Goal: Information Seeking & Learning: Learn about a topic

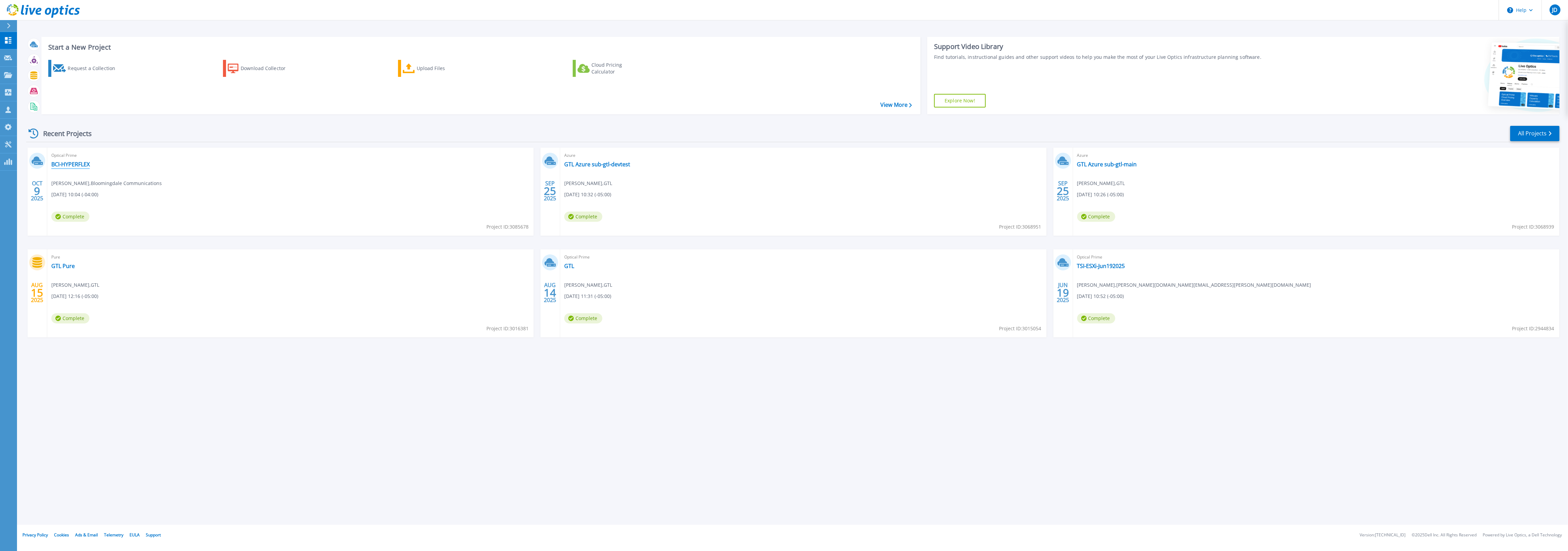
click at [77, 166] on link "BCI-HYPERFLEX" at bounding box center [71, 164] width 38 height 7
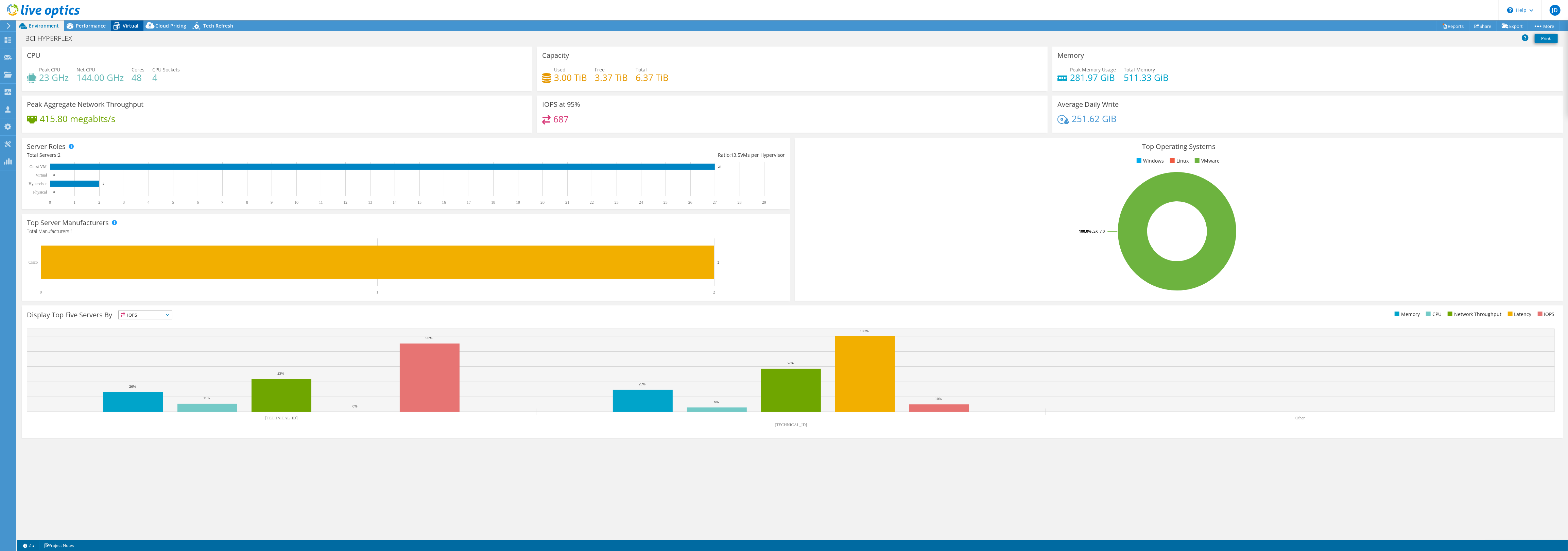
click at [118, 27] on icon at bounding box center [116, 25] width 12 height 12
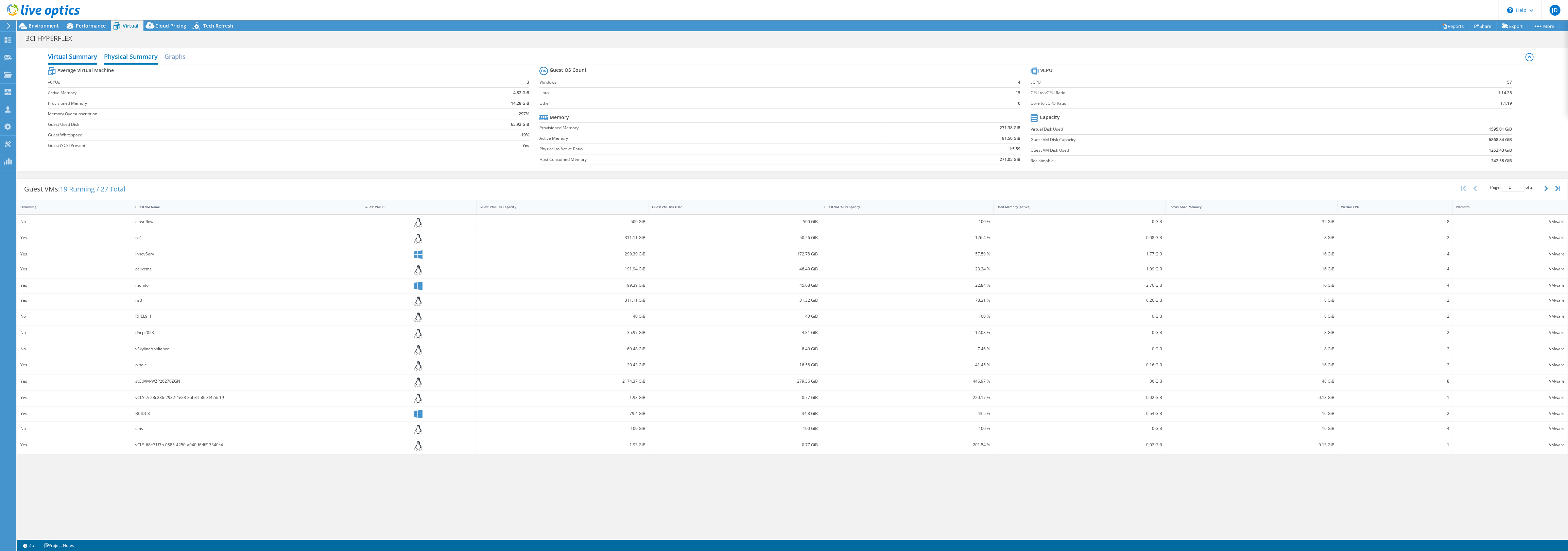
click at [124, 56] on h2 "Physical Summary" at bounding box center [131, 57] width 53 height 15
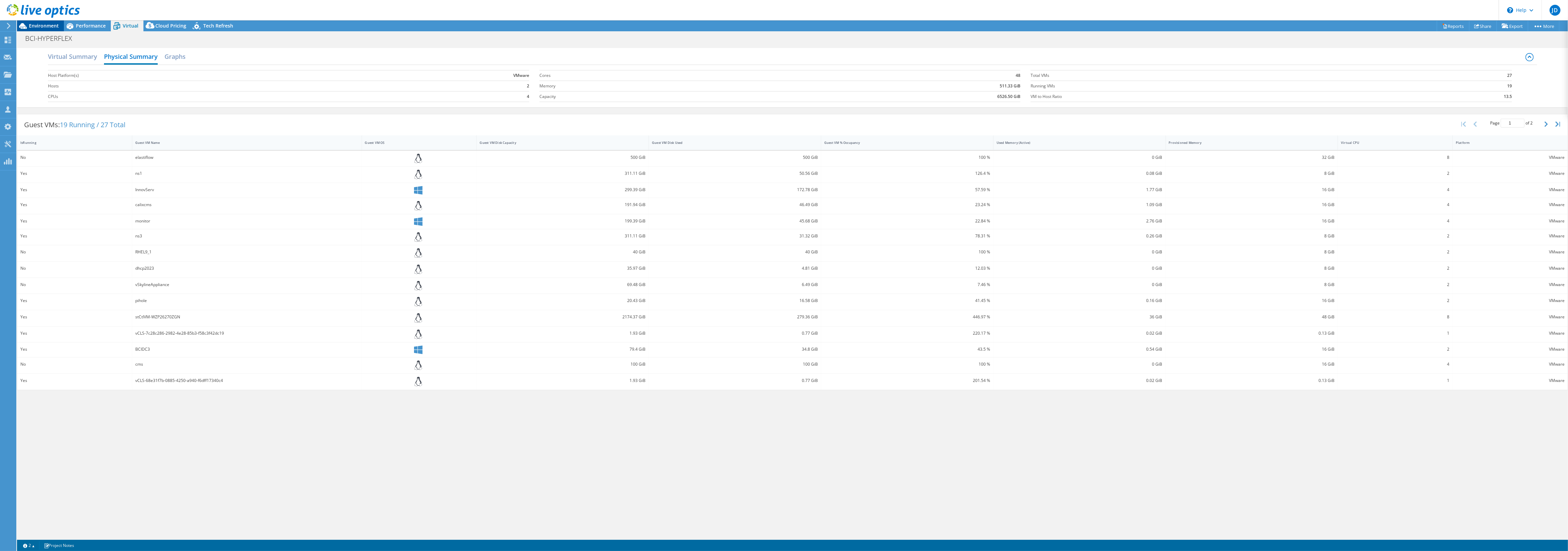
click at [38, 26] on span "Environment" at bounding box center [44, 25] width 30 height 6
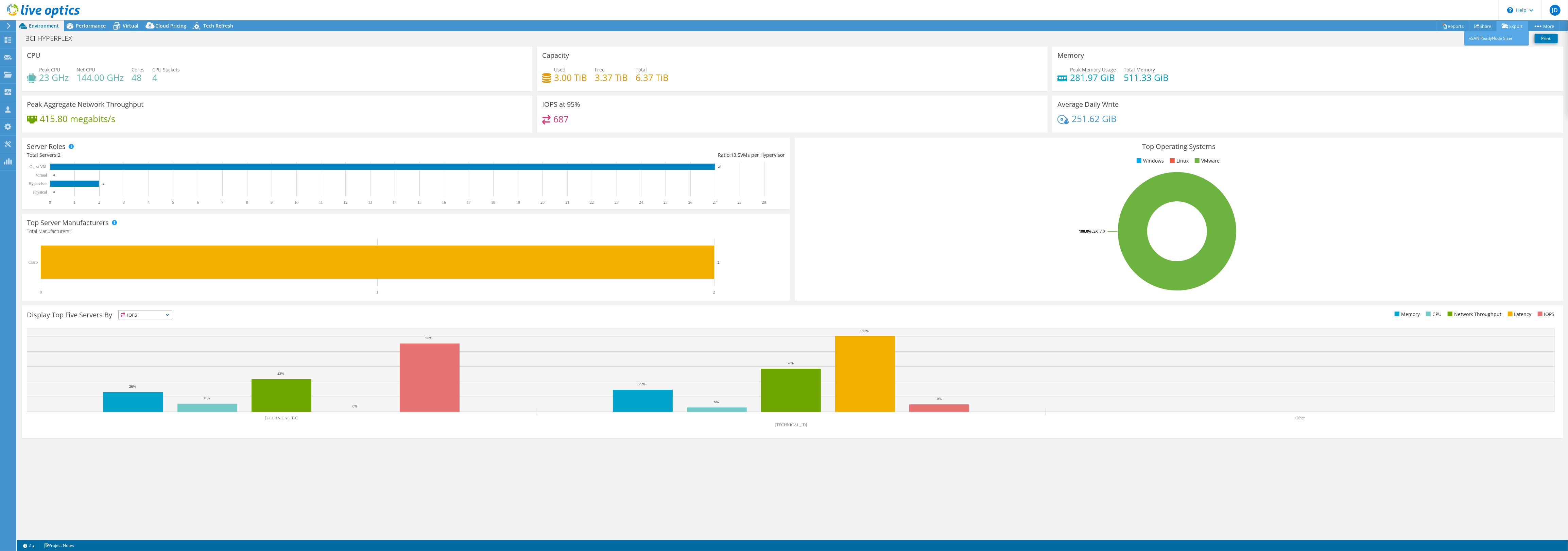
click at [1506, 26] on link "Export" at bounding box center [1512, 25] width 31 height 10
click at [1448, 27] on link "Reports" at bounding box center [1453, 25] width 33 height 10
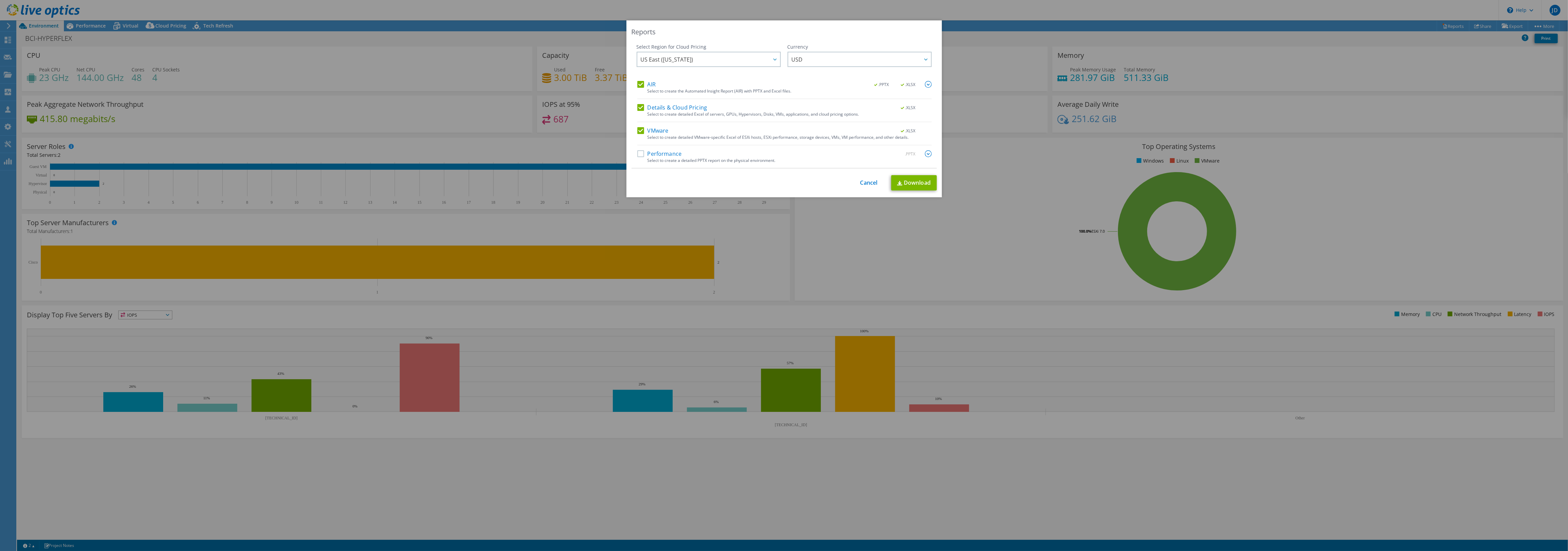
click at [642, 106] on label "Details & Cloud Pricing" at bounding box center [672, 108] width 70 height 7
click at [0, 0] on input "Details & Cloud Pricing" at bounding box center [0, 0] width 0 height 0
click at [643, 158] on div "Performance .PPTX" at bounding box center [785, 154] width 294 height 8
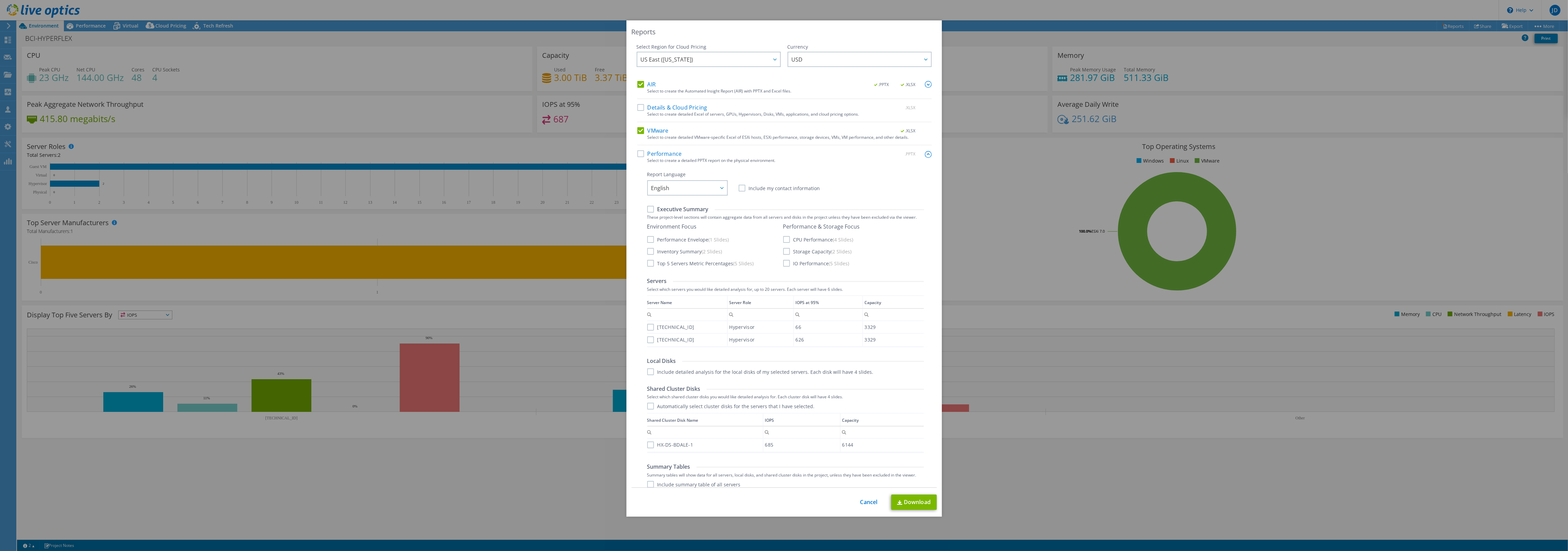
click at [641, 154] on label "Performance" at bounding box center [659, 154] width 45 height 7
click at [0, 0] on input "Performance" at bounding box center [0, 0] width 0 height 0
click at [787, 239] on label "CPU Performance (4 Slides)" at bounding box center [818, 239] width 71 height 7
click at [0, 0] on input "CPU Performance (4 Slides)" at bounding box center [0, 0] width 0 height 0
click at [787, 252] on label "Storage Capacity (2 Slides)" at bounding box center [818, 252] width 68 height 7
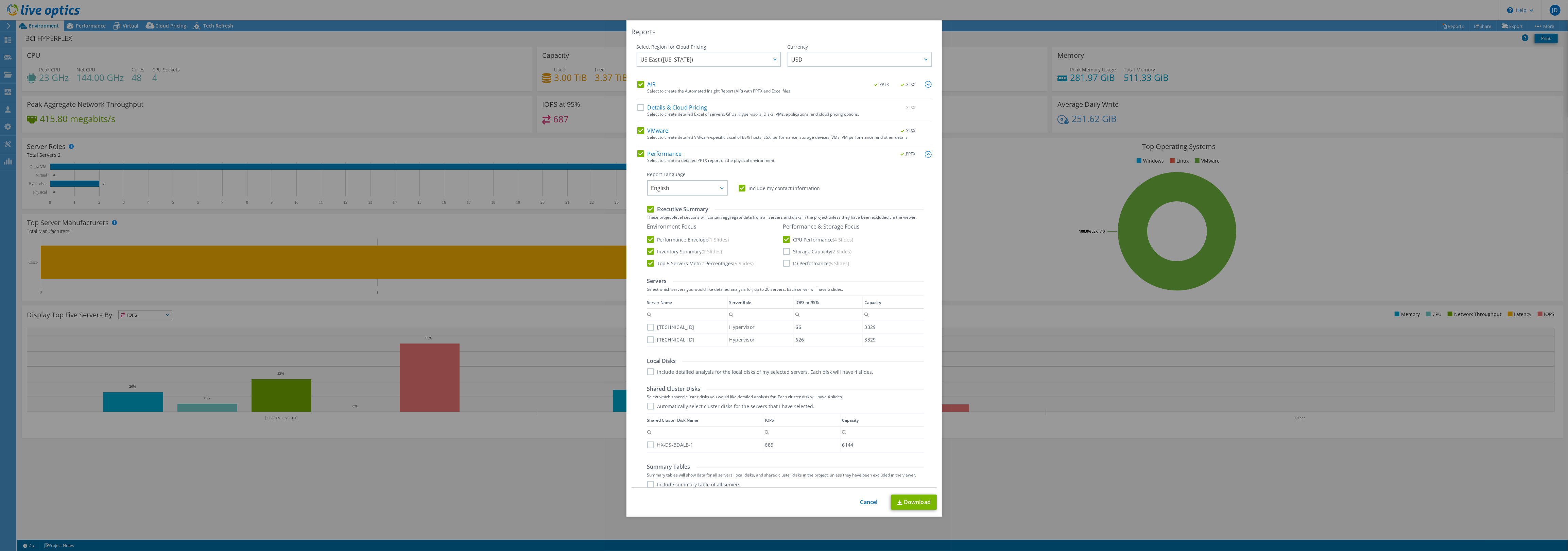
click at [0, 0] on input "Storage Capacity (2 Slides)" at bounding box center [0, 0] width 0 height 0
click at [787, 264] on label "IO Performance (5 Slides)" at bounding box center [816, 263] width 66 height 7
click at [0, 0] on input "IO Performance (5 Slides)" at bounding box center [0, 0] width 0 height 0
click at [651, 327] on label "192.168.80.11" at bounding box center [670, 328] width 47 height 7
click at [0, 0] on input "192.168.80.11" at bounding box center [0, 0] width 0 height 0
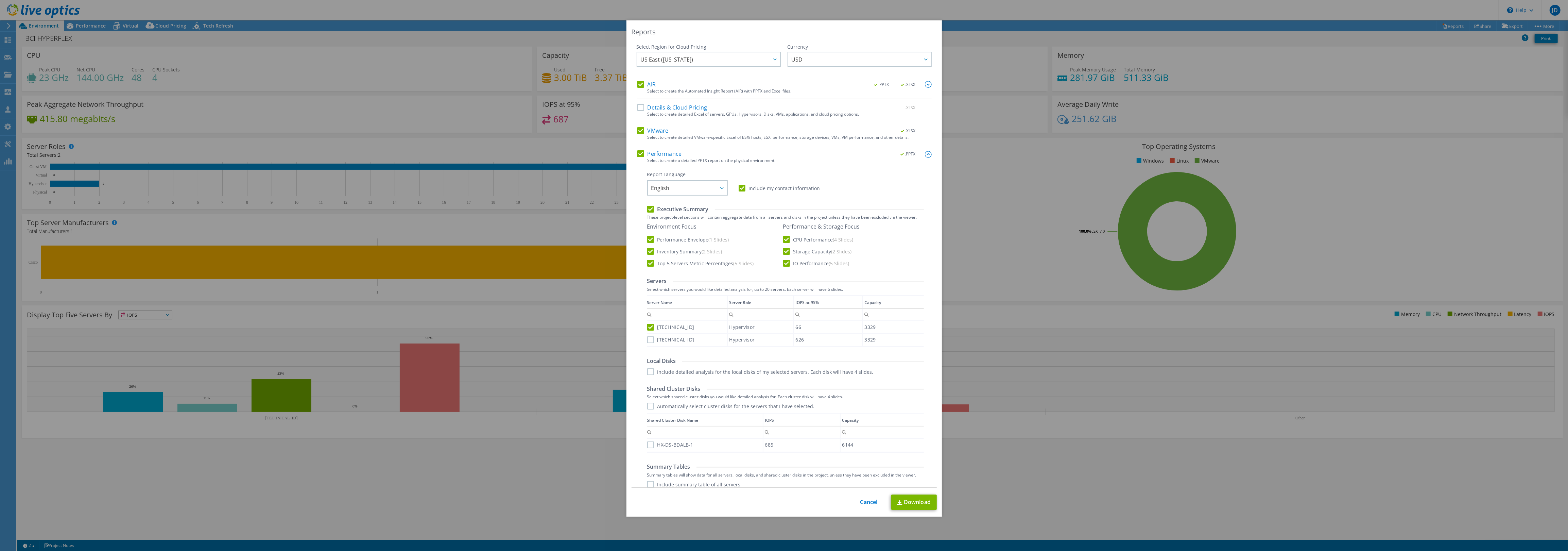
click at [650, 341] on label "192.168.80.12" at bounding box center [670, 340] width 47 height 7
click at [0, 0] on input "192.168.80.12" at bounding box center [0, 0] width 0 height 0
click at [650, 372] on label "Include detailed analysis for the local disks of my selected servers. Each disk…" at bounding box center [760, 372] width 227 height 7
click at [0, 0] on input "Include detailed analysis for the local disks of my selected servers. Each disk…" at bounding box center [0, 0] width 0 height 0
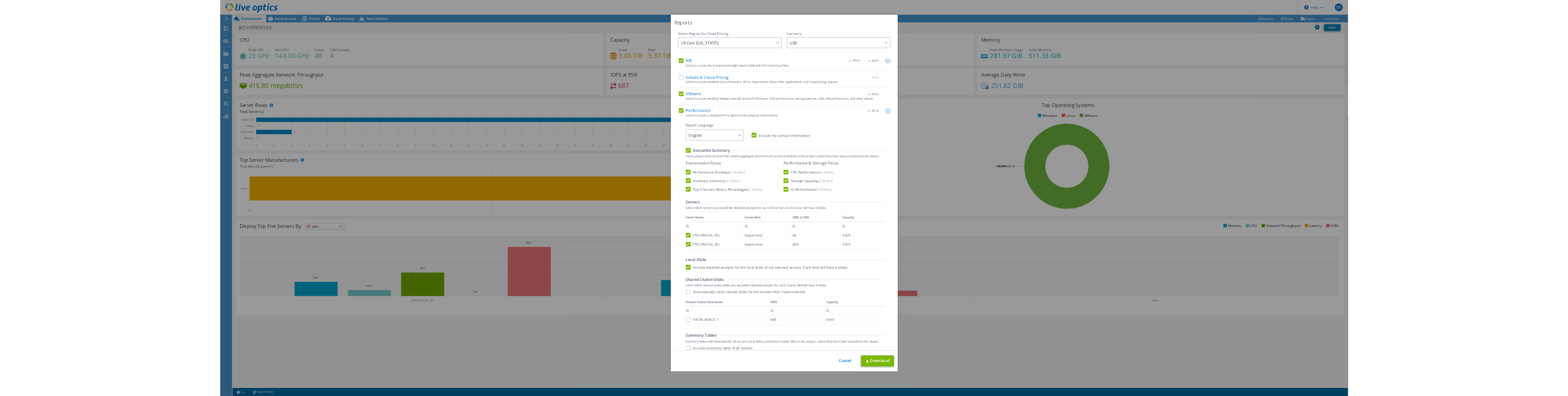
scroll to position [38, 0]
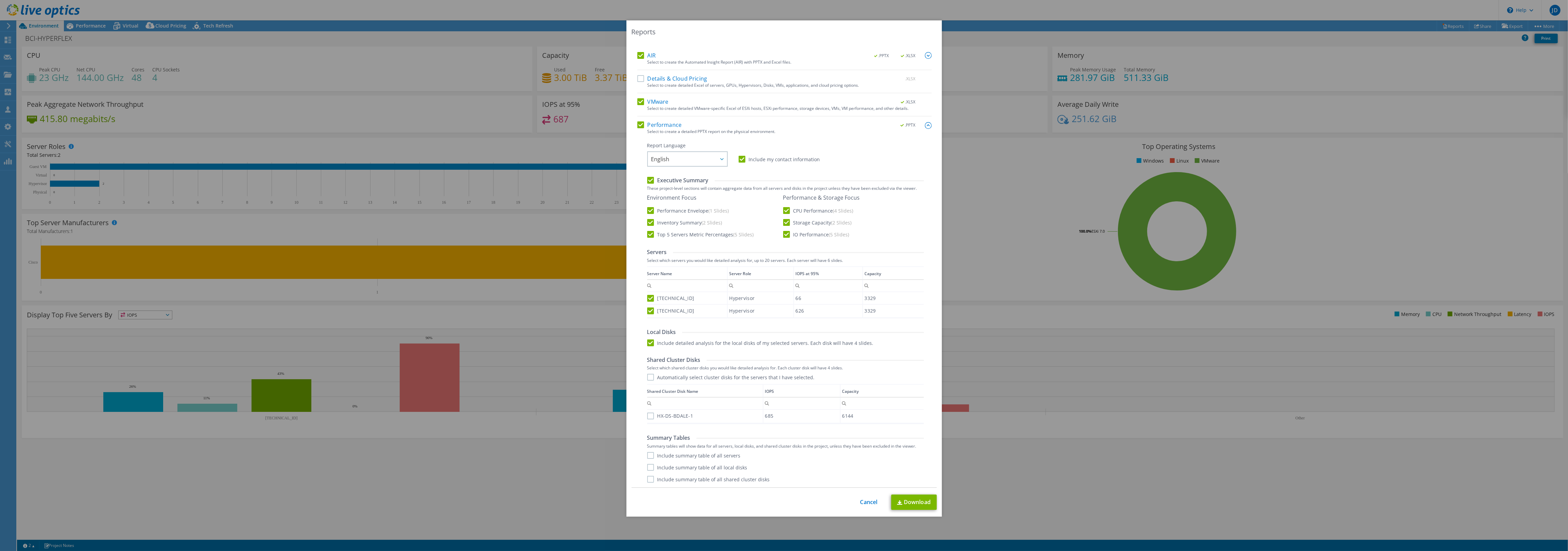
click at [649, 378] on label "Automatically select cluster disks for the servers that I have selected." at bounding box center [731, 377] width 168 height 7
click at [0, 0] on input "Automatically select cluster disks for the servers that I have selected." at bounding box center [0, 0] width 0 height 0
drag, startPoint x: 651, startPoint y: 455, endPoint x: 653, endPoint y: 459, distance: 4.5
click at [652, 455] on label "Include summary table of all servers" at bounding box center [694, 456] width 93 height 7
click at [0, 0] on input "Include summary table of all servers" at bounding box center [0, 0] width 0 height 0
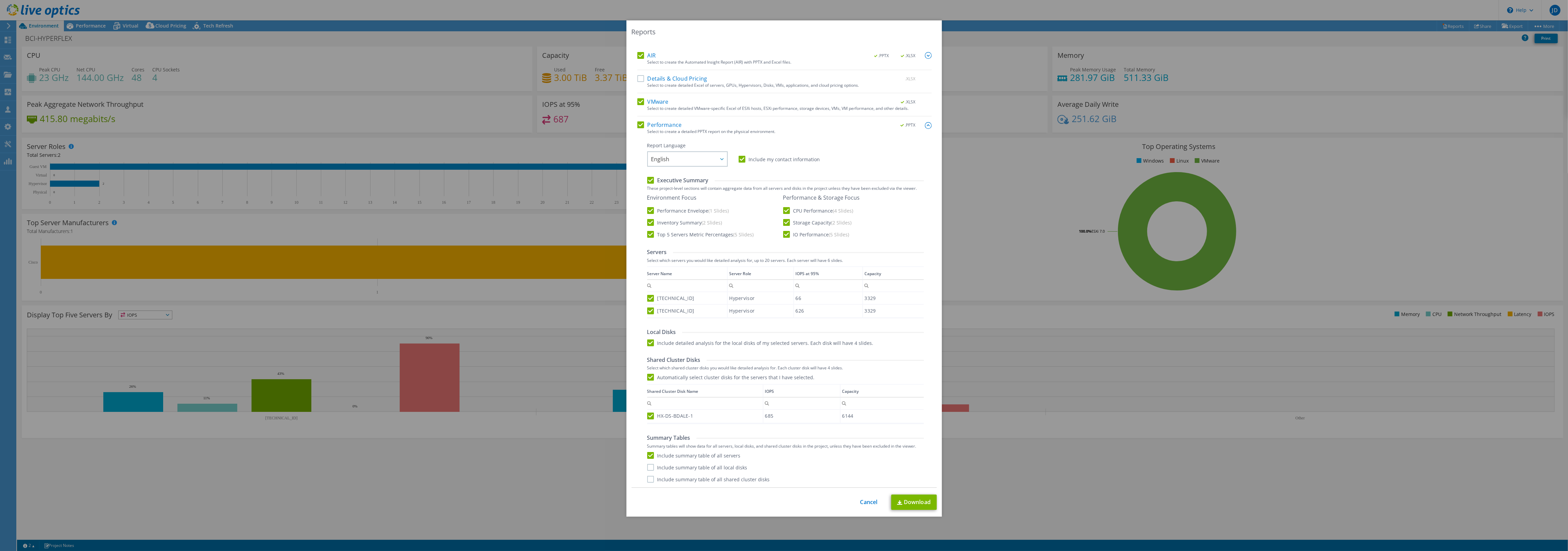
click at [651, 465] on label "Include summary table of all local disks" at bounding box center [697, 467] width 100 height 7
click at [0, 0] on input "Include summary table of all local disks" at bounding box center [0, 0] width 0 height 0
drag, startPoint x: 651, startPoint y: 478, endPoint x: 726, endPoint y: 467, distance: 75.8
click at [655, 477] on label "Include summary table of all shared cluster disks" at bounding box center [708, 479] width 123 height 7
click at [0, 0] on input "Include summary table of all shared cluster disks" at bounding box center [0, 0] width 0 height 0
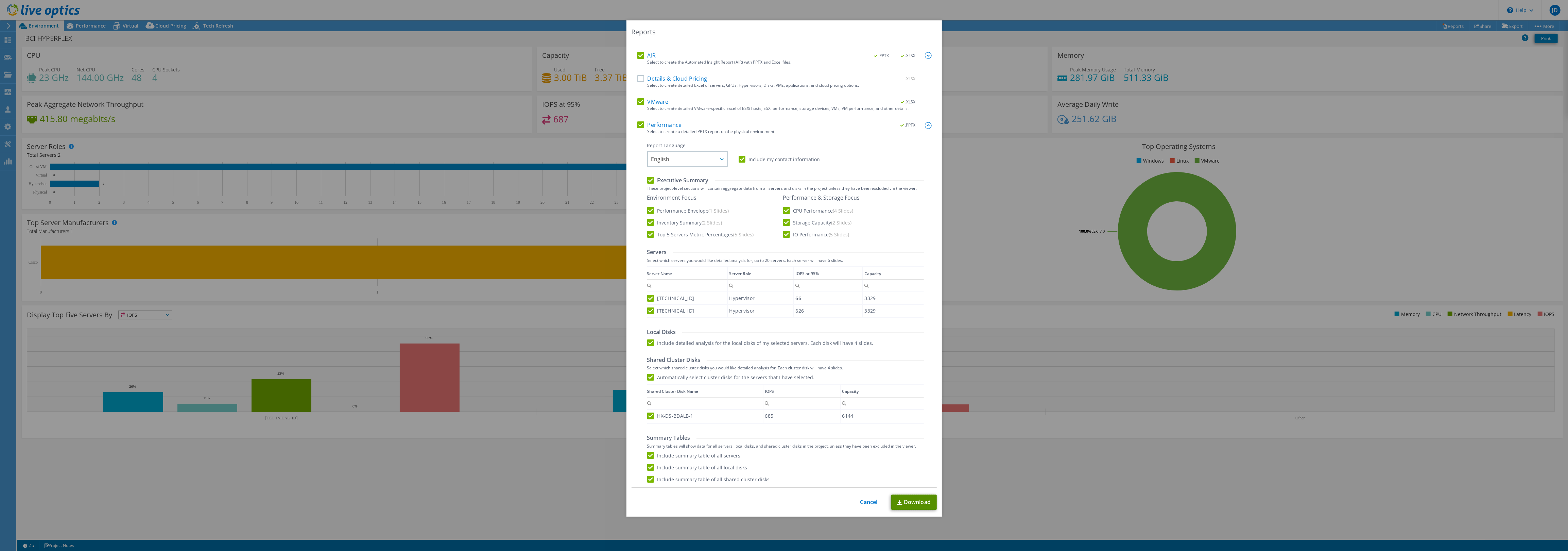
click at [911, 497] on link "Download" at bounding box center [913, 502] width 46 height 15
click at [864, 502] on link "Cancel" at bounding box center [868, 502] width 17 height 6
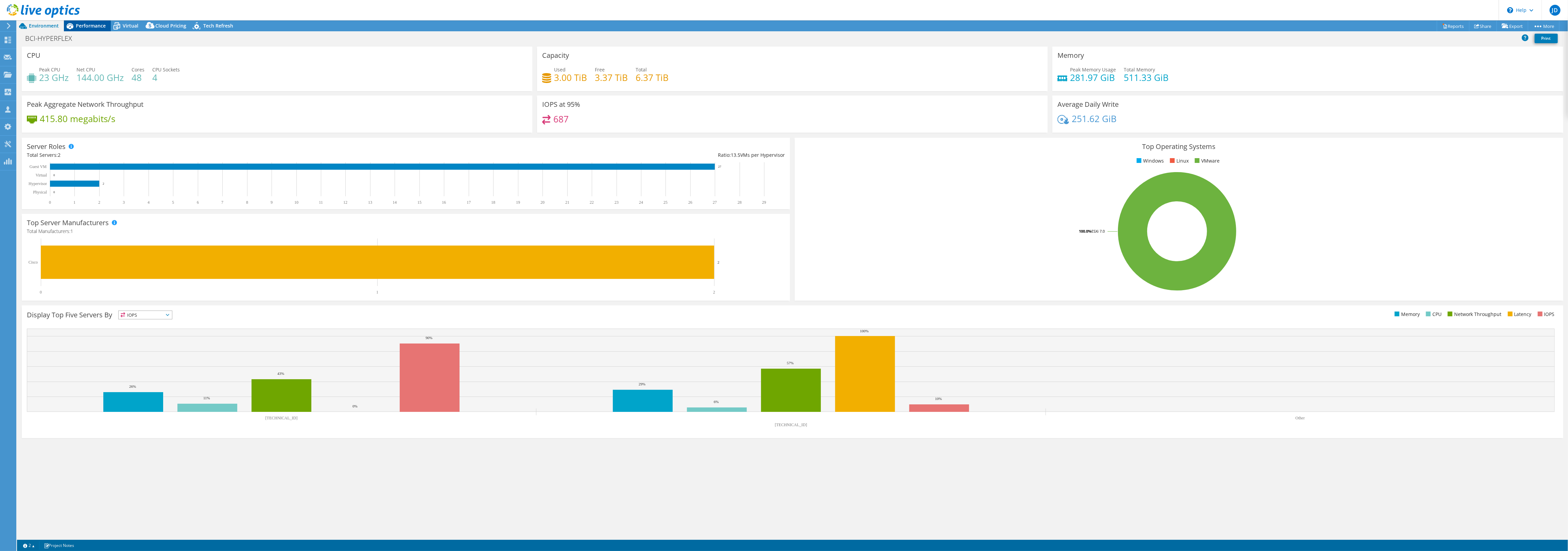
click at [83, 25] on span "Performance" at bounding box center [91, 25] width 30 height 6
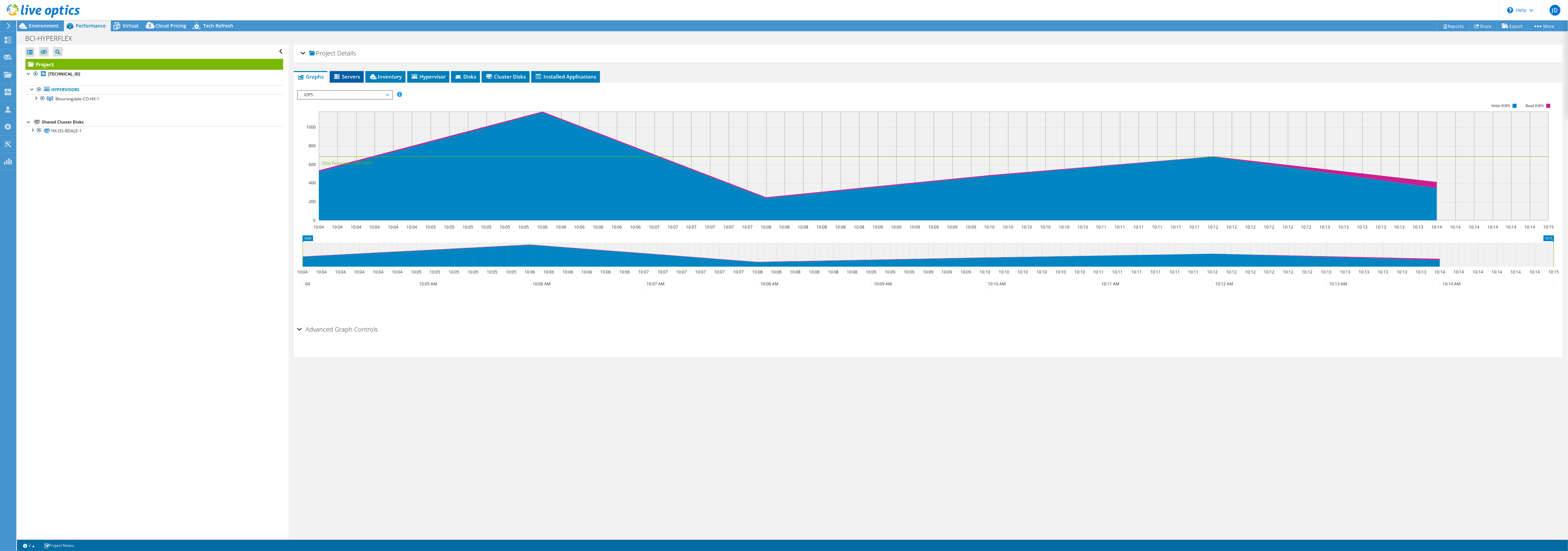
click at [344, 75] on span "Servers" at bounding box center [346, 77] width 27 height 7
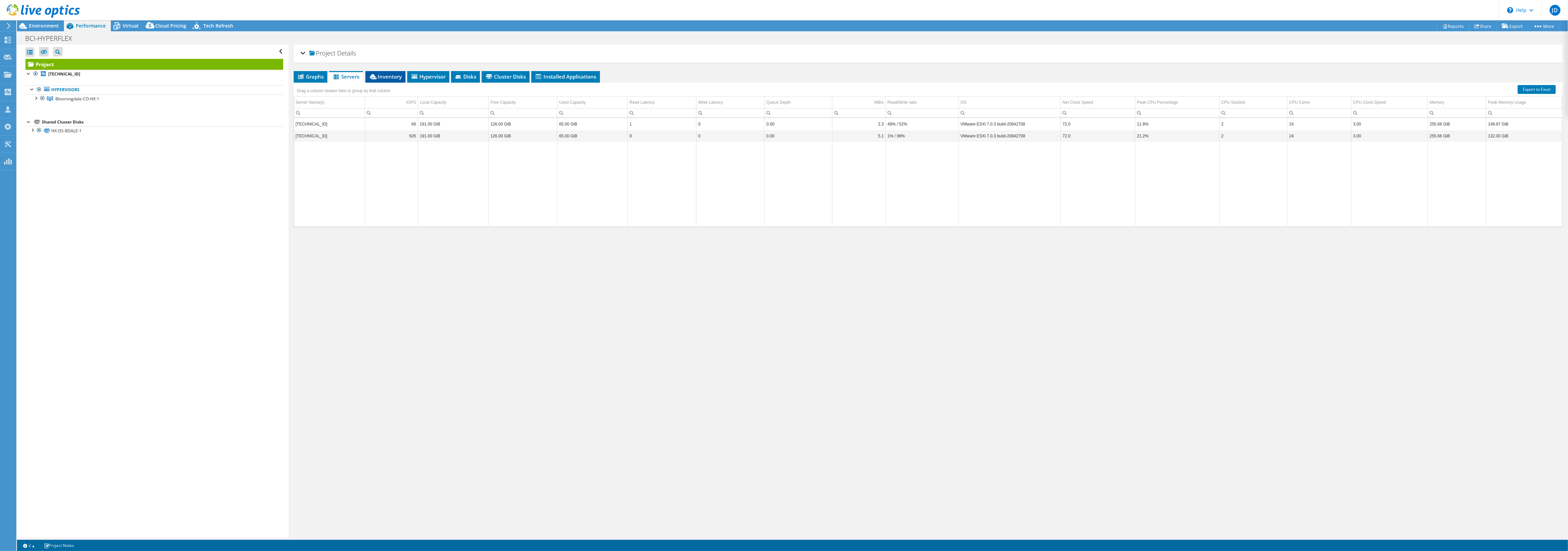
click at [388, 76] on span "Inventory" at bounding box center [385, 77] width 34 height 7
click at [429, 73] on span "Hypervisor" at bounding box center [429, 77] width 36 height 7
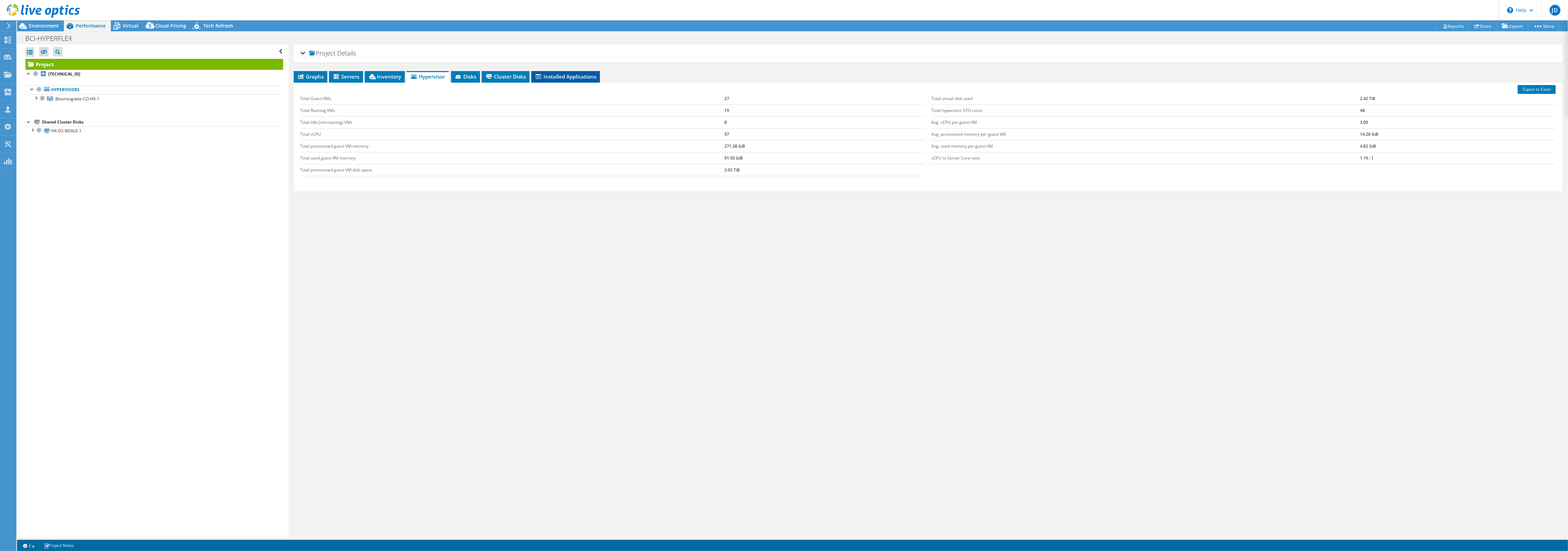
click at [561, 73] on span "Installed Applications" at bounding box center [566, 77] width 62 height 7
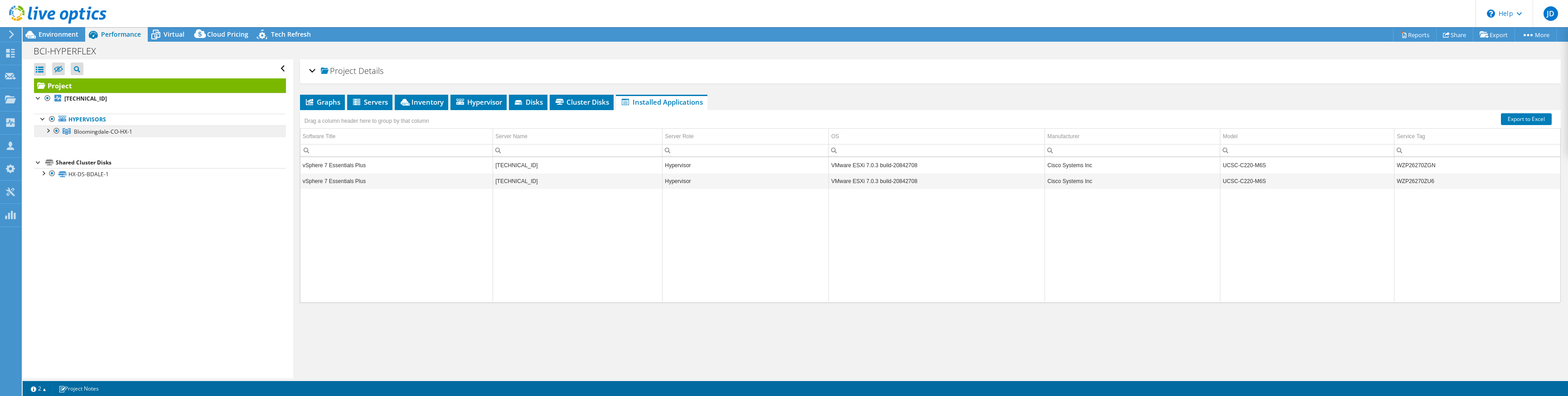
click at [95, 131] on span "Bloomingdale-CO-HX-1" at bounding box center [103, 131] width 58 height 7
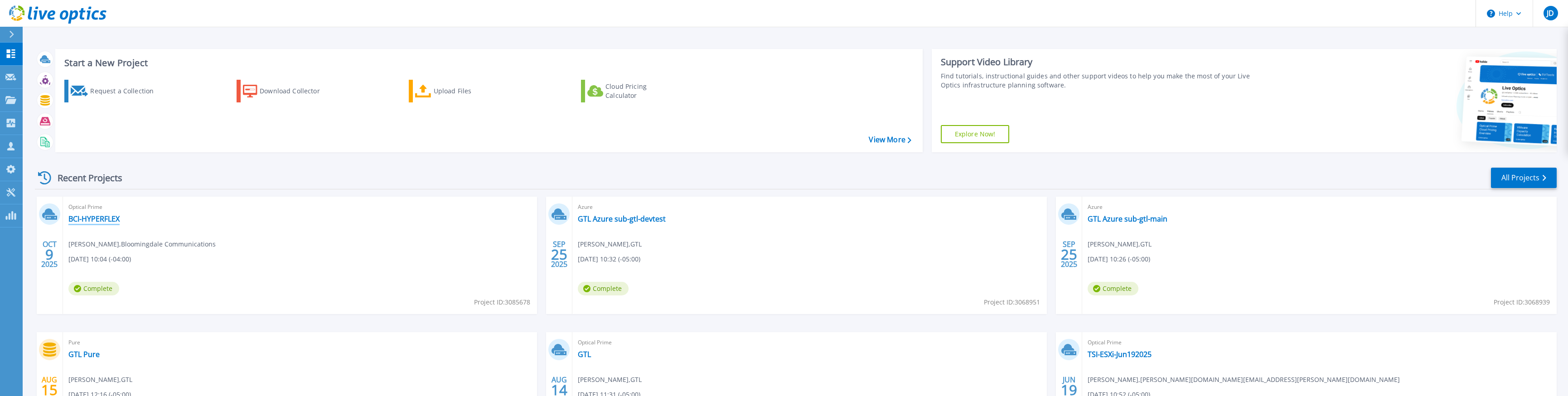
click at [92, 218] on link "BCI-HYPERFLEX" at bounding box center [94, 219] width 51 height 9
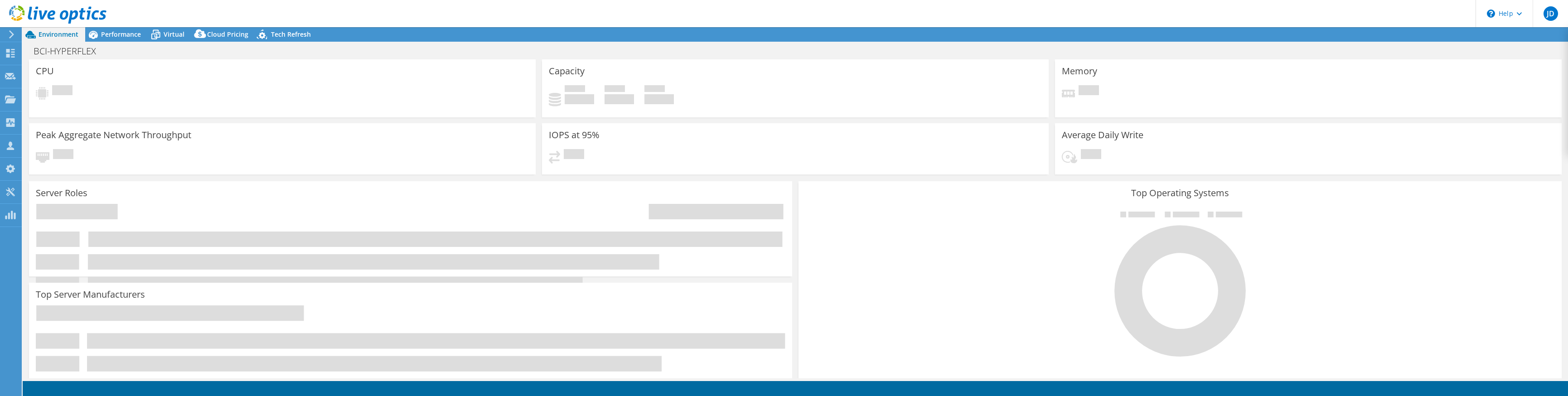
select select "USD"
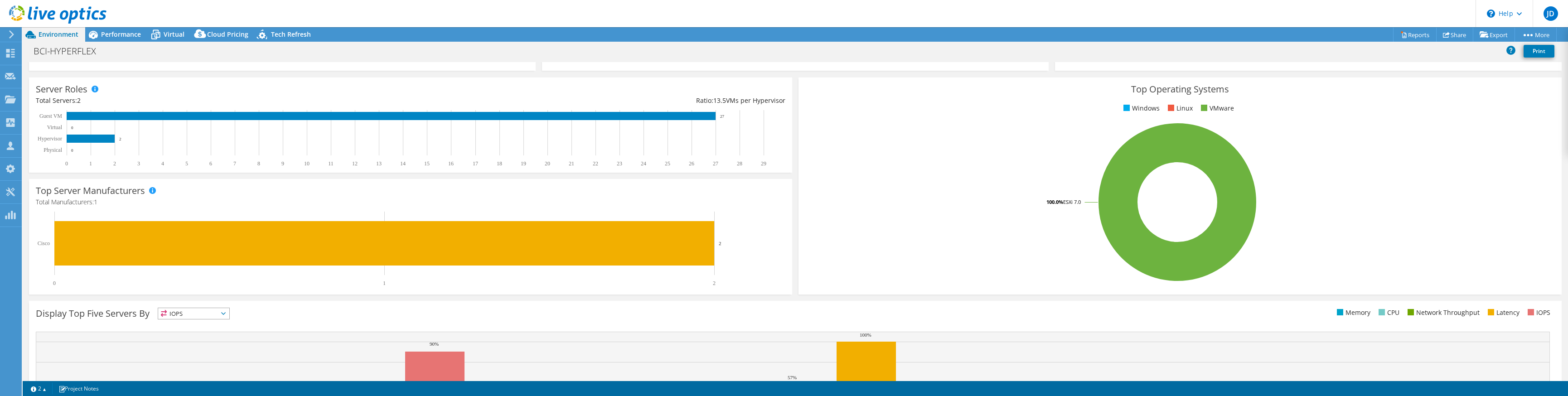
scroll to position [208, 0]
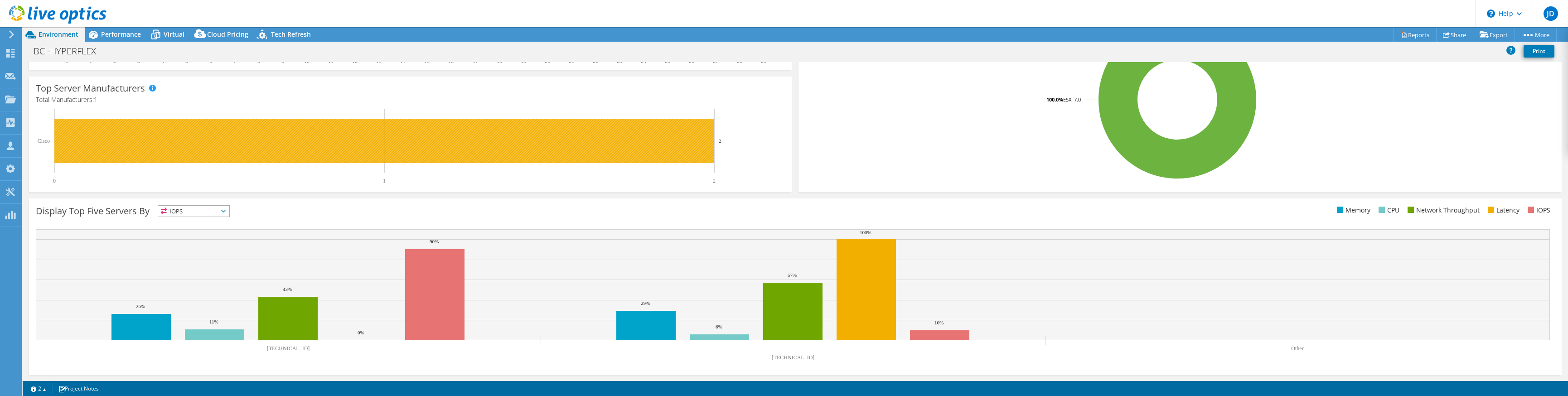
click at [185, 133] on rect at bounding box center [384, 141] width 660 height 45
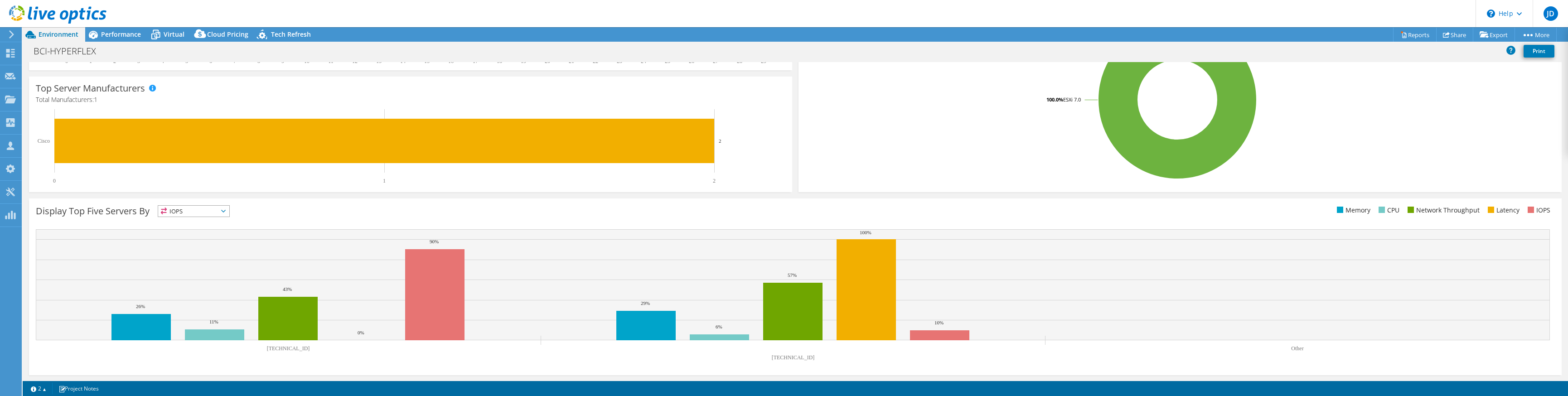
click at [220, 210] on span "IOPS" at bounding box center [194, 211] width 71 height 11
click at [185, 246] on li "CPU" at bounding box center [194, 248] width 71 height 13
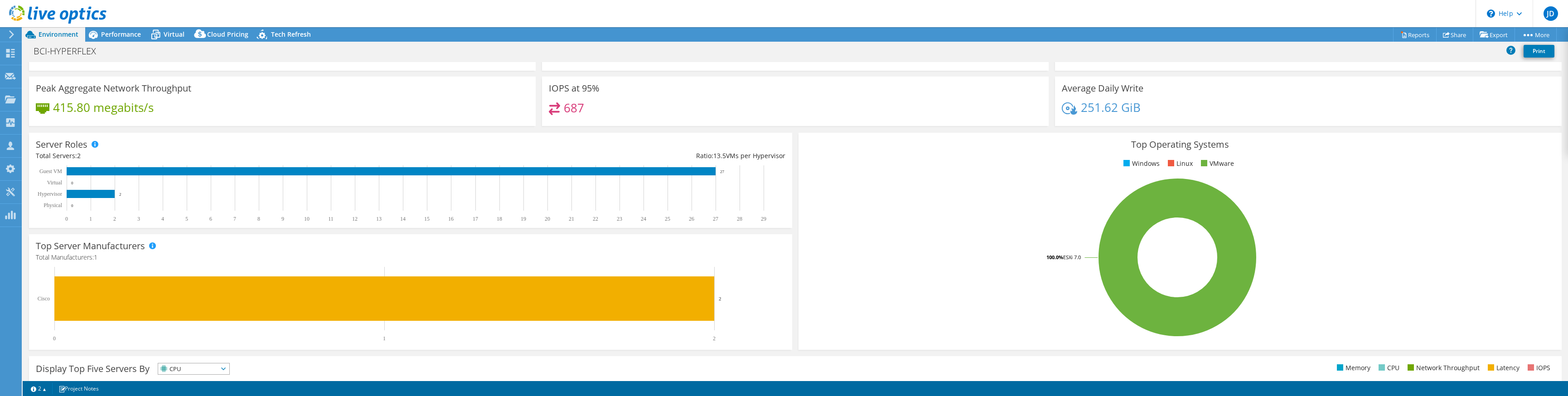
scroll to position [0, 0]
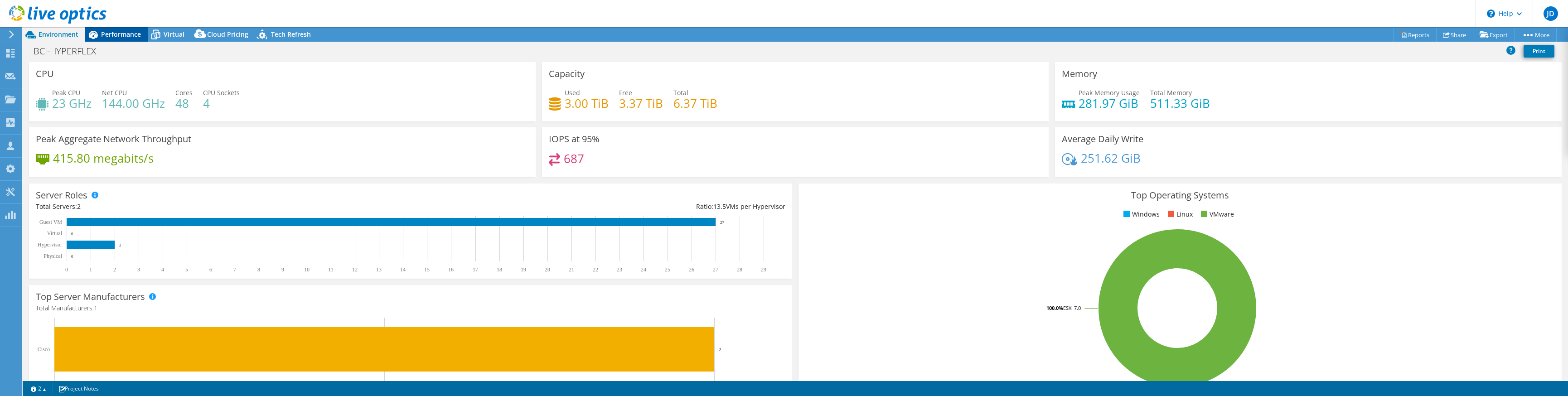
click at [106, 33] on span "Performance" at bounding box center [121, 34] width 40 height 8
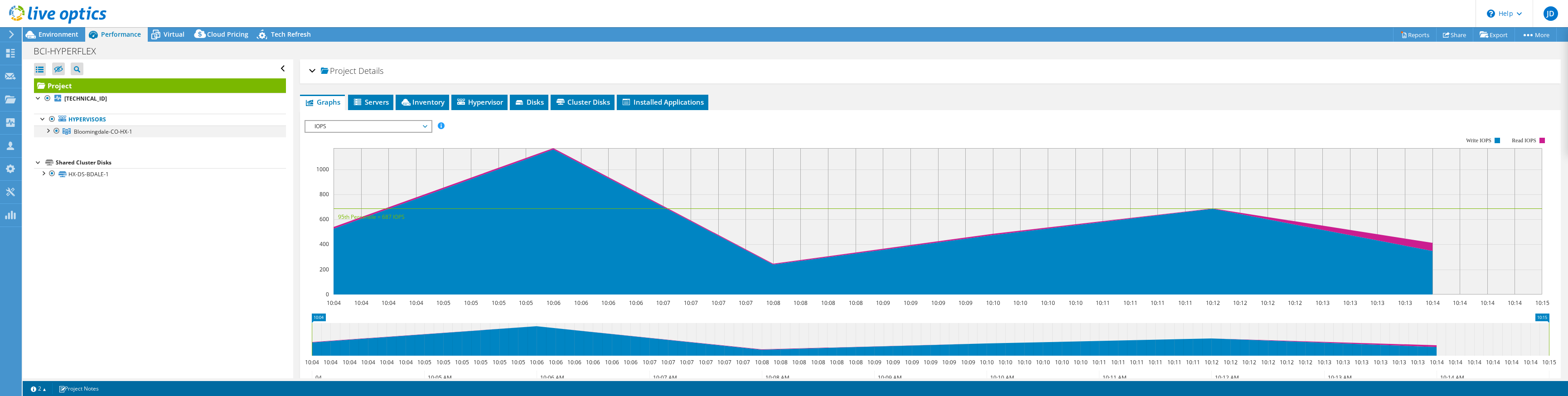
click at [50, 132] on div at bounding box center [47, 130] width 9 height 9
click at [47, 197] on div at bounding box center [52, 197] width 9 height 11
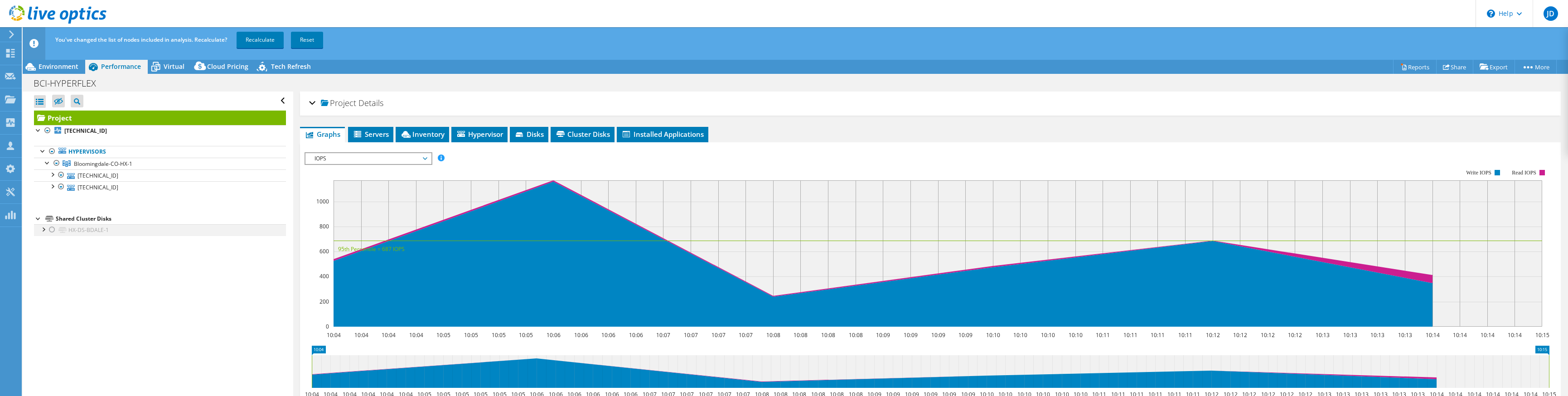
click at [51, 228] on div at bounding box center [52, 230] width 9 height 11
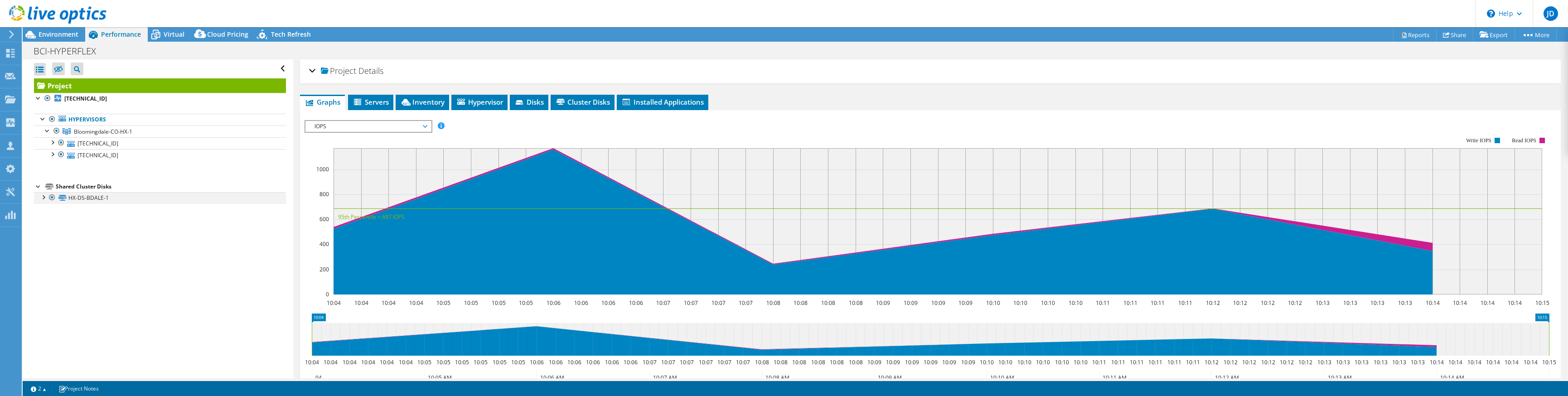
click at [42, 196] on div at bounding box center [43, 196] width 9 height 9
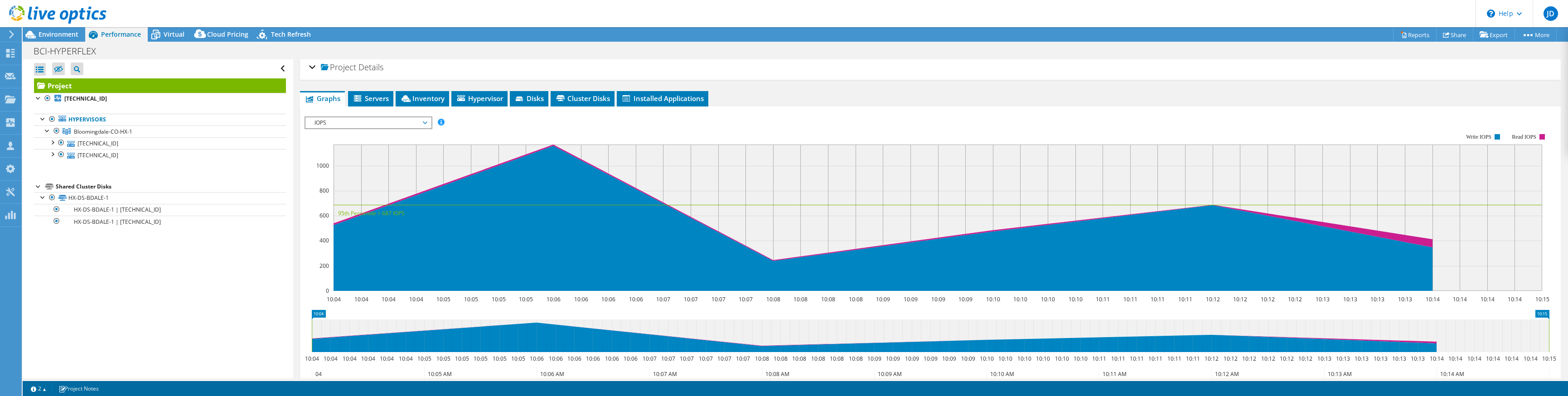
scroll to position [3, 0]
click at [426, 122] on icon at bounding box center [425, 123] width 5 height 3
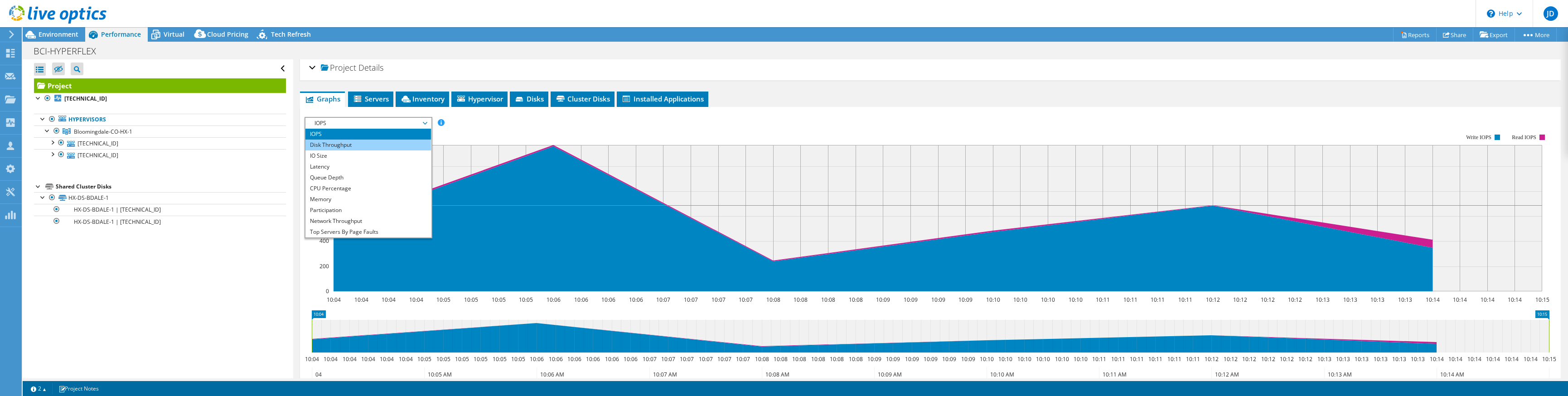
click at [341, 143] on li "Disk Throughput" at bounding box center [368, 145] width 125 height 11
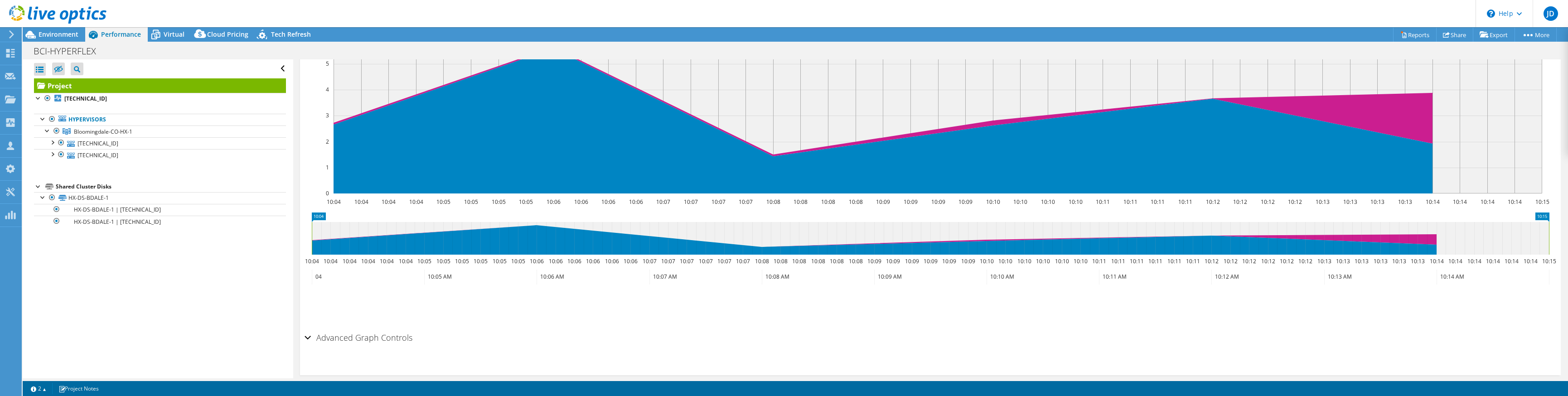
scroll to position [112, 0]
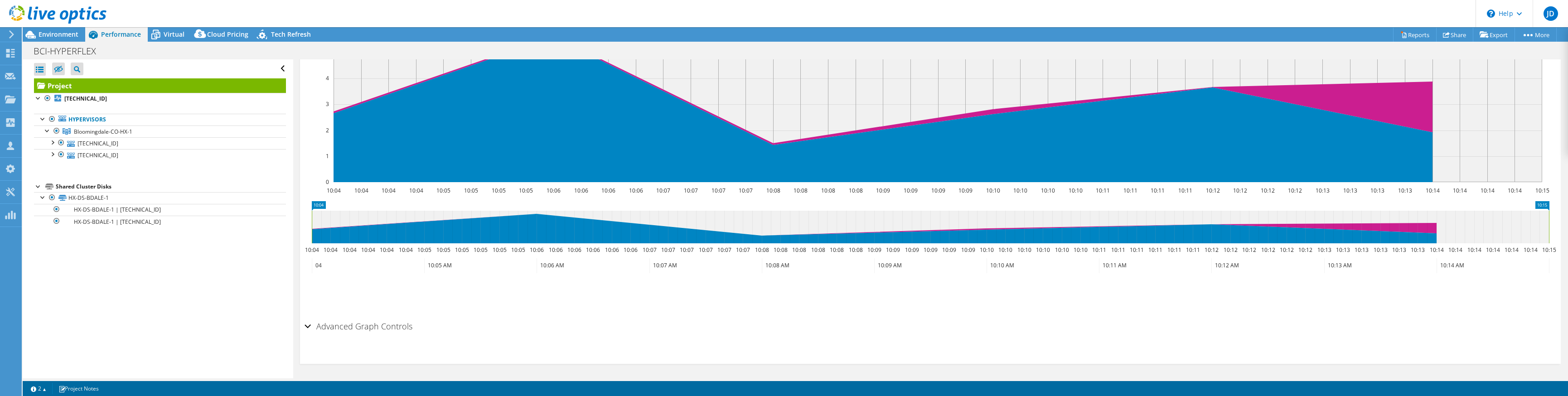
click at [309, 326] on div "Advanced Graph Controls" at bounding box center [931, 326] width 1252 height 19
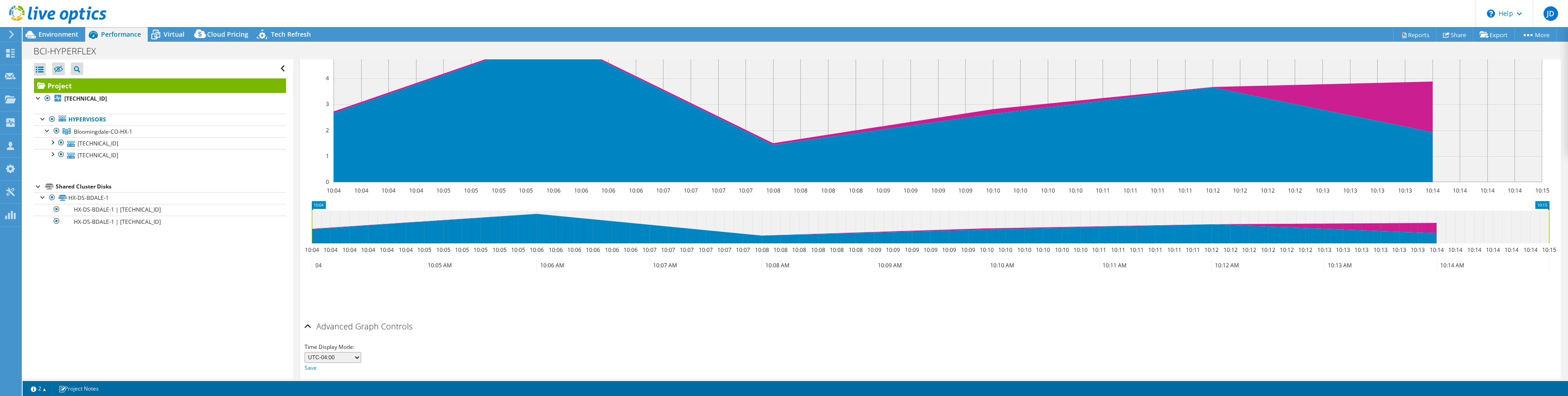
click at [309, 326] on div "Advanced Graph Controls" at bounding box center [931, 326] width 1252 height 19
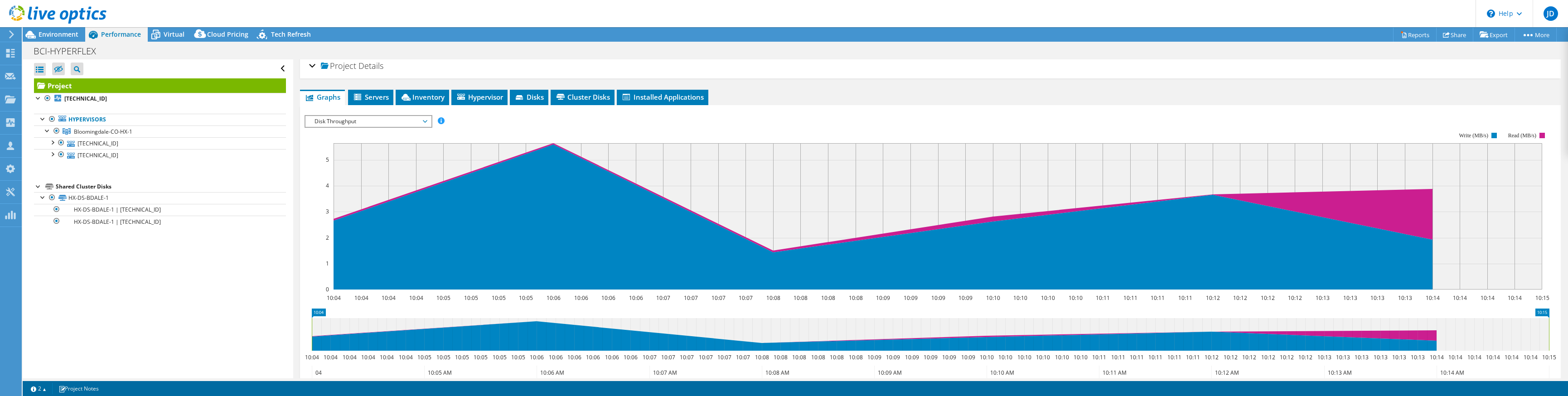
scroll to position [0, 0]
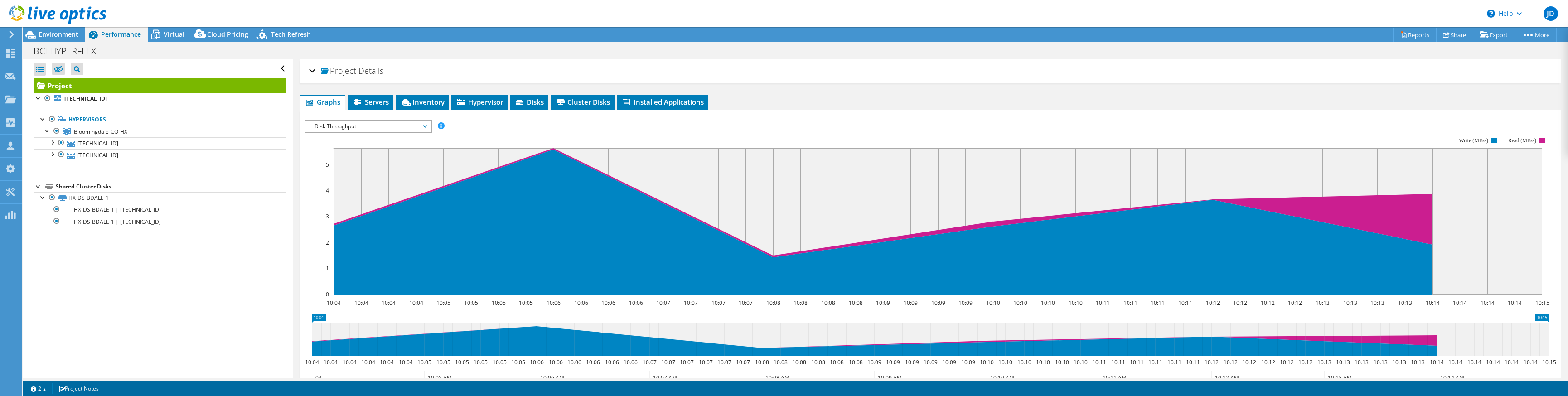
click at [416, 123] on span "Disk Throughput" at bounding box center [368, 127] width 117 height 11
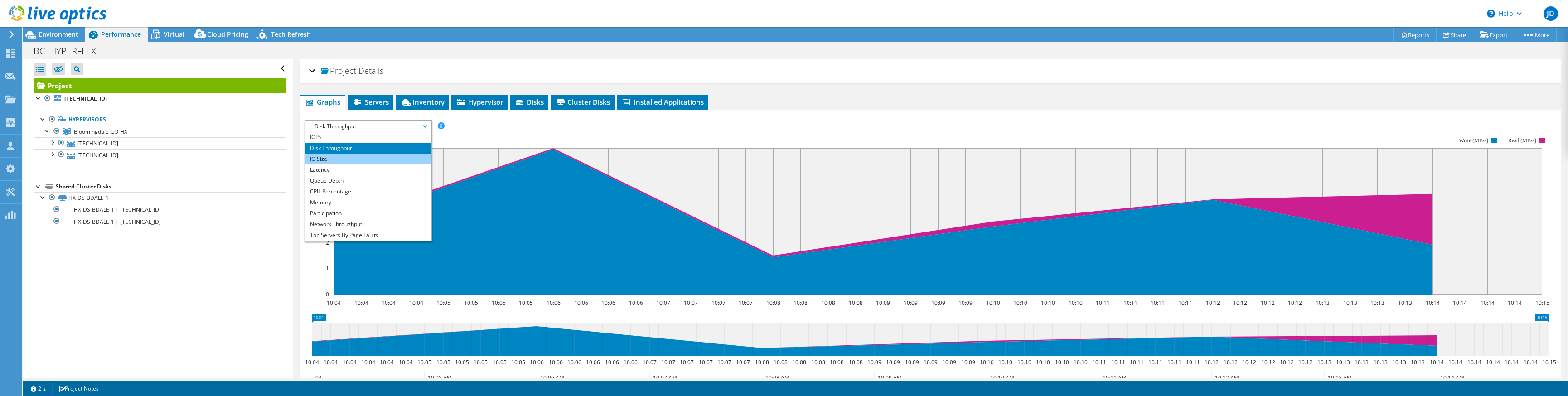
click at [377, 158] on li "IO Size" at bounding box center [368, 159] width 125 height 11
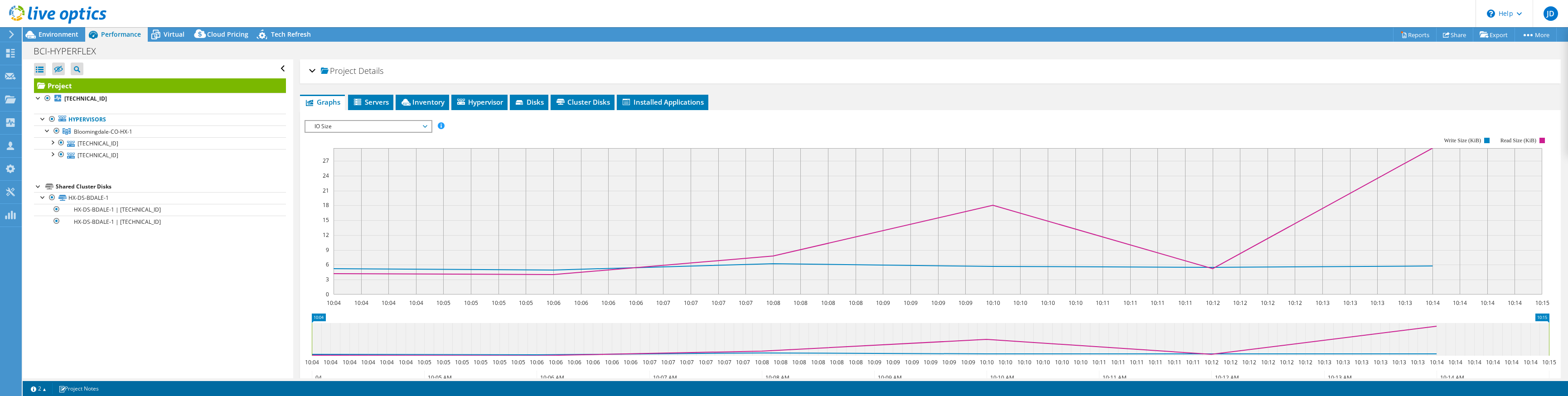
click at [332, 124] on span "IO Size" at bounding box center [368, 127] width 117 height 11
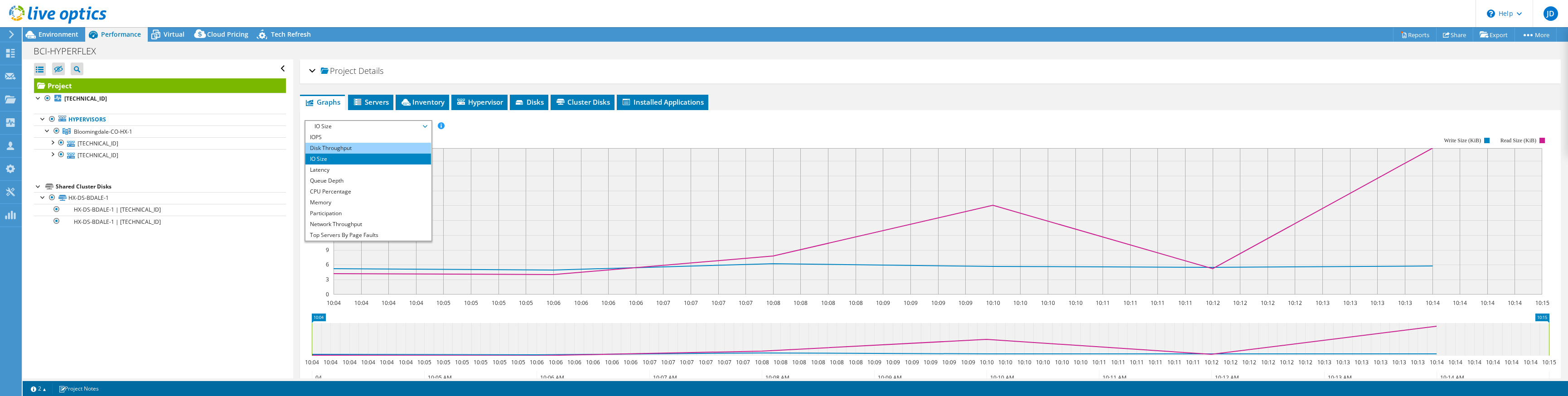
click at [348, 145] on li "Disk Throughput" at bounding box center [368, 148] width 125 height 11
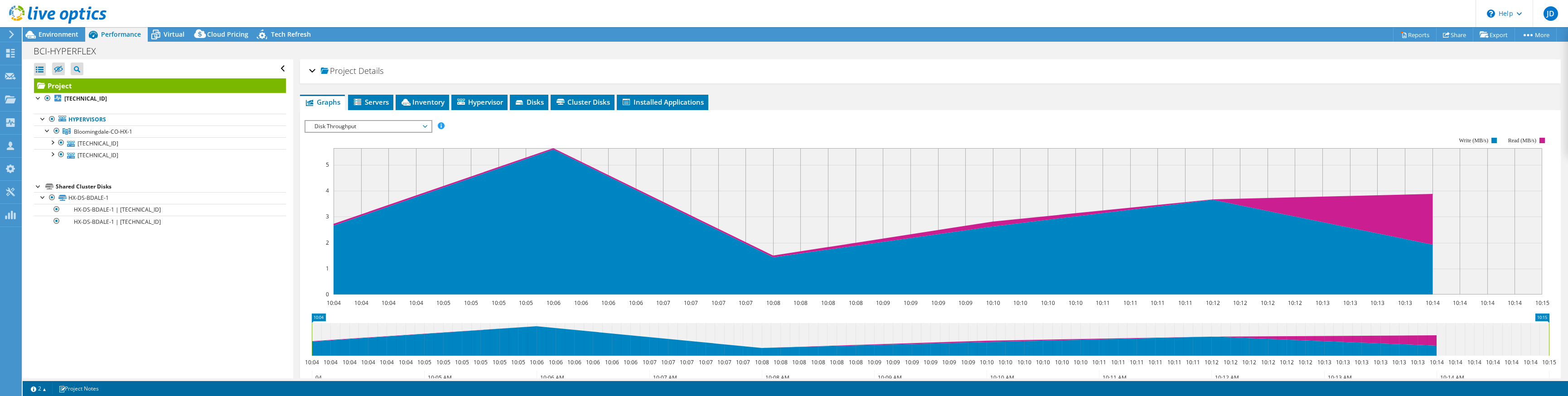
click at [383, 124] on span "Disk Throughput" at bounding box center [368, 127] width 117 height 11
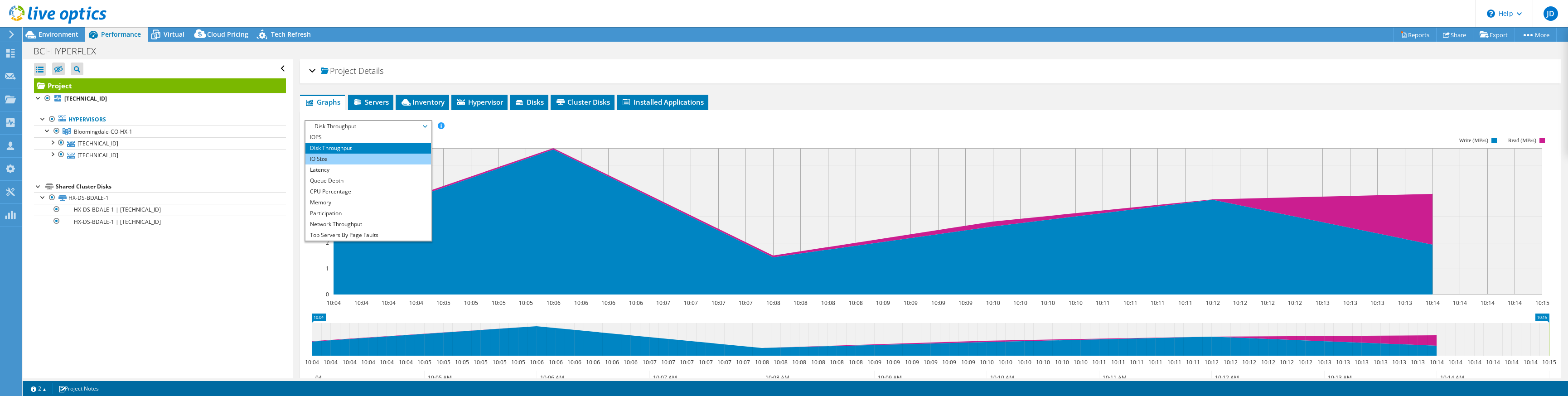
click at [331, 159] on li "IO Size" at bounding box center [368, 159] width 125 height 11
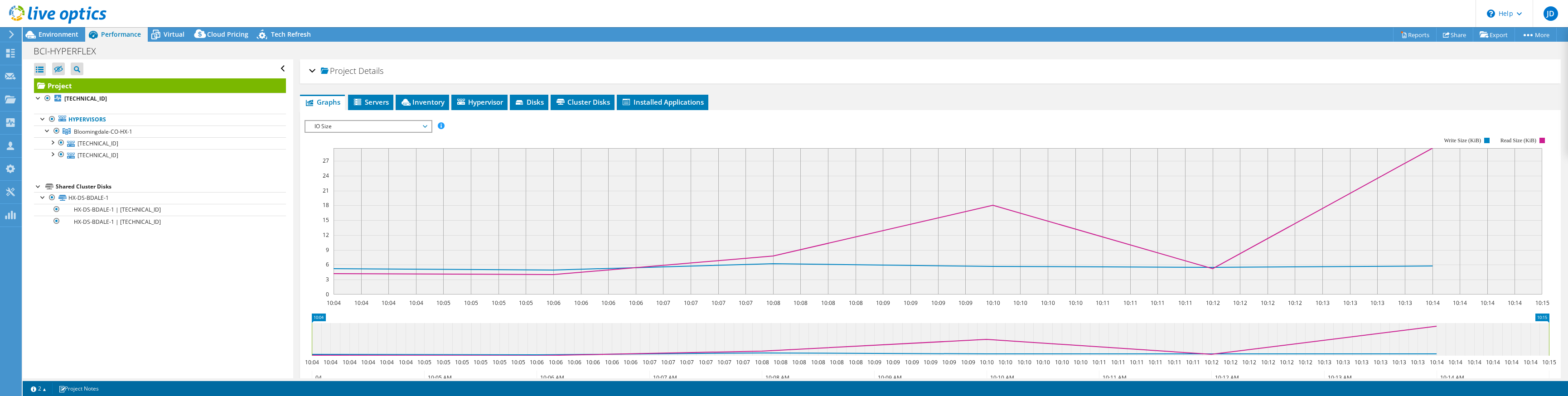
click at [425, 125] on span "IO Size" at bounding box center [368, 127] width 117 height 11
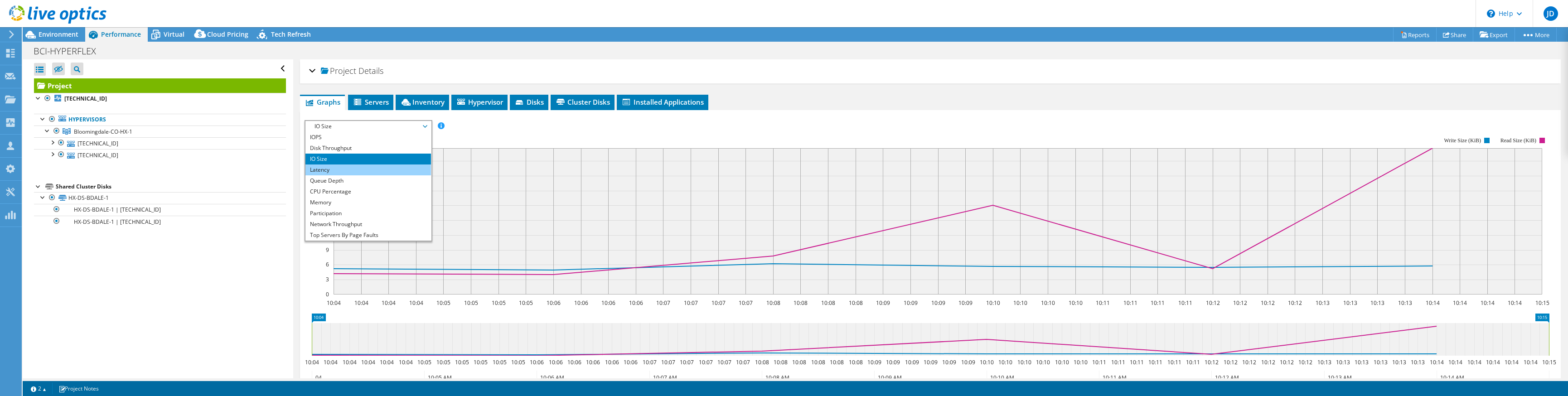
click at [372, 165] on li "Latency" at bounding box center [368, 170] width 125 height 11
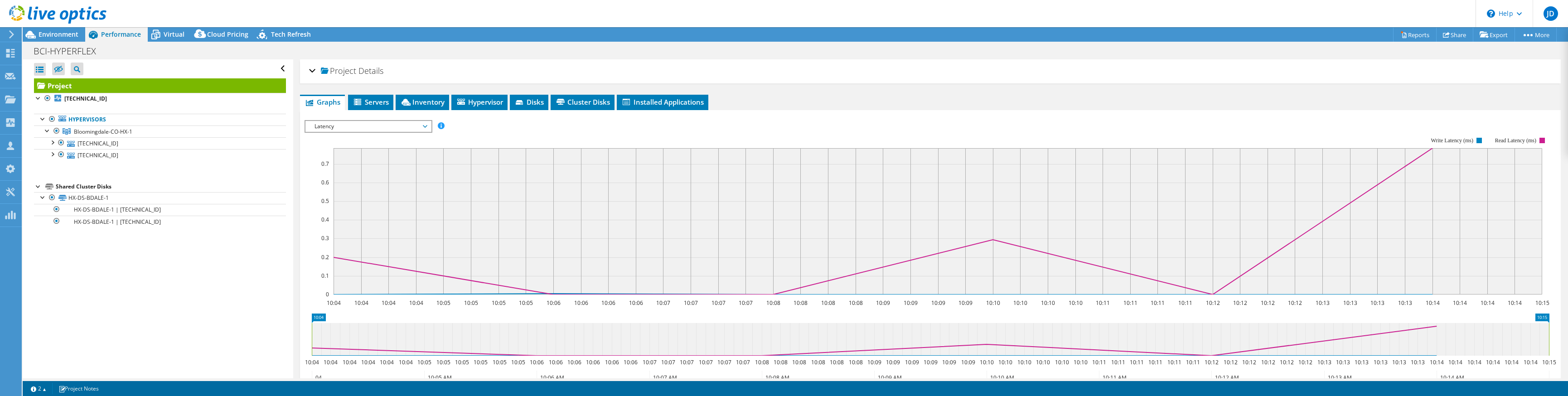
click at [384, 125] on span "Latency" at bounding box center [368, 127] width 117 height 11
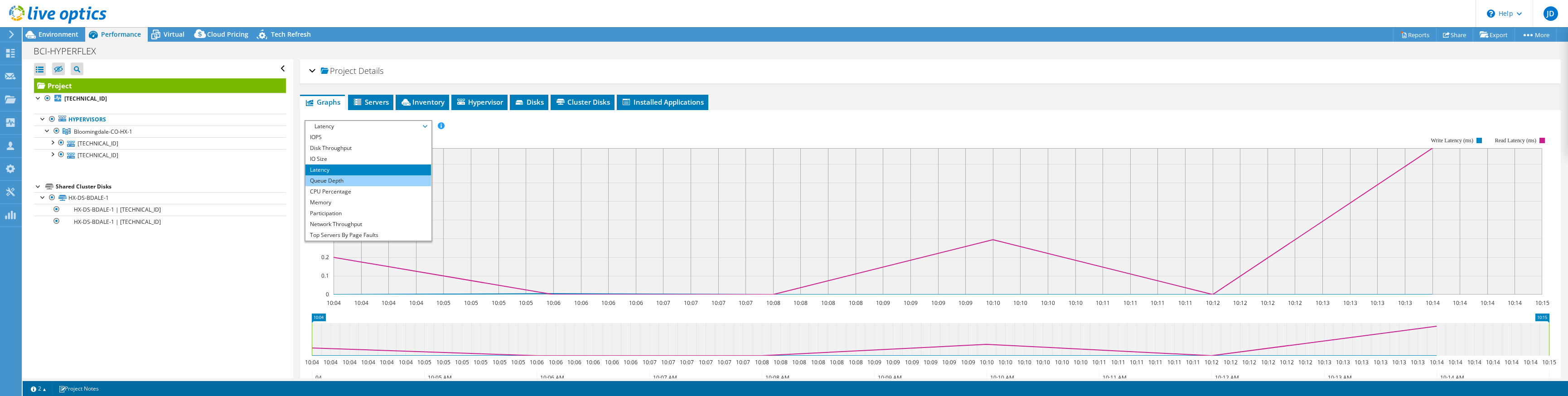
click at [348, 179] on li "Queue Depth" at bounding box center [368, 181] width 125 height 11
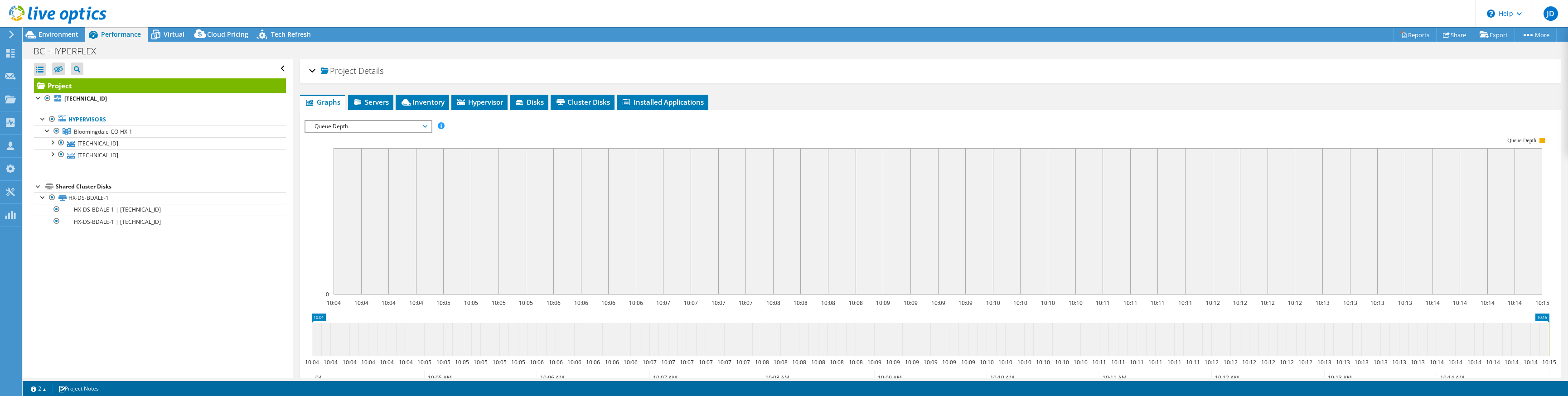
click at [349, 125] on span "Queue Depth" at bounding box center [368, 127] width 117 height 11
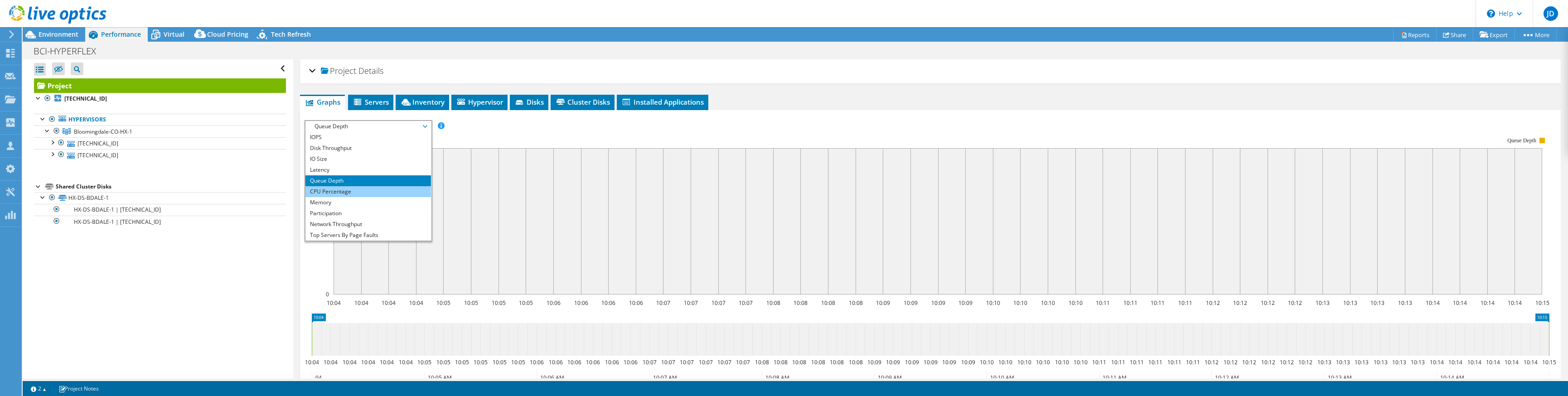
click at [346, 188] on li "CPU Percentage" at bounding box center [368, 192] width 125 height 11
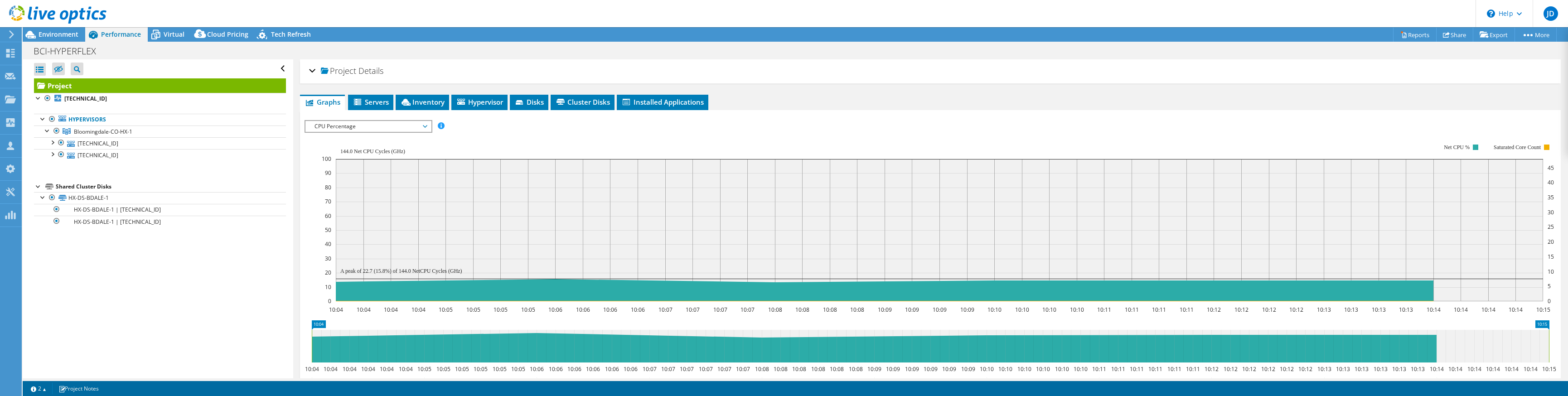
click at [336, 126] on span "CPU Percentage" at bounding box center [368, 127] width 117 height 11
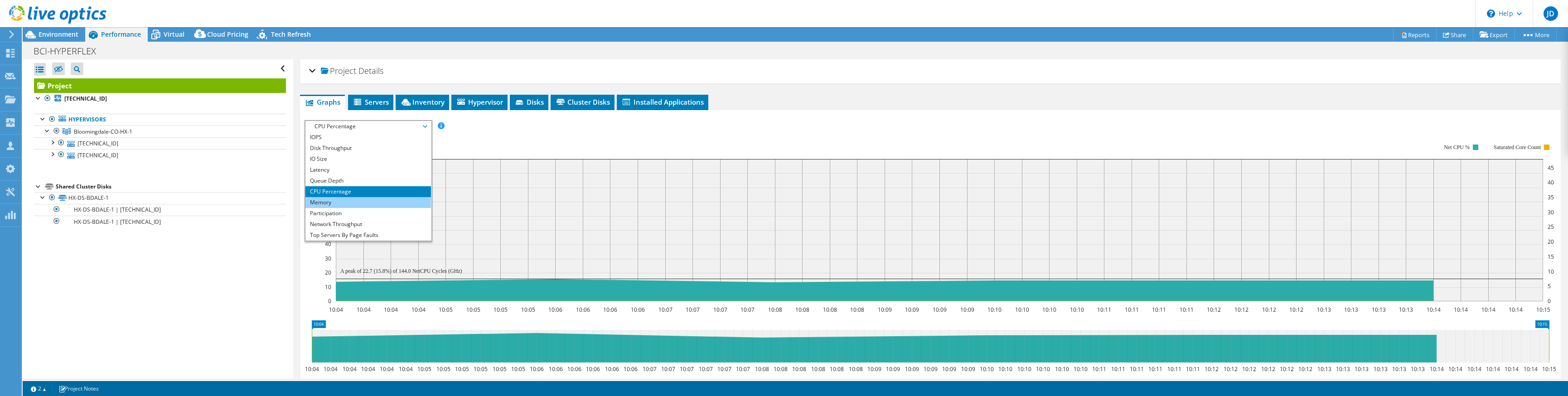
click at [342, 200] on li "Memory" at bounding box center [368, 203] width 125 height 11
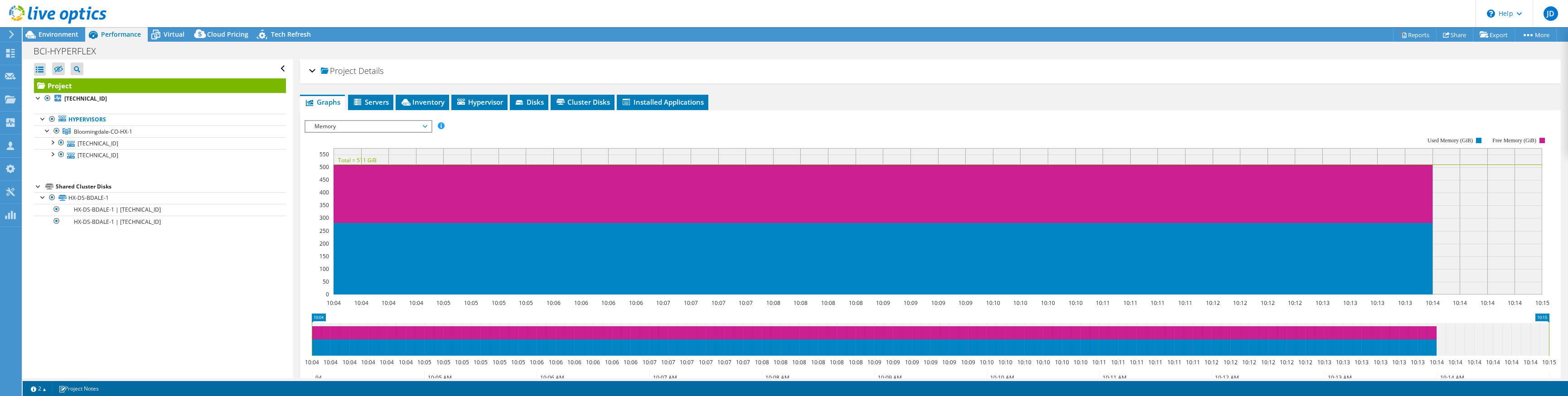
drag, startPoint x: 341, startPoint y: 122, endPoint x: 347, endPoint y: 121, distance: 6.1
click at [341, 122] on span "Memory" at bounding box center [368, 127] width 117 height 11
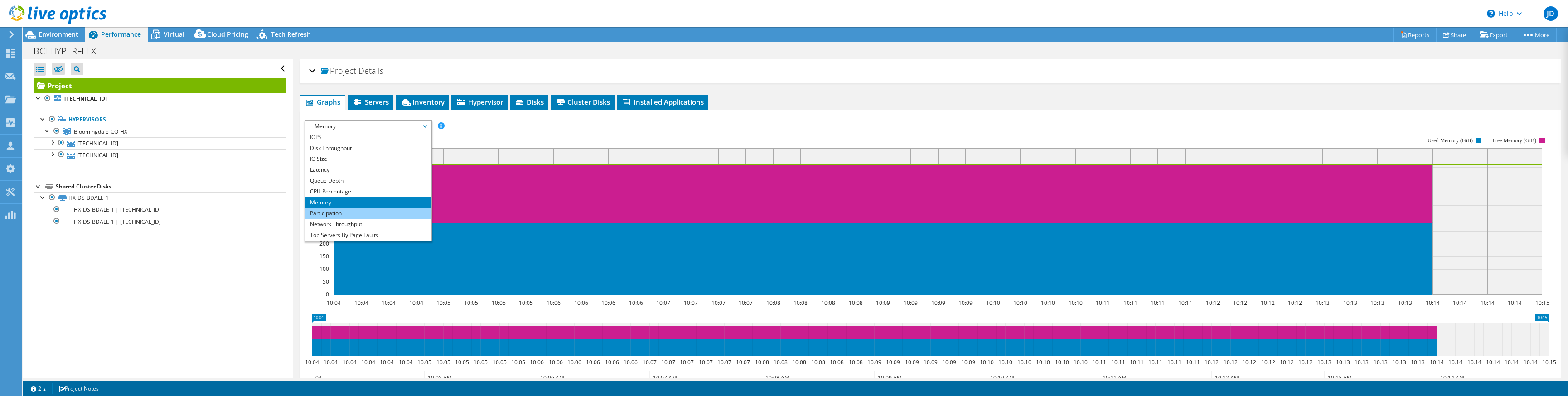
click at [346, 212] on li "Participation" at bounding box center [368, 214] width 125 height 11
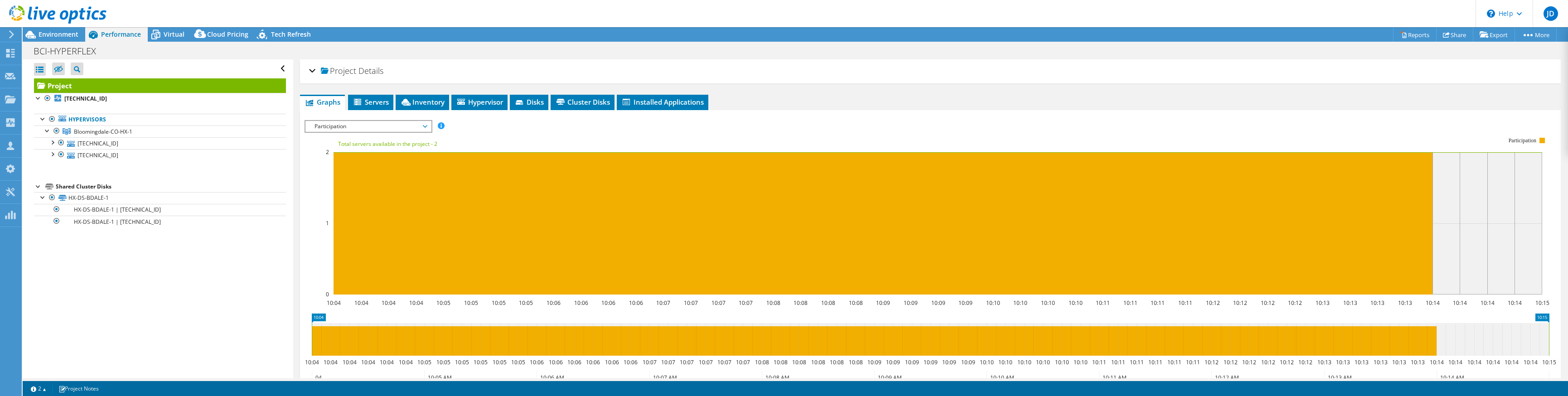
click at [405, 123] on span "Participation" at bounding box center [368, 127] width 117 height 11
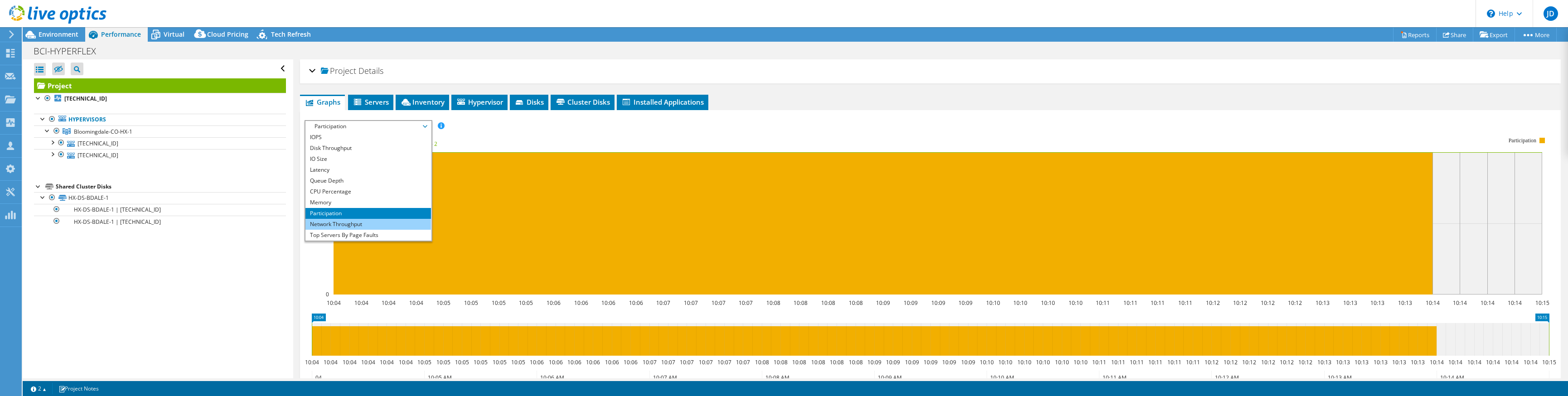
click at [352, 226] on li "Network Throughput" at bounding box center [368, 224] width 125 height 11
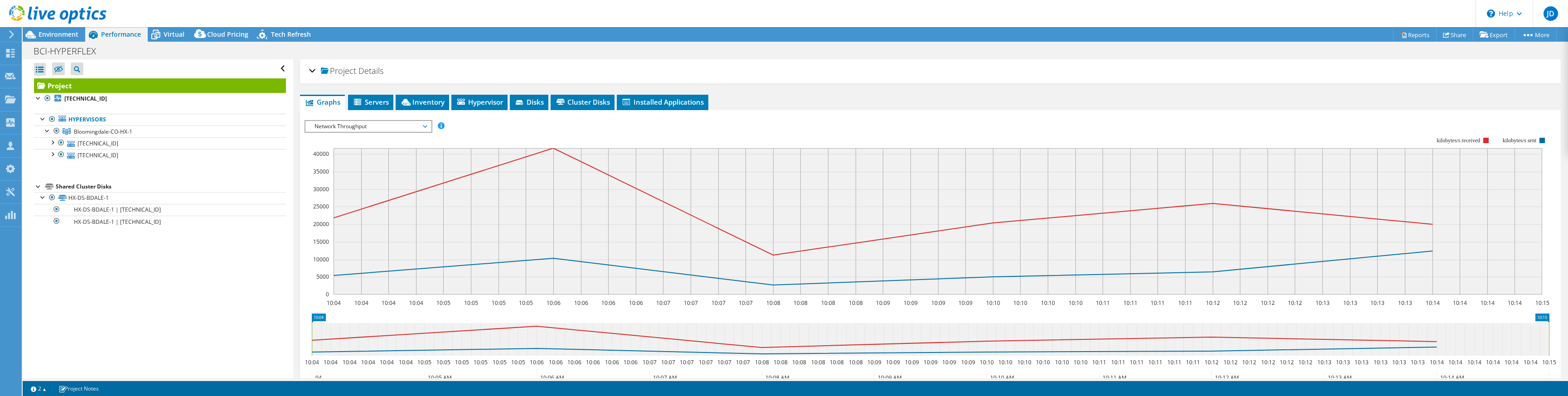
click at [416, 124] on span "Network Throughput" at bounding box center [368, 127] width 117 height 11
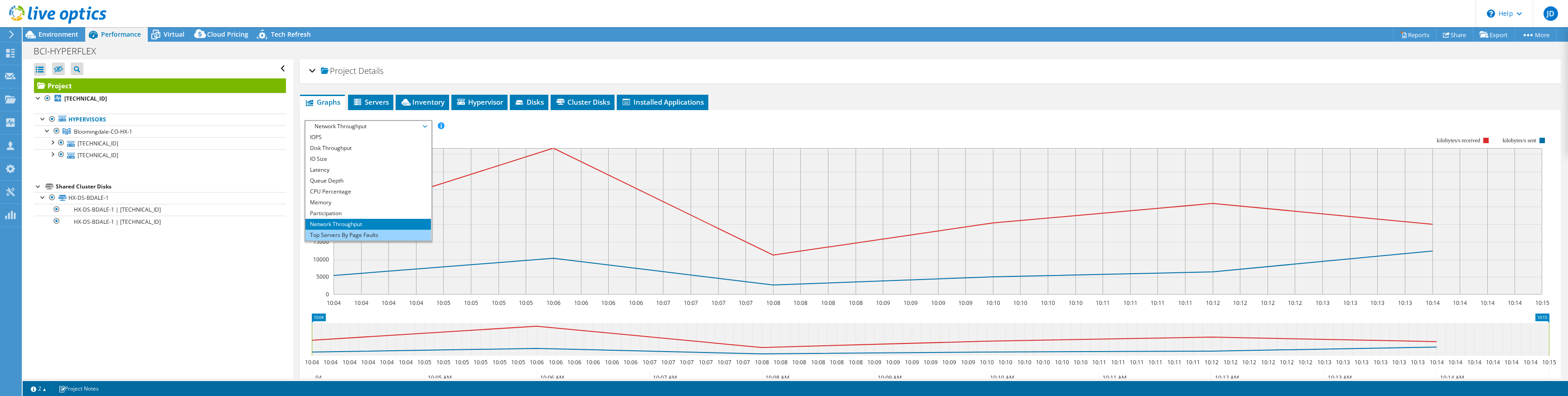
click at [364, 234] on li "Top Servers By Page Faults" at bounding box center [368, 235] width 125 height 11
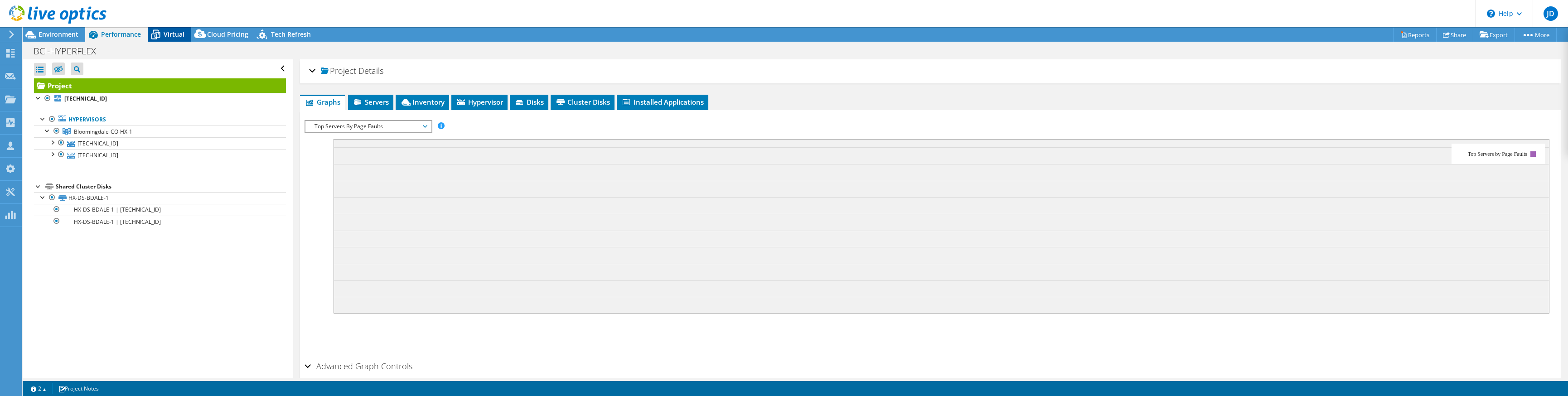
click at [170, 36] on span "Virtual" at bounding box center [174, 34] width 21 height 8
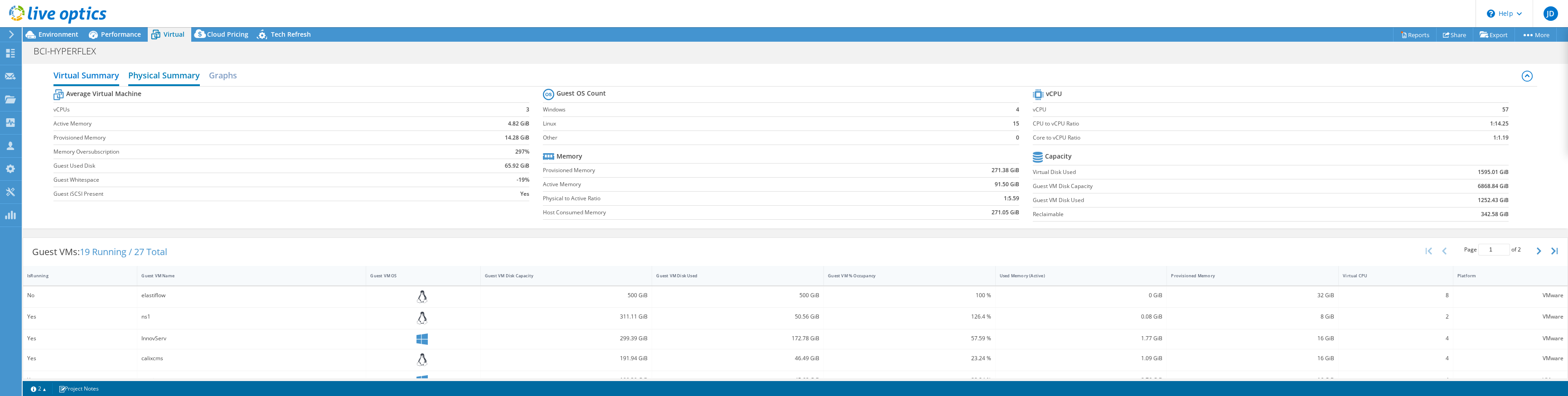
click at [167, 74] on h2 "Physical Summary" at bounding box center [163, 76] width 71 height 20
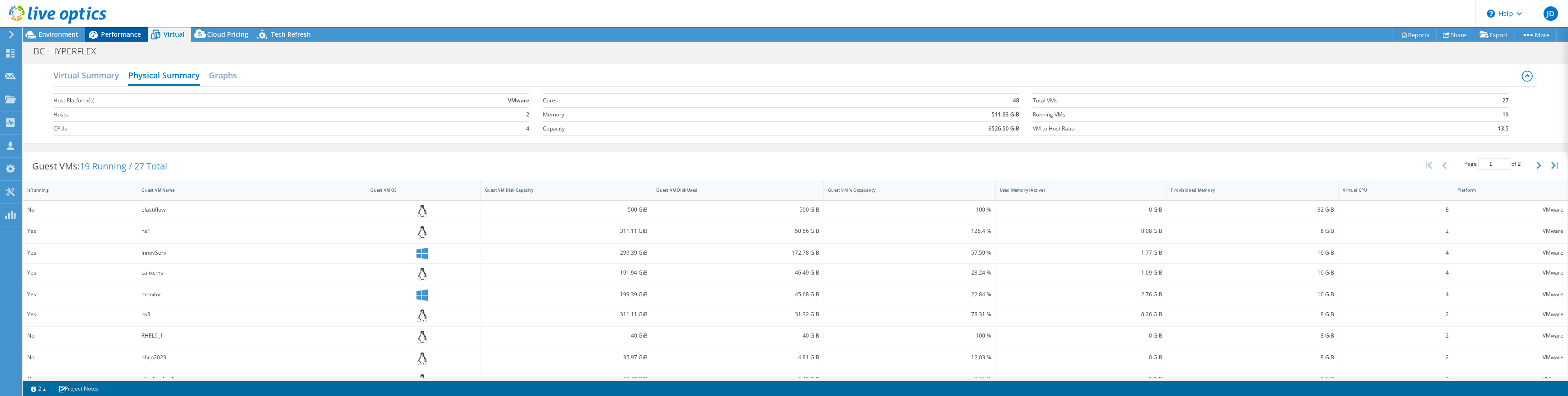
click at [117, 34] on span "Performance" at bounding box center [121, 34] width 40 height 8
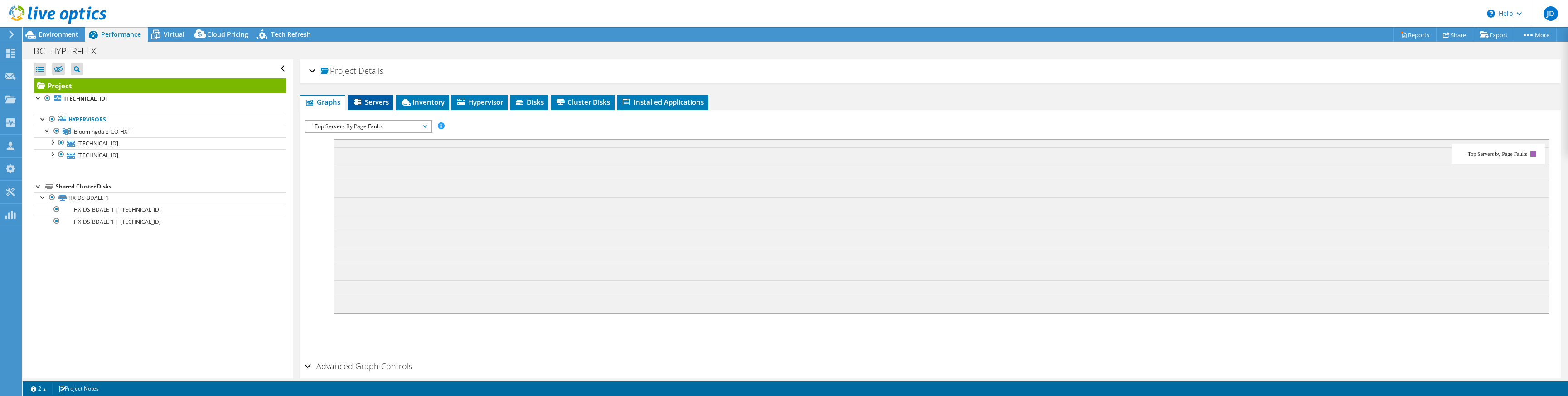
click at [365, 98] on span "Servers" at bounding box center [371, 102] width 37 height 9
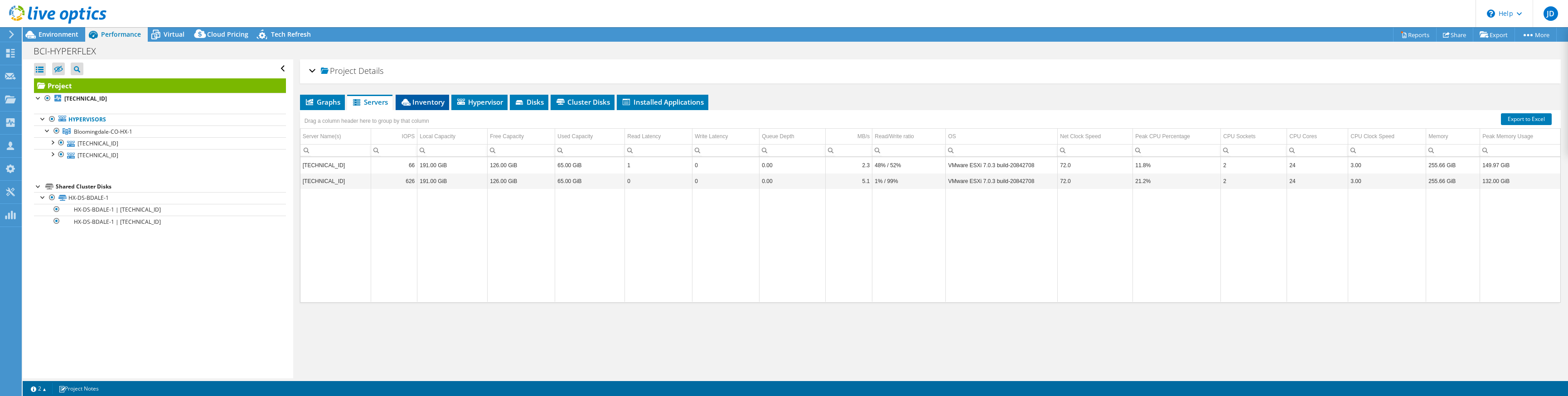
click at [424, 105] on span "Inventory" at bounding box center [422, 102] width 45 height 9
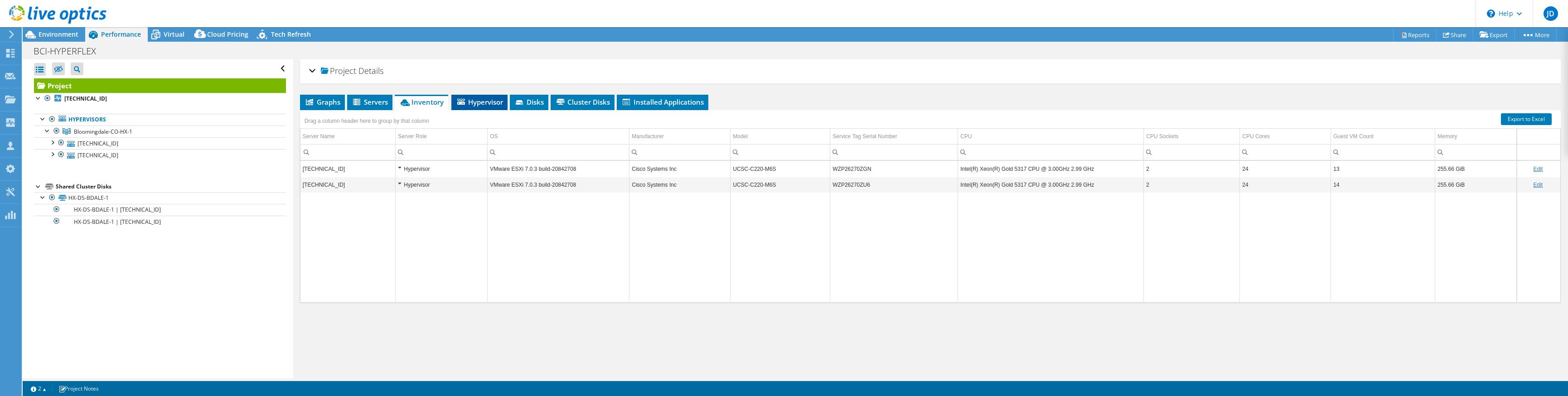
click at [474, 100] on span "Hypervisor" at bounding box center [479, 102] width 47 height 9
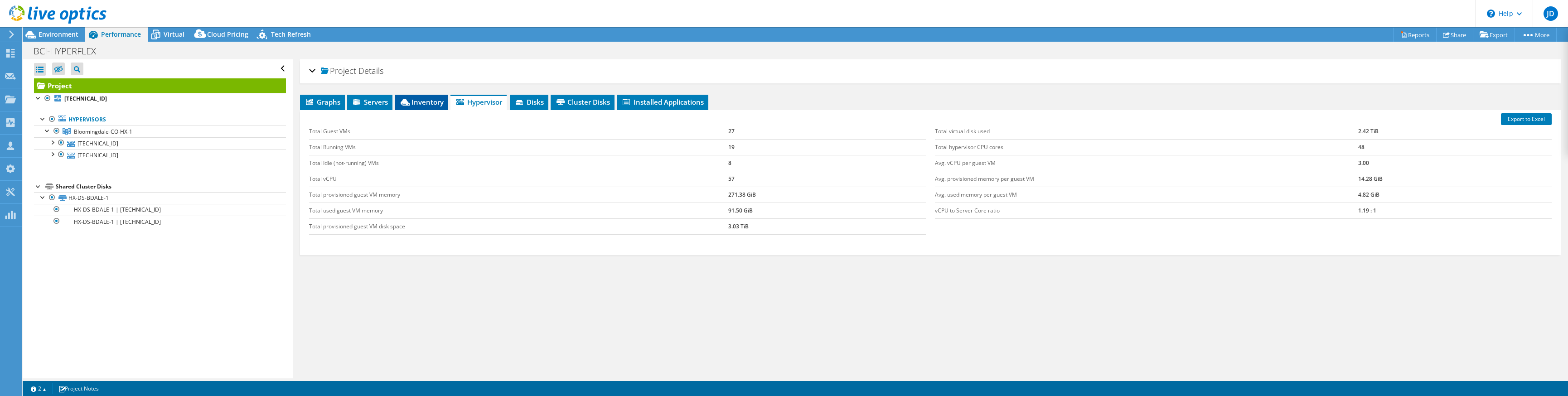
click at [422, 103] on span "Inventory" at bounding box center [421, 102] width 45 height 9
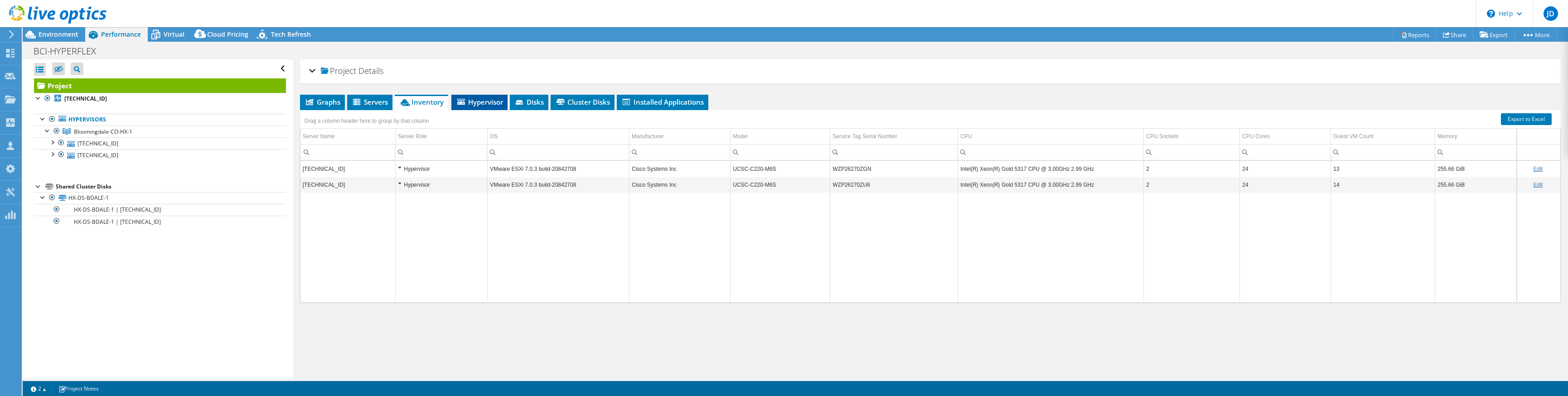
click at [473, 100] on span "Hypervisor" at bounding box center [479, 102] width 47 height 9
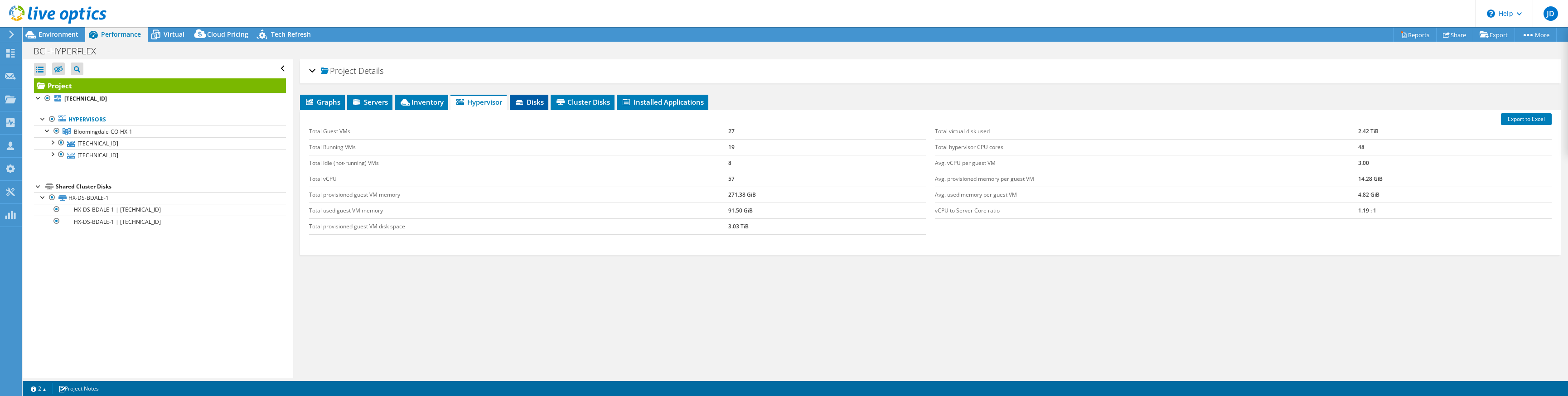
click at [533, 100] on span "Disks" at bounding box center [529, 102] width 29 height 9
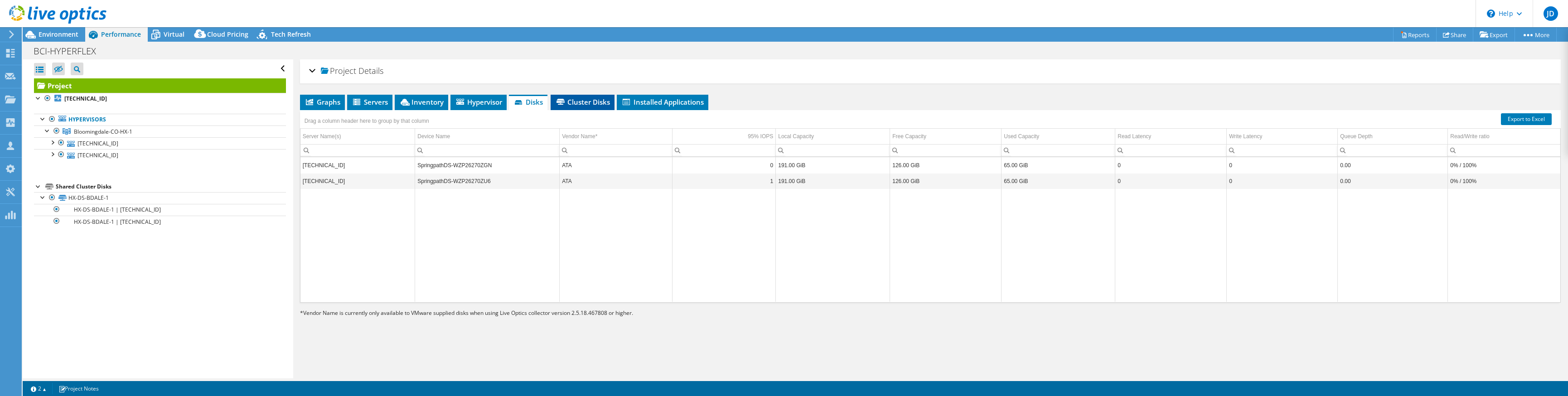
click at [585, 101] on span "Cluster Disks" at bounding box center [583, 102] width 55 height 9
click at [531, 99] on span "Disks" at bounding box center [528, 102] width 29 height 9
click at [498, 99] on span "Hypervisor" at bounding box center [479, 102] width 47 height 9
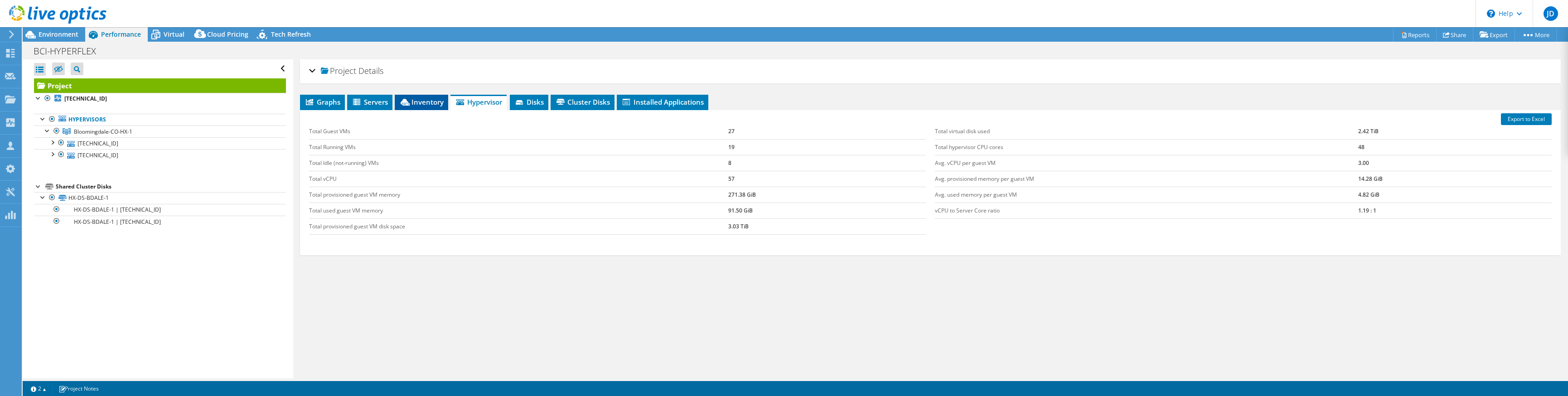
click at [419, 98] on span "Inventory" at bounding box center [421, 102] width 45 height 9
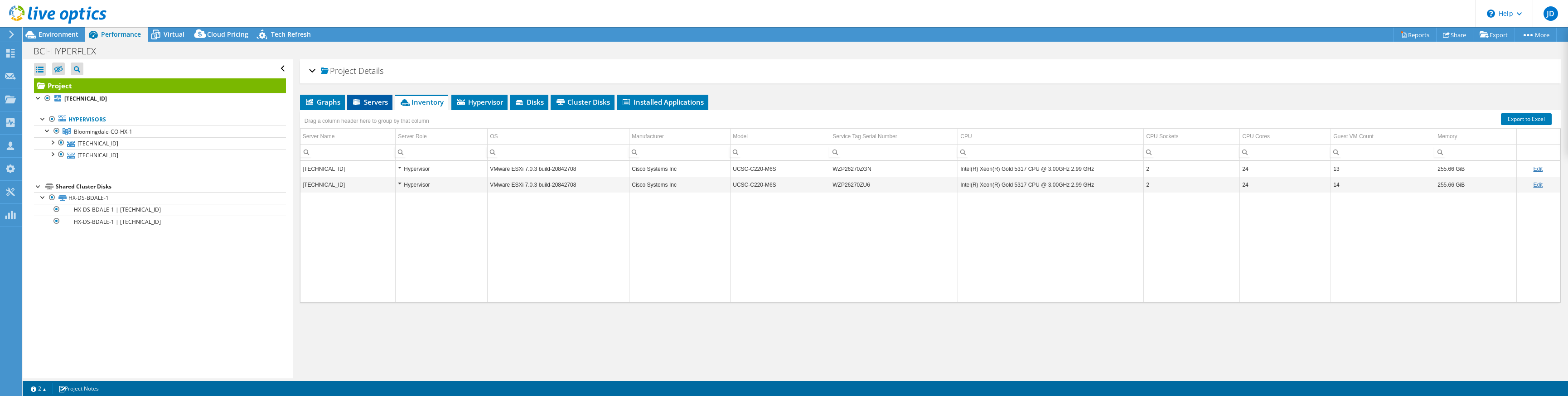
click at [363, 98] on span "Servers" at bounding box center [370, 102] width 37 height 9
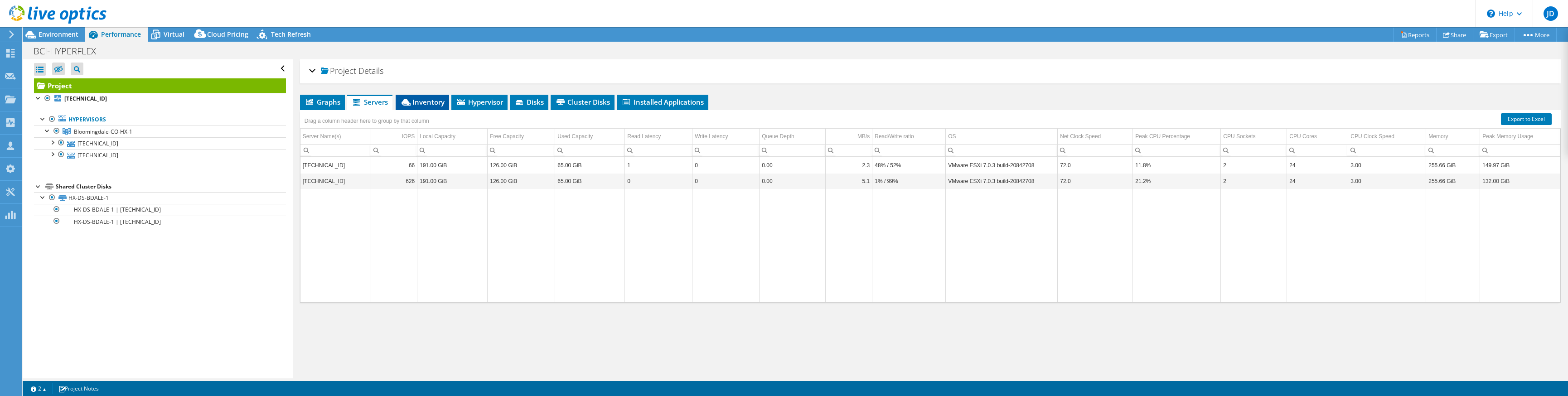
click at [409, 99] on icon at bounding box center [406, 101] width 9 height 6
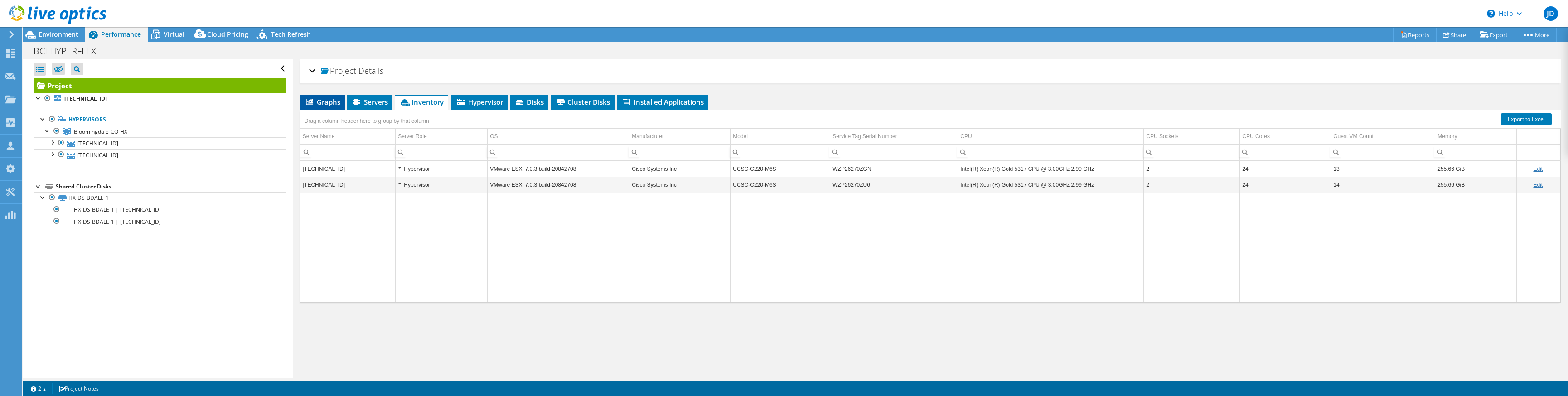
click at [323, 98] on span "Graphs" at bounding box center [322, 102] width 36 height 9
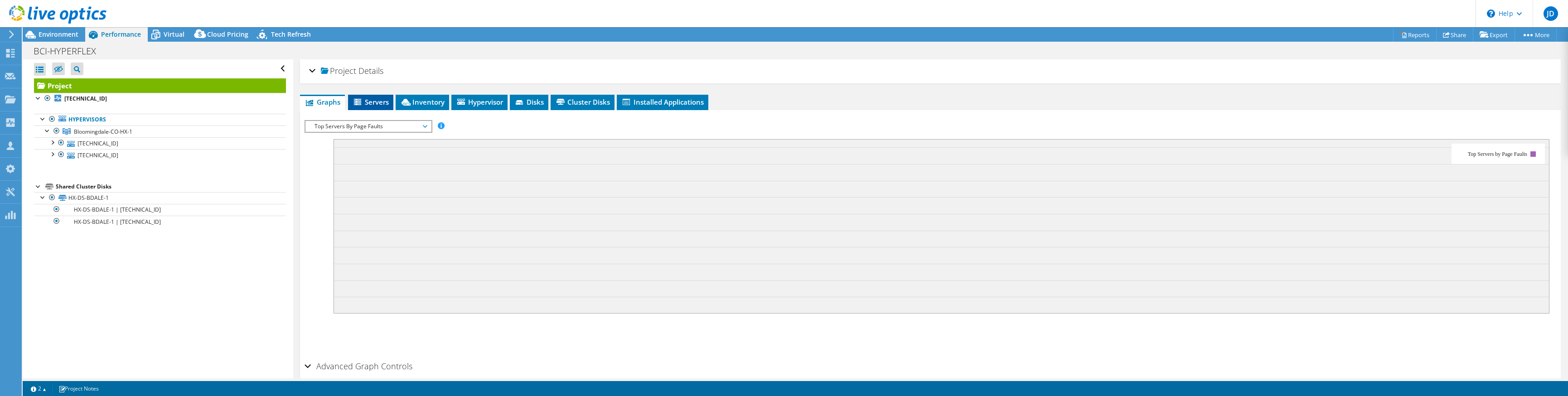
click at [372, 102] on span "Servers" at bounding box center [371, 102] width 37 height 9
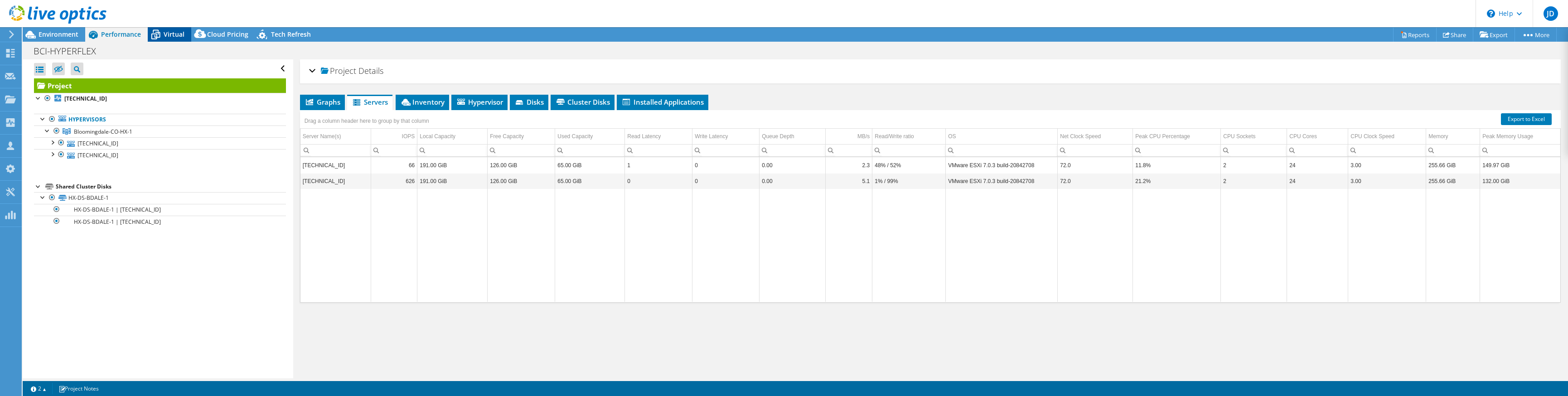
click at [160, 30] on icon at bounding box center [155, 34] width 16 height 16
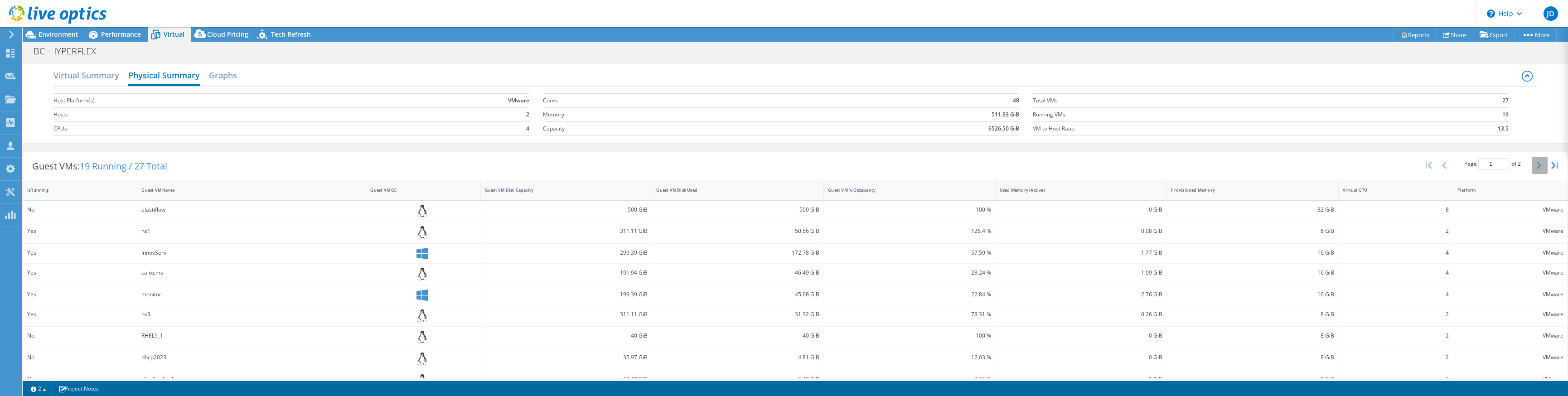
click at [1541, 163] on icon "button" at bounding box center [1539, 165] width 5 height 7
click at [1442, 163] on icon "button" at bounding box center [1444, 165] width 5 height 7
click at [1538, 165] on icon "button" at bounding box center [1539, 165] width 5 height 7
type input "2"
click at [110, 36] on span "Performance" at bounding box center [121, 34] width 40 height 8
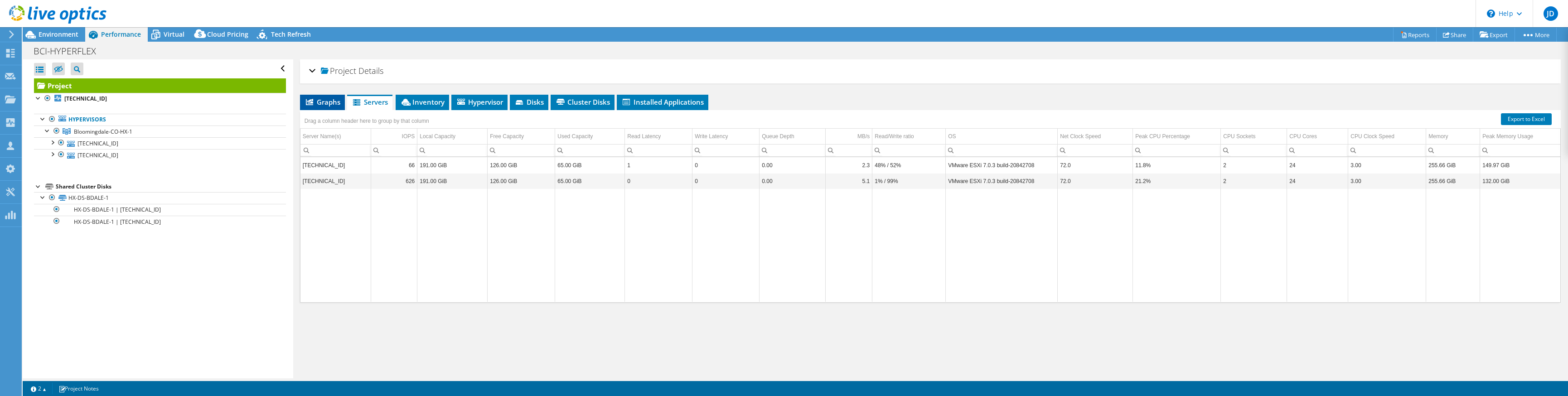
click at [331, 102] on span "Graphs" at bounding box center [322, 102] width 36 height 9
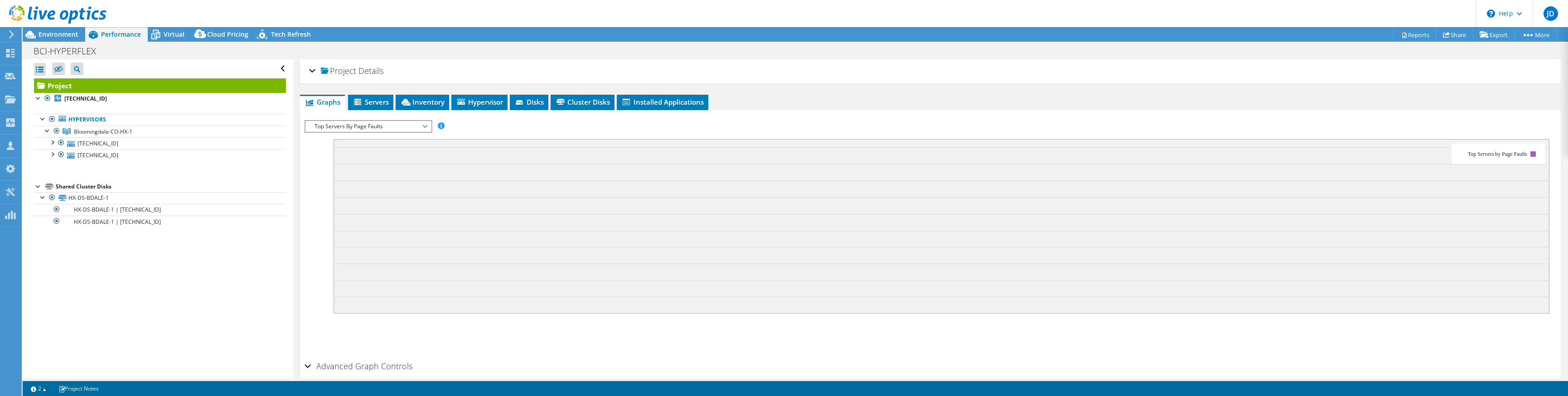
click at [423, 124] on span "Top Servers By Page Faults" at bounding box center [368, 127] width 117 height 11
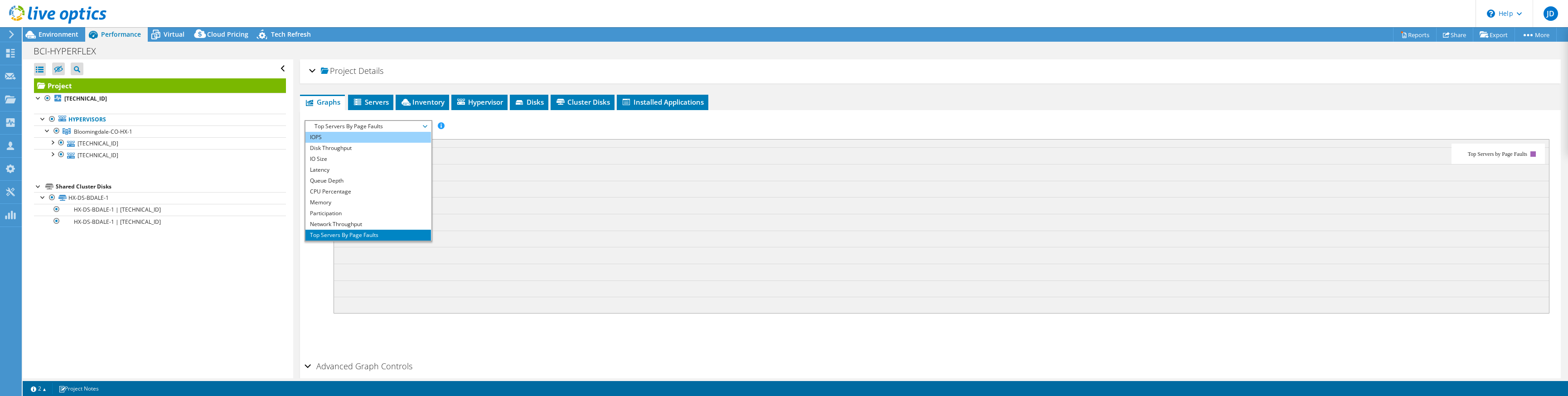
click at [352, 132] on li "IOPS" at bounding box center [368, 137] width 125 height 11
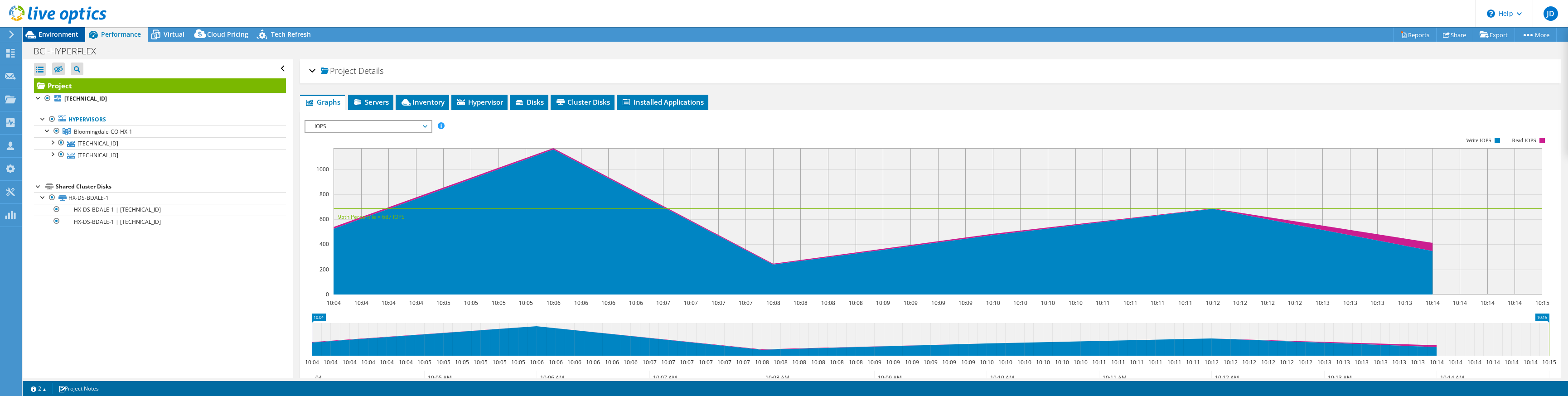
click at [52, 38] on span "Environment" at bounding box center [58, 34] width 40 height 8
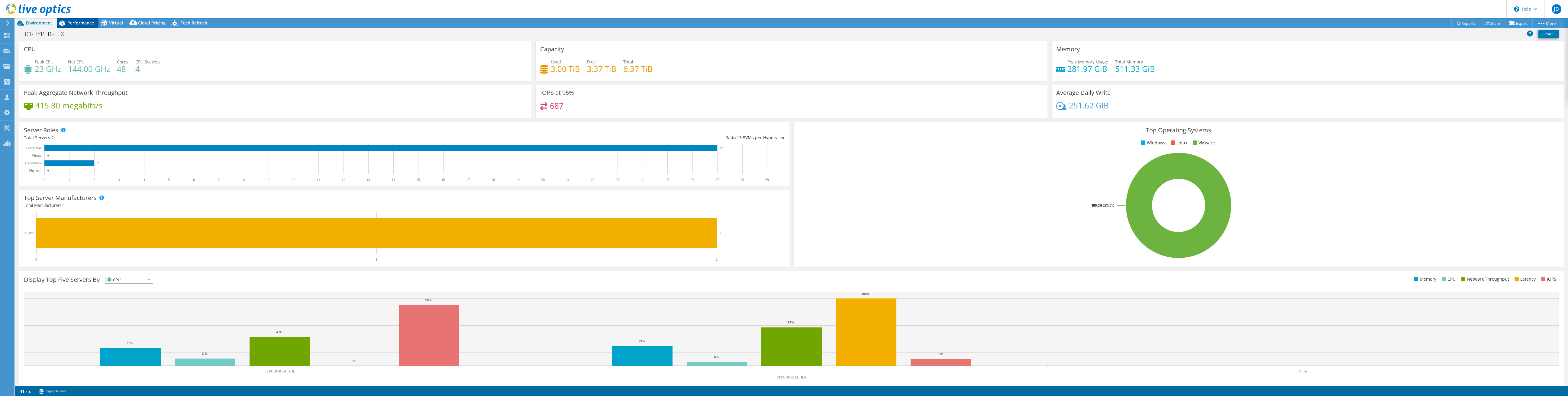
click at [79, 23] on span "Performance" at bounding box center [81, 23] width 27 height 5
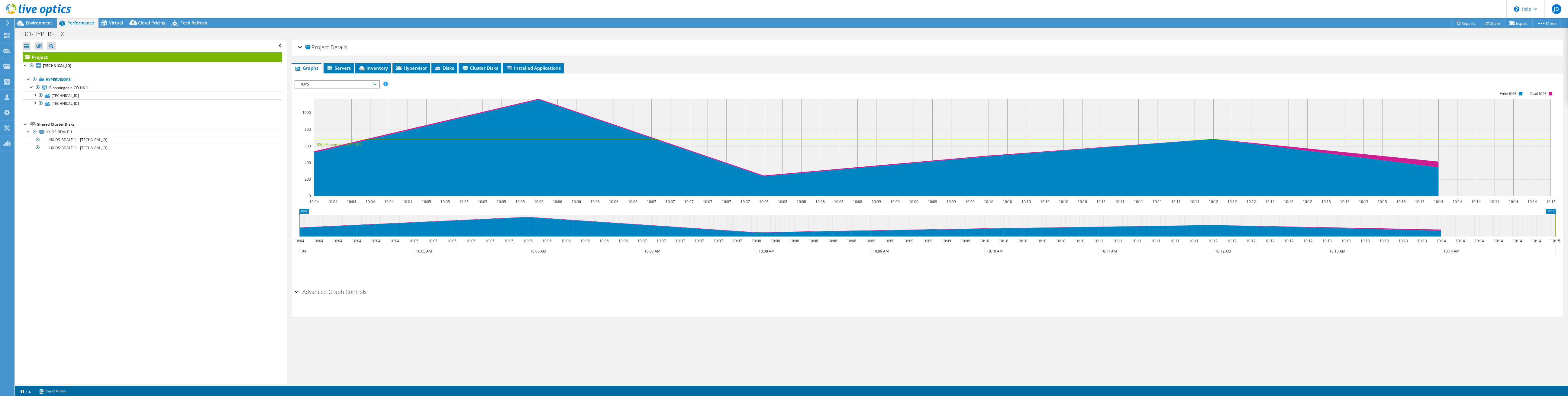
click at [376, 83] on icon at bounding box center [374, 84] width 3 height 2
click at [341, 97] on li "Disk Throughput" at bounding box center [337, 99] width 83 height 7
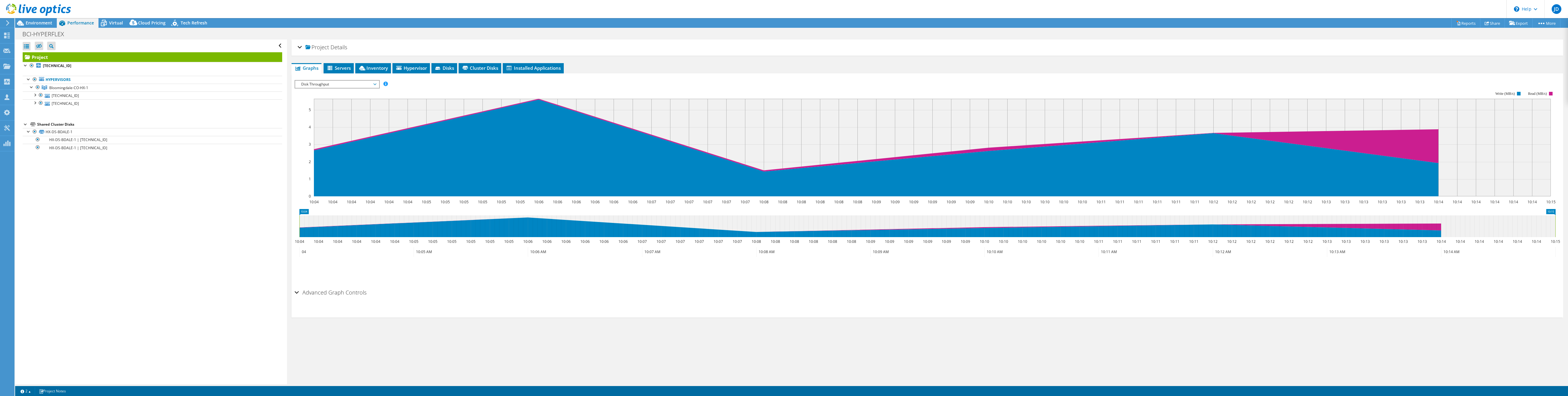
click at [376, 85] on span "Disk Throughput" at bounding box center [337, 85] width 83 height 7
click at [340, 91] on li "IOPS" at bounding box center [337, 91] width 83 height 7
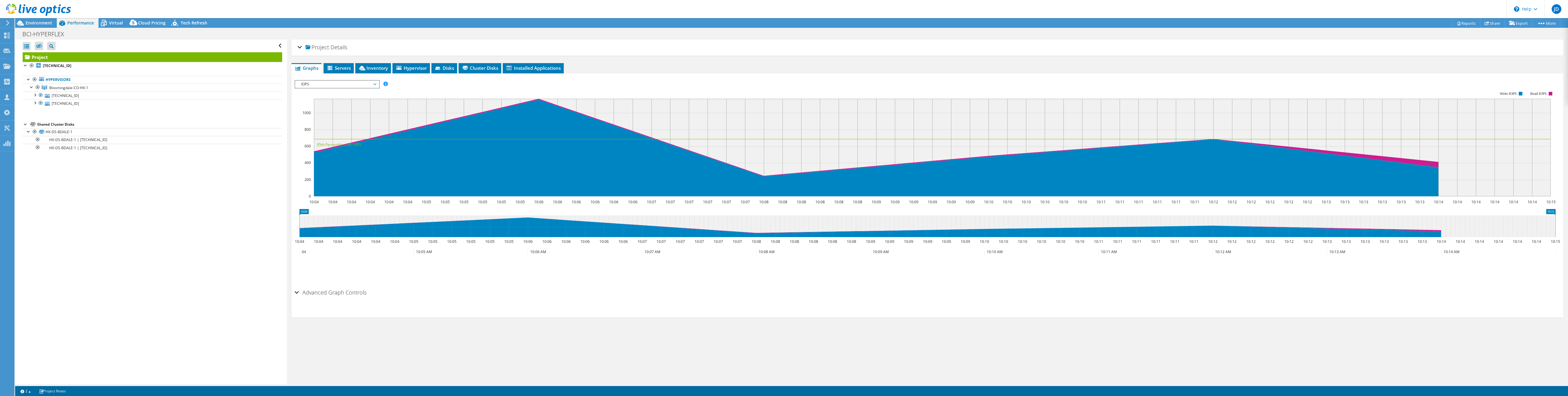
click at [374, 83] on span "IOPS" at bounding box center [337, 85] width 78 height 7
click at [338, 98] on li "Disk Throughput" at bounding box center [337, 99] width 83 height 7
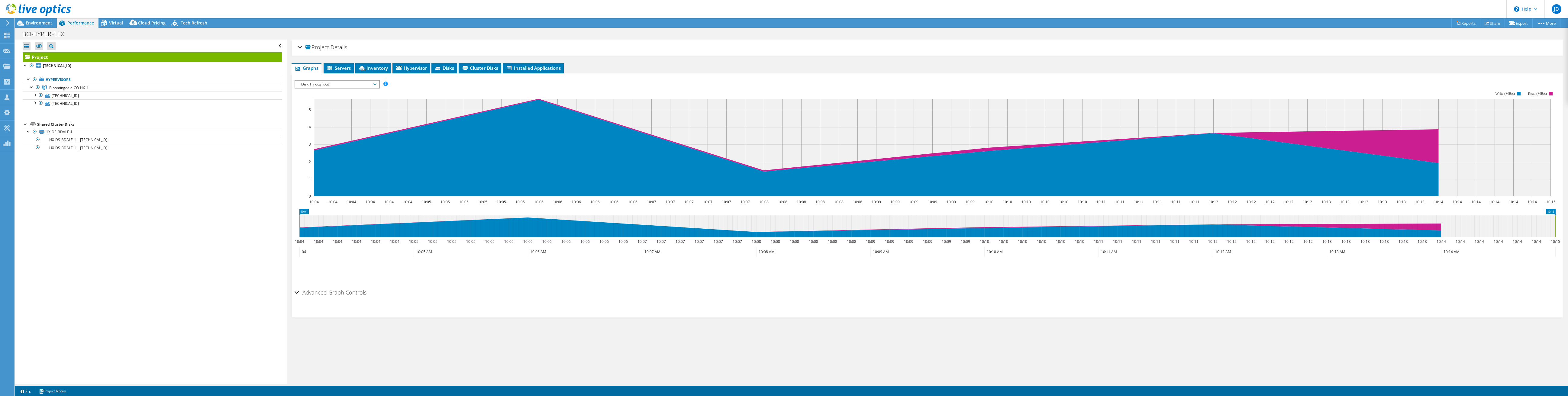
click at [373, 85] on span "Disk Throughput" at bounding box center [337, 85] width 78 height 7
click at [341, 102] on li "IO Size" at bounding box center [337, 106] width 83 height 7
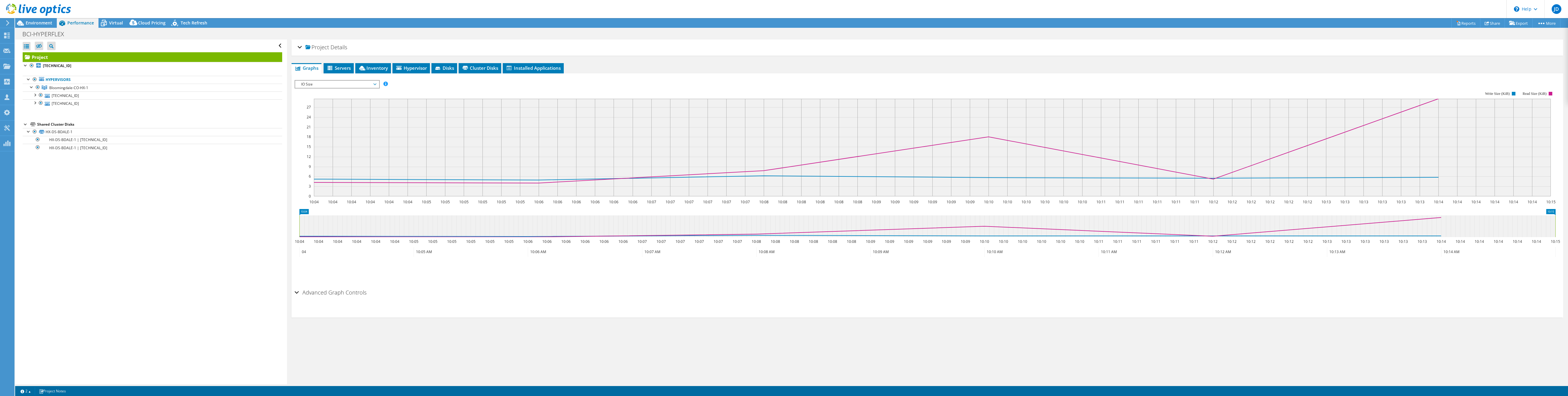
click at [366, 85] on span "IO Size" at bounding box center [337, 85] width 78 height 7
click at [348, 98] on li "Disk Throughput" at bounding box center [337, 99] width 83 height 7
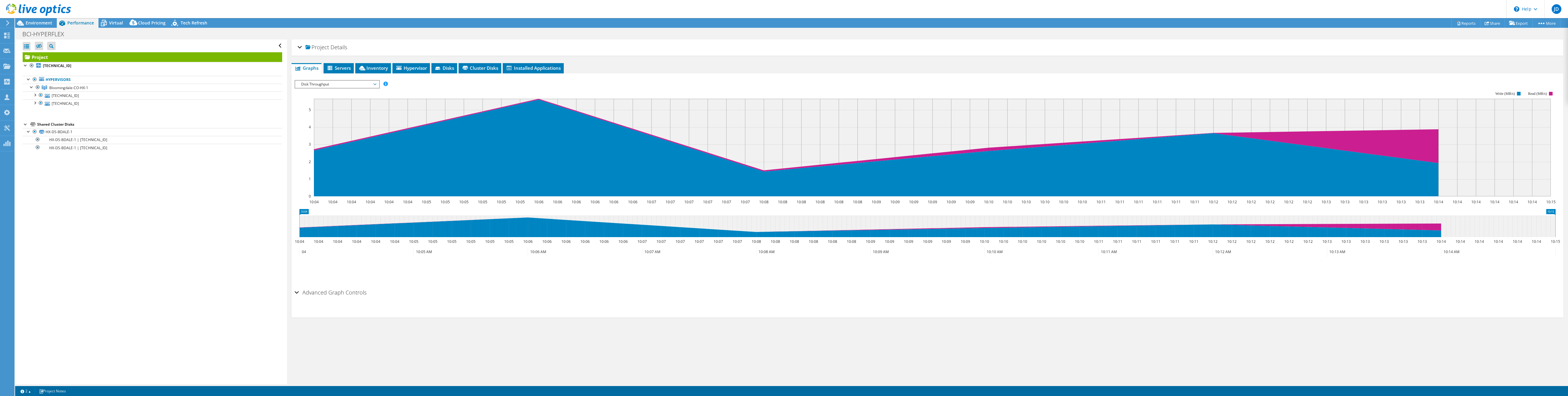
click at [323, 86] on span "Disk Throughput" at bounding box center [337, 85] width 78 height 7
click at [317, 103] on li "IO Size" at bounding box center [337, 106] width 83 height 7
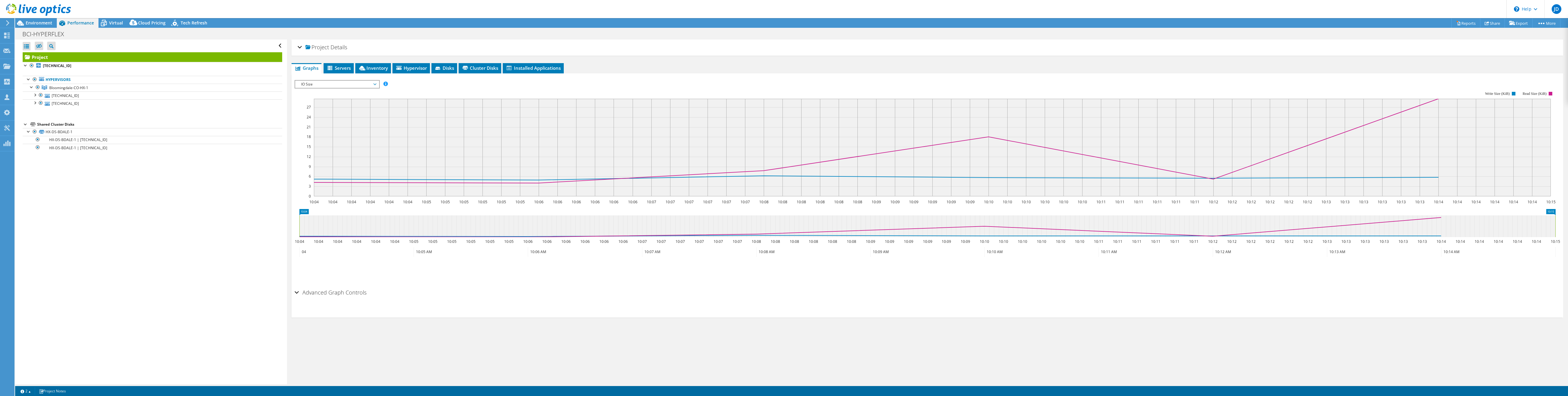
click at [331, 83] on span "IO Size" at bounding box center [337, 85] width 78 height 7
click at [324, 111] on li "Latency" at bounding box center [337, 113] width 83 height 7
click at [374, 83] on span "Latency" at bounding box center [337, 85] width 78 height 7
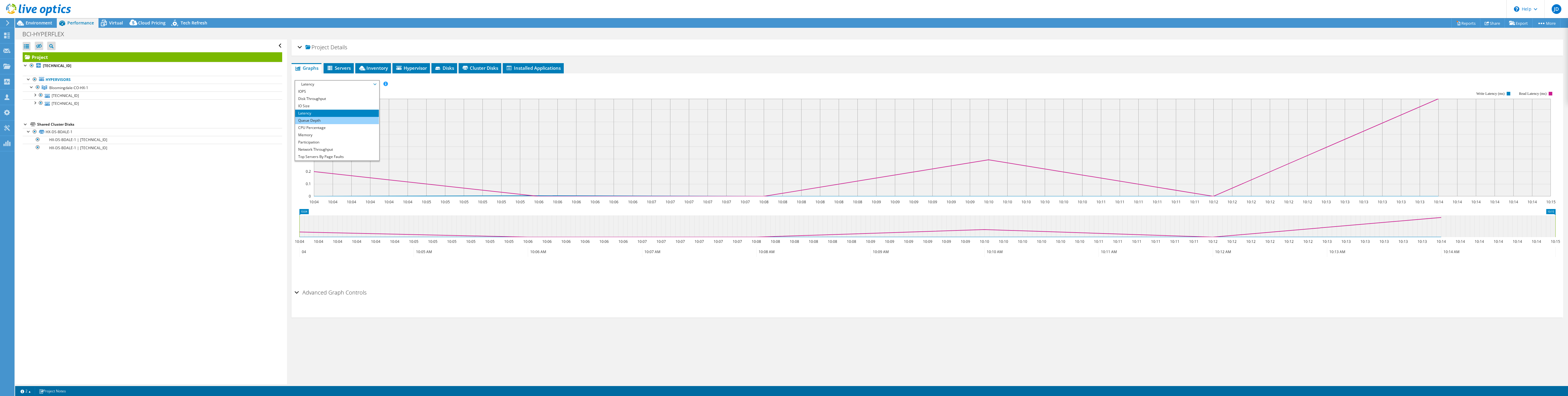
click at [345, 120] on li "Queue Depth" at bounding box center [337, 120] width 83 height 7
click at [341, 86] on span "Queue Depth" at bounding box center [337, 85] width 78 height 7
click at [333, 124] on li "CPU Percentage" at bounding box center [337, 128] width 83 height 7
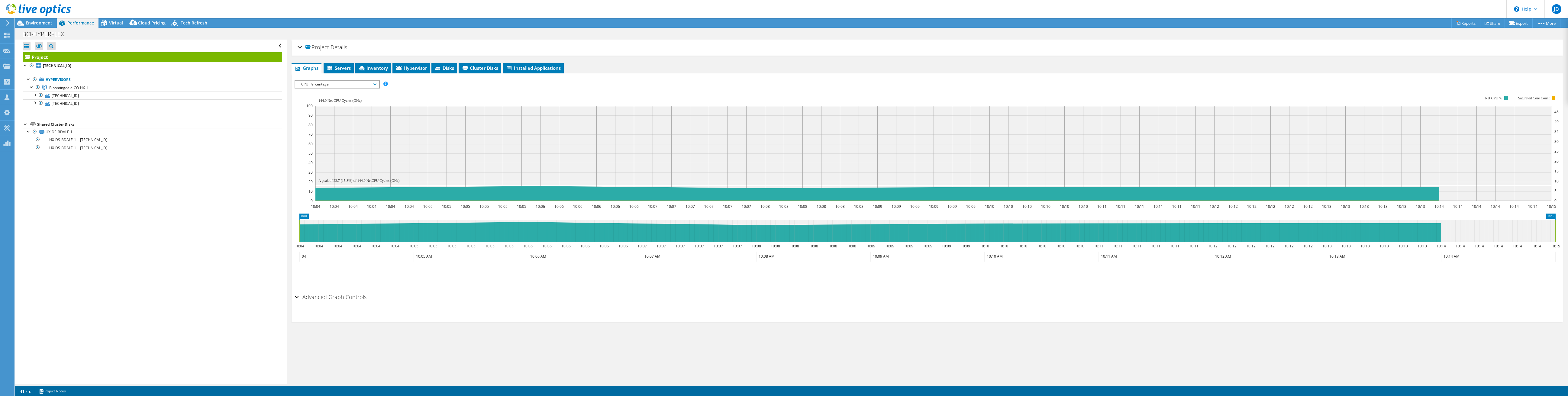
click at [369, 82] on span "CPU Percentage" at bounding box center [337, 85] width 78 height 7
click at [326, 133] on li "Memory" at bounding box center [337, 135] width 83 height 7
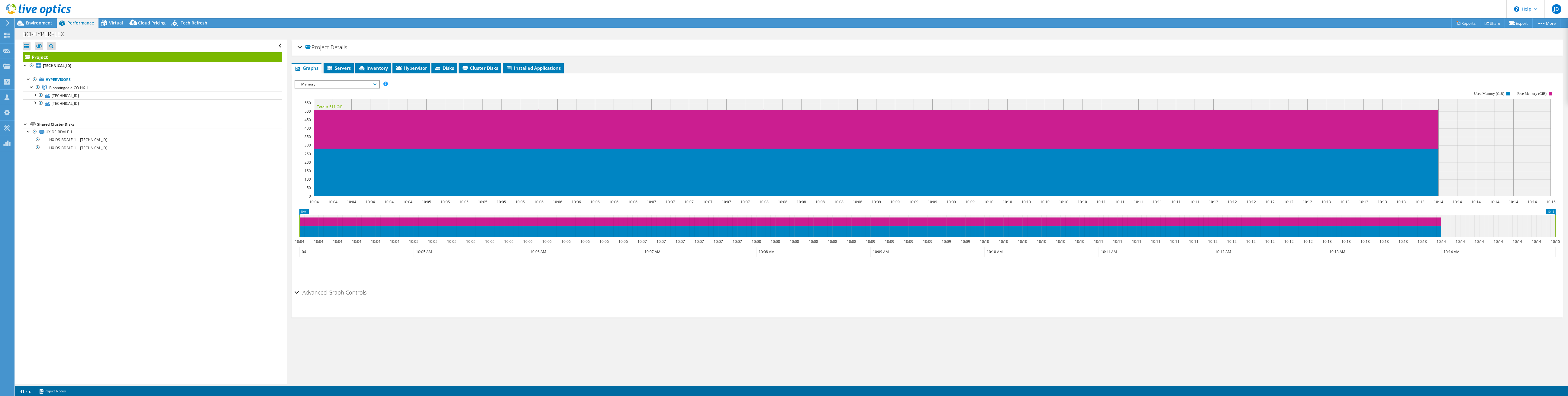
click at [353, 85] on span "Memory" at bounding box center [337, 85] width 78 height 7
click at [326, 144] on li "Participation" at bounding box center [337, 142] width 83 height 7
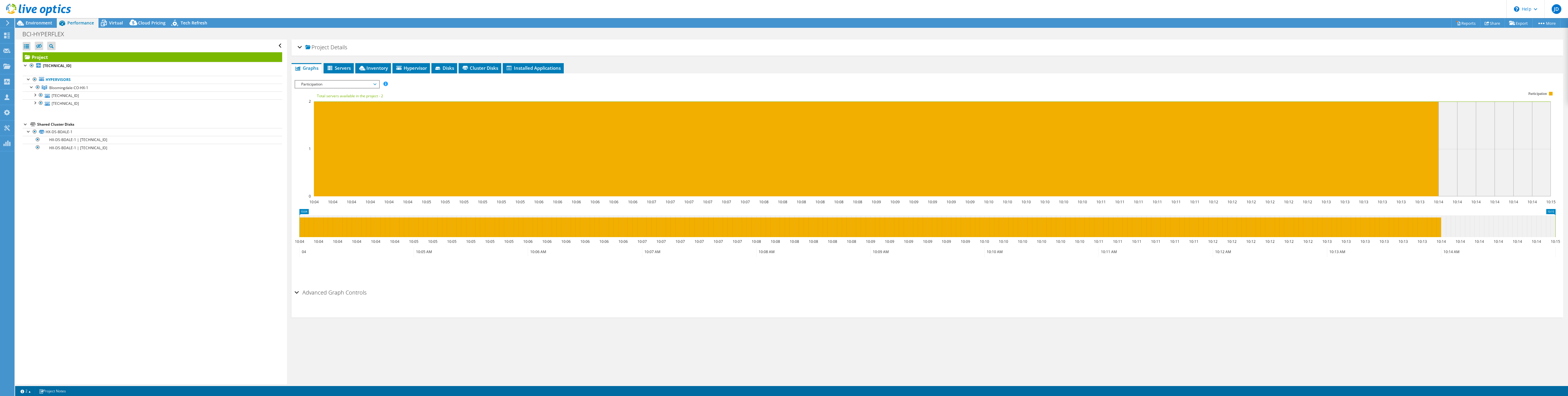
click at [361, 84] on span "Participation" at bounding box center [337, 85] width 78 height 7
click at [326, 147] on li "Network Throughput" at bounding box center [337, 150] width 83 height 7
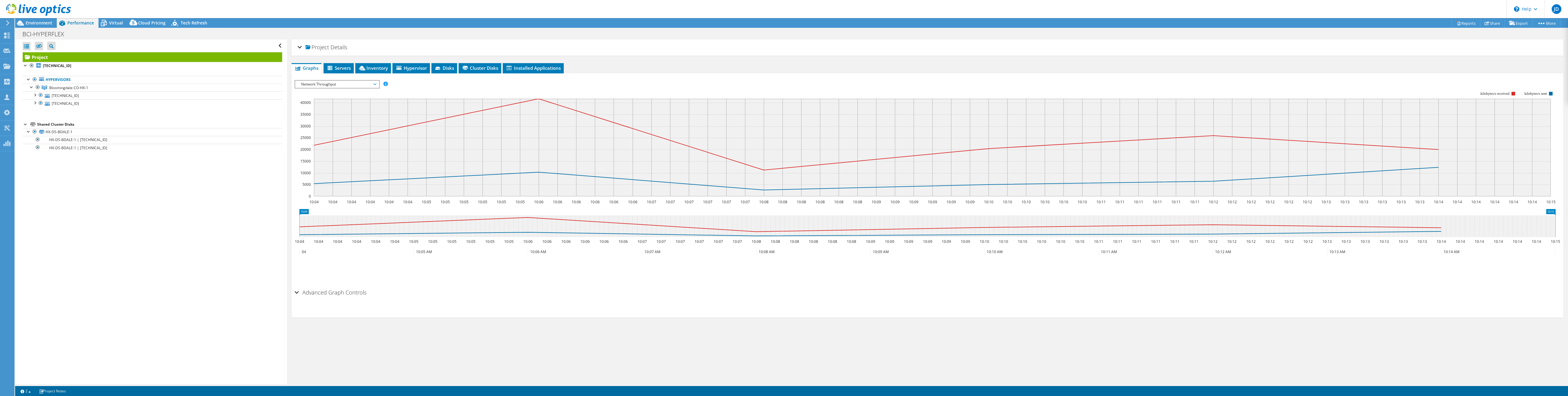
click at [373, 83] on span "Network Throughput" at bounding box center [337, 85] width 78 height 7
click at [357, 155] on li "Top Servers By Page Faults" at bounding box center [337, 157] width 83 height 7
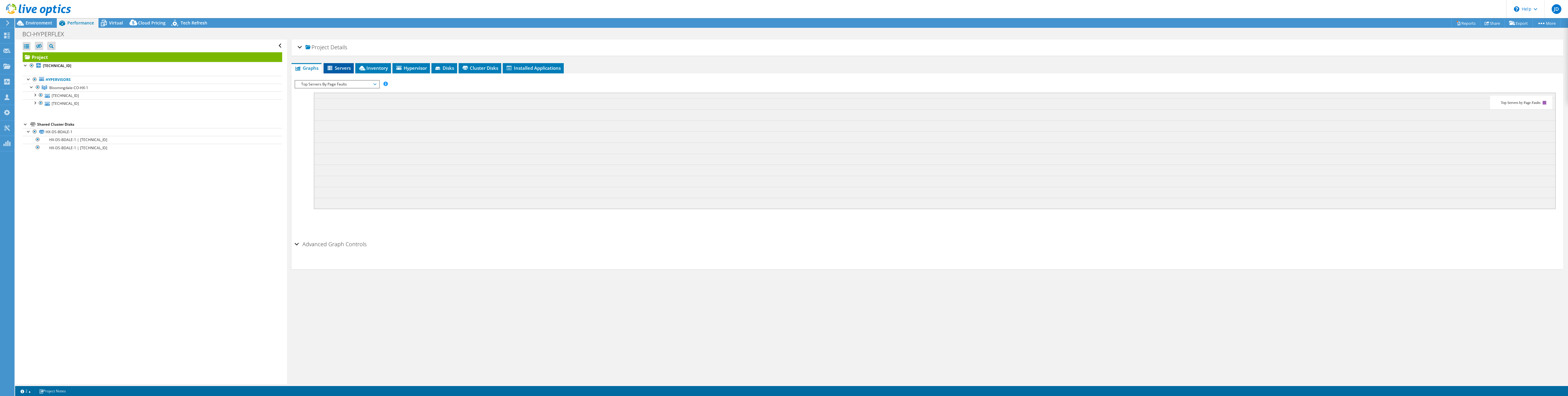
click at [338, 67] on span "Servers" at bounding box center [339, 68] width 24 height 6
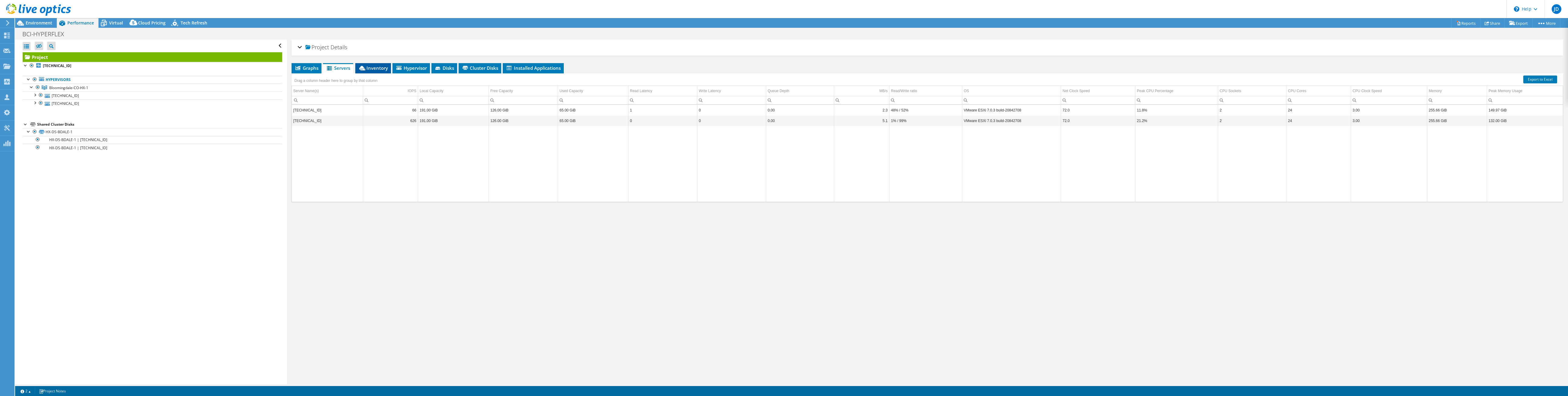
click at [371, 67] on span "Inventory" at bounding box center [373, 68] width 30 height 6
click at [408, 68] on span "Hypervisor" at bounding box center [411, 68] width 32 height 6
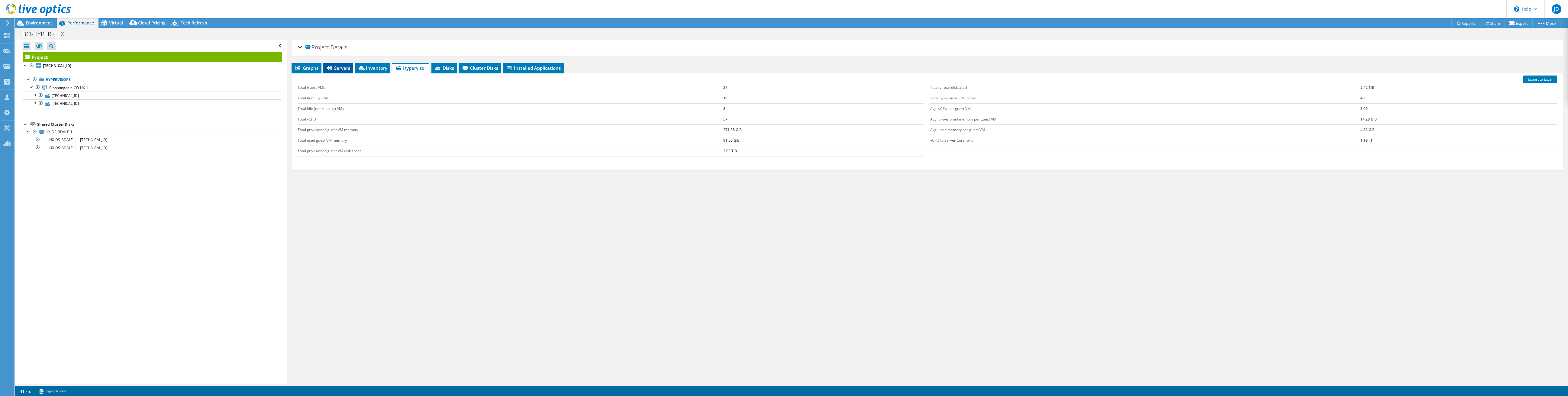
click at [336, 69] on span "Servers" at bounding box center [338, 68] width 24 height 6
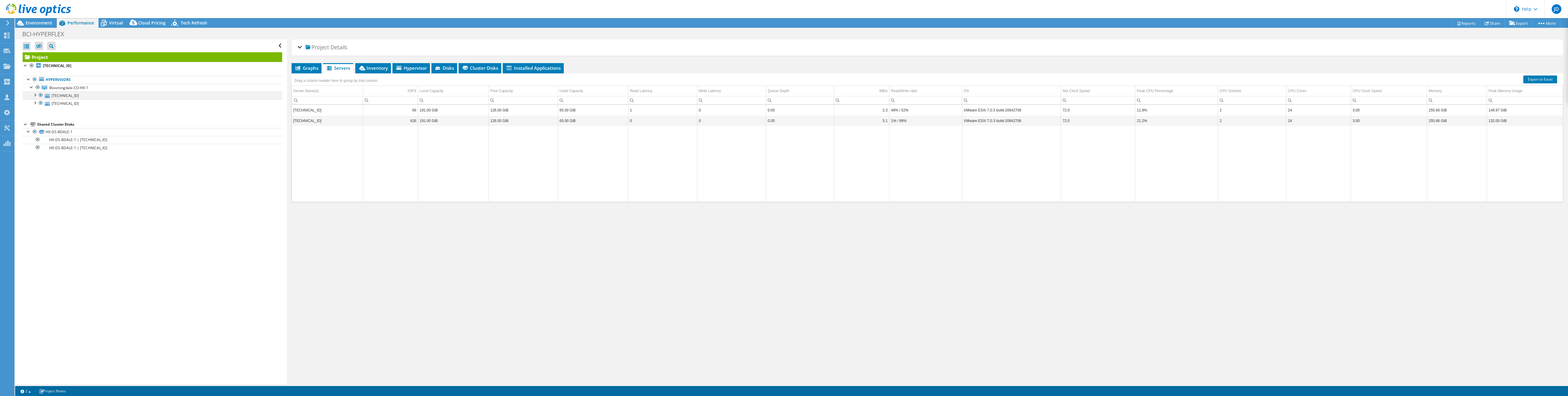
click at [35, 96] on div at bounding box center [35, 94] width 6 height 6
click at [37, 126] on div at bounding box center [35, 127] width 6 height 6
click at [29, 178] on div at bounding box center [29, 178] width 6 height 6
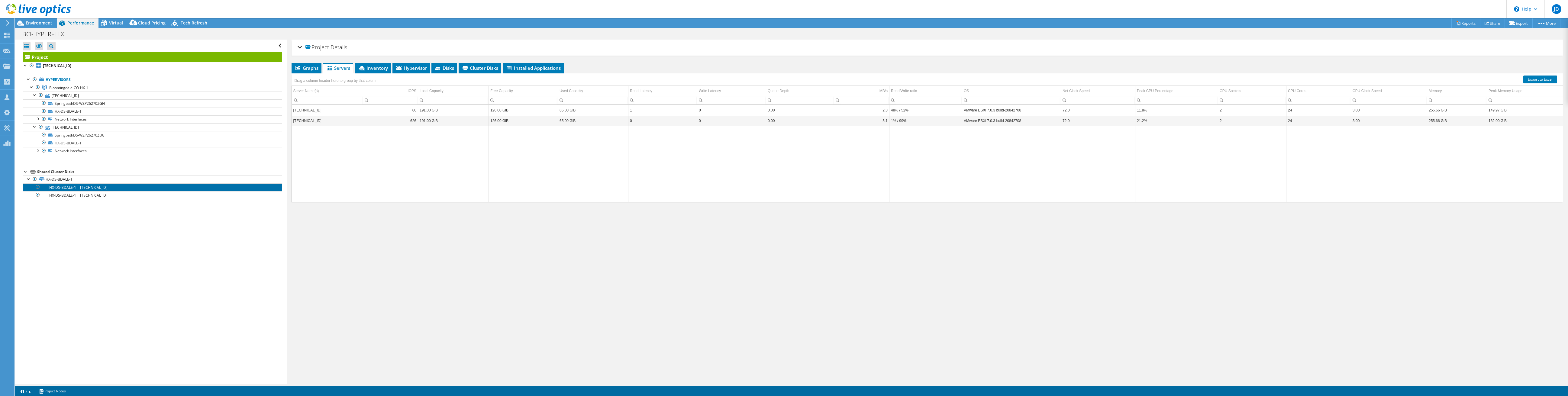
click at [59, 186] on link "HX-DS-BDALE-1 | 192.168.80.11" at bounding box center [152, 187] width 259 height 8
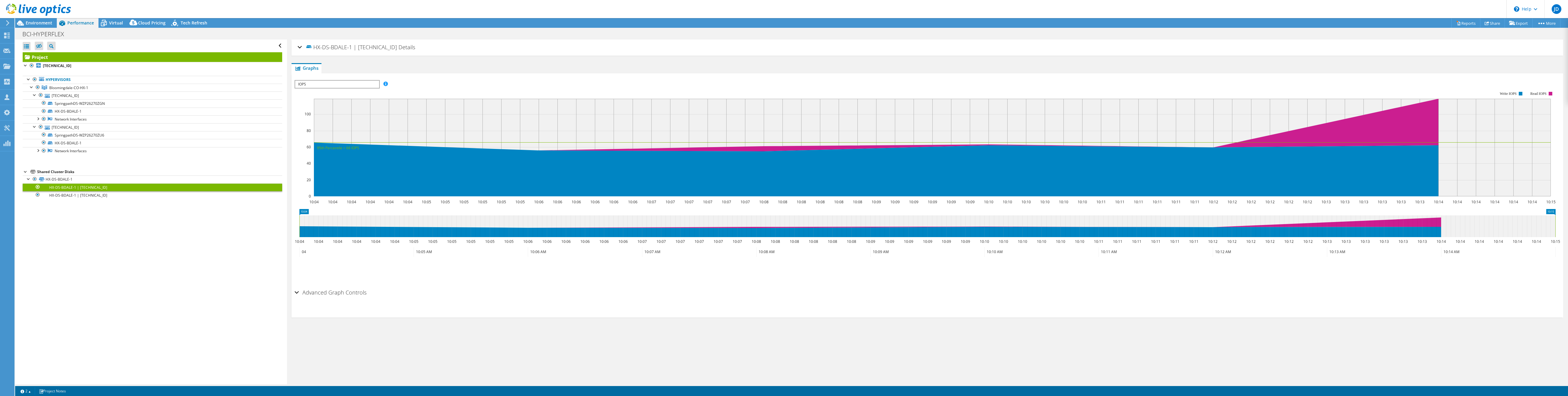
click at [334, 82] on span "IOPS" at bounding box center [337, 85] width 83 height 7
click at [313, 97] on li "Disk Throughput" at bounding box center [337, 99] width 83 height 7
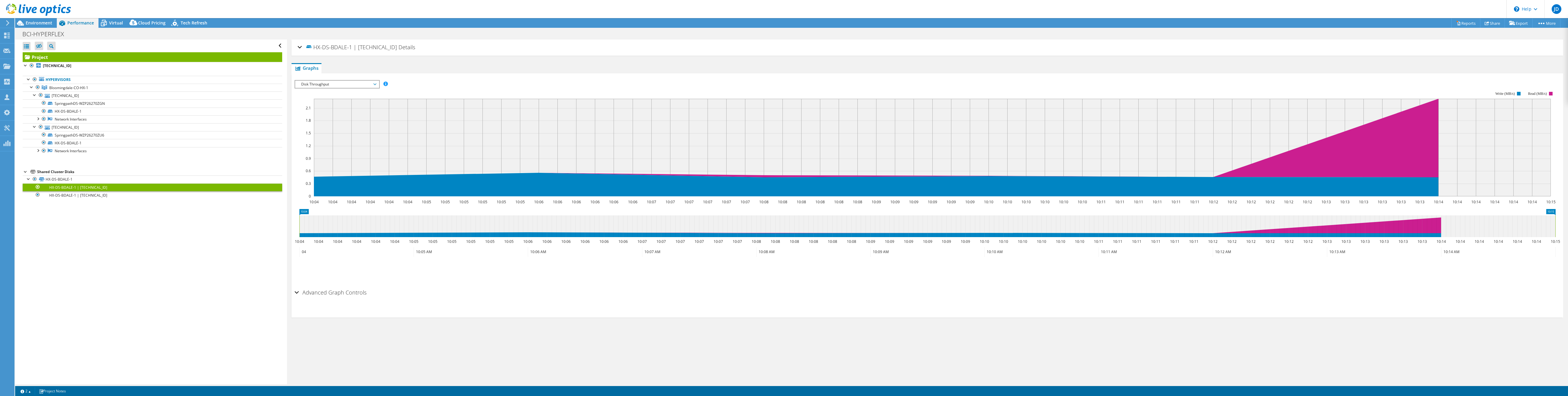
click at [320, 85] on span "Disk Throughput" at bounding box center [337, 85] width 78 height 7
click at [318, 105] on li "IO Size" at bounding box center [337, 106] width 83 height 7
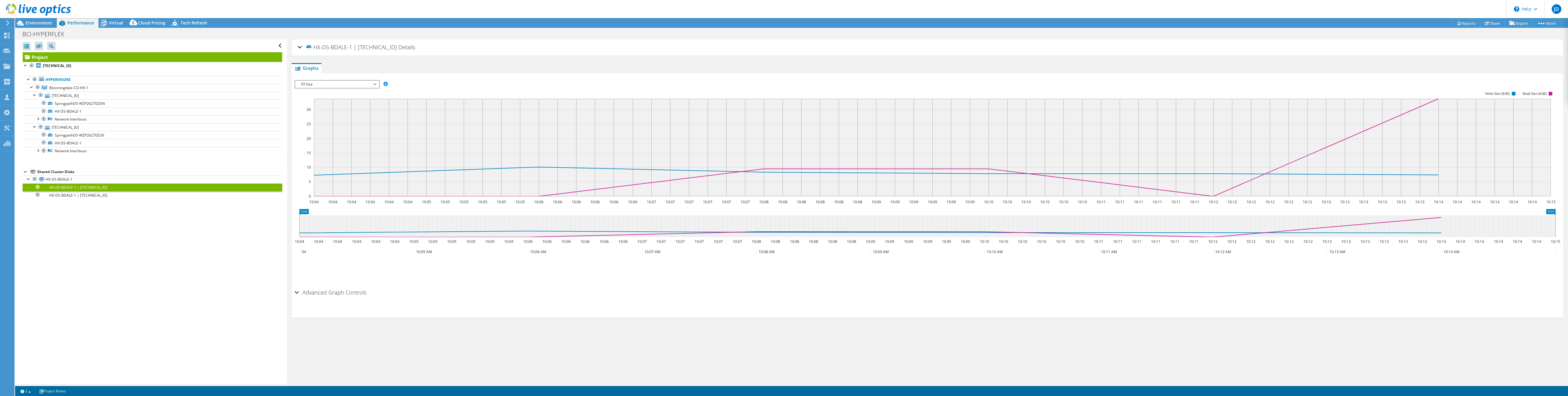
click at [349, 84] on span "IO Size" at bounding box center [337, 85] width 78 height 7
click at [341, 114] on li "Latency" at bounding box center [337, 113] width 83 height 7
click at [334, 84] on span "Latency" at bounding box center [337, 85] width 78 height 7
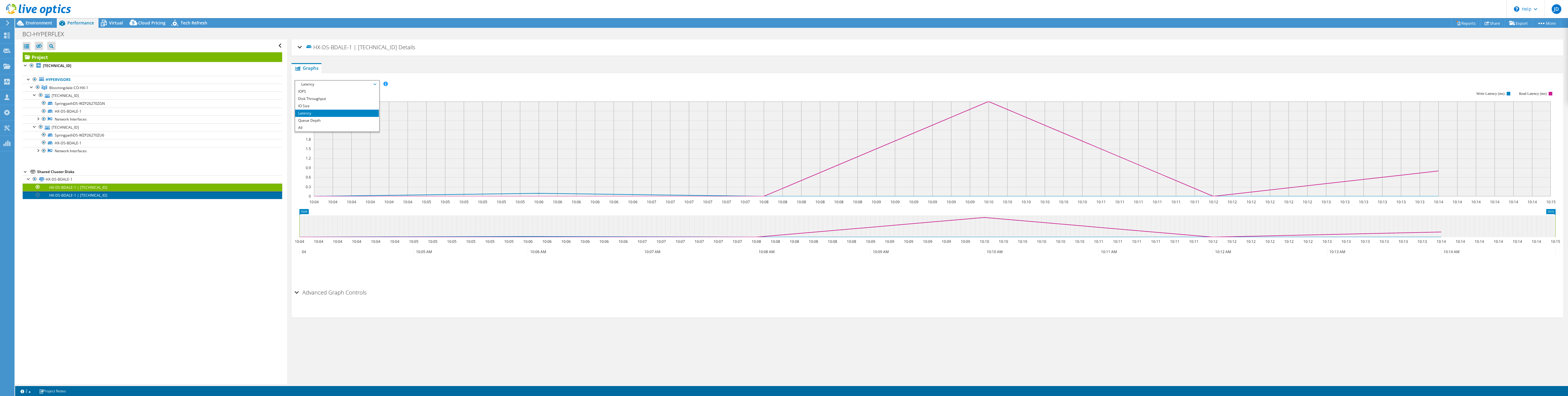
click at [107, 193] on link "HX-DS-BDALE-1 | 192.168.80.12" at bounding box center [152, 195] width 259 height 8
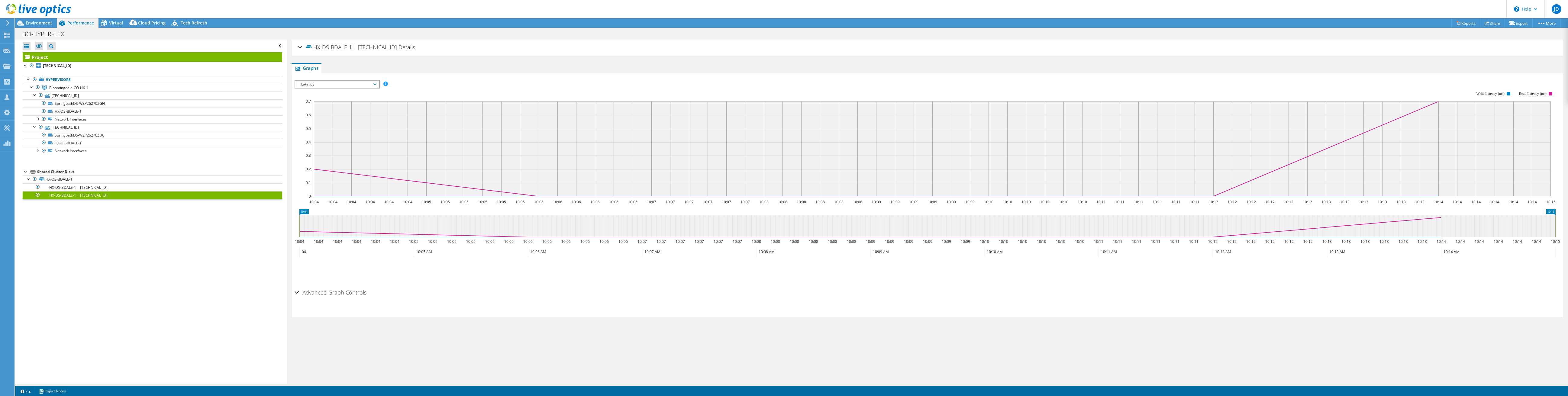
click at [349, 82] on span "Latency" at bounding box center [337, 85] width 78 height 7
click at [332, 93] on li "IOPS" at bounding box center [337, 91] width 83 height 7
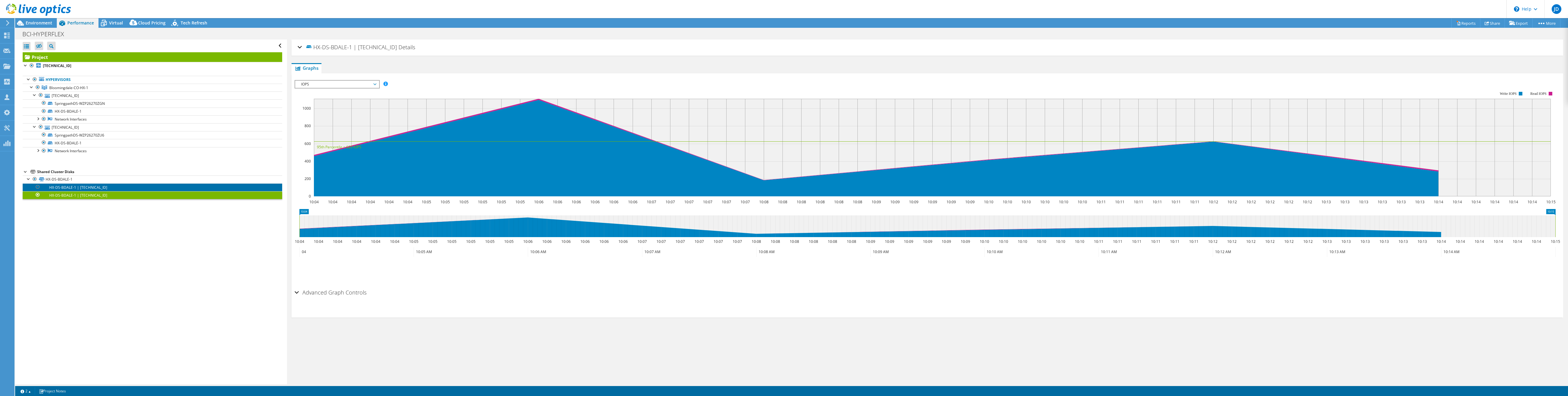
click at [125, 186] on link "HX-DS-BDALE-1 | 192.168.80.11" at bounding box center [152, 187] width 259 height 8
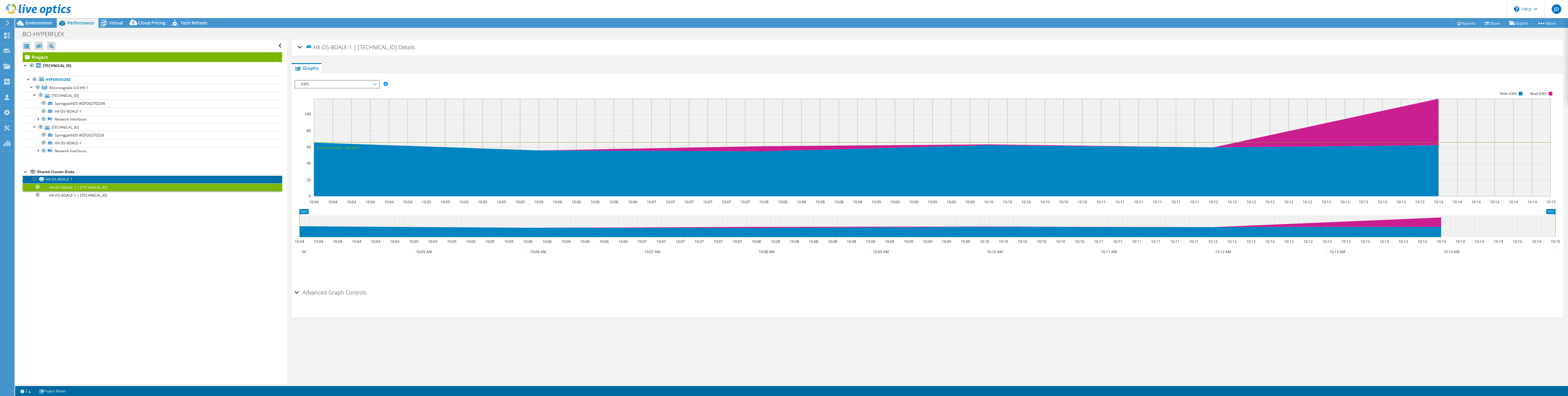
click at [75, 178] on link "HX-DS-BDALE-1" at bounding box center [152, 179] width 259 height 8
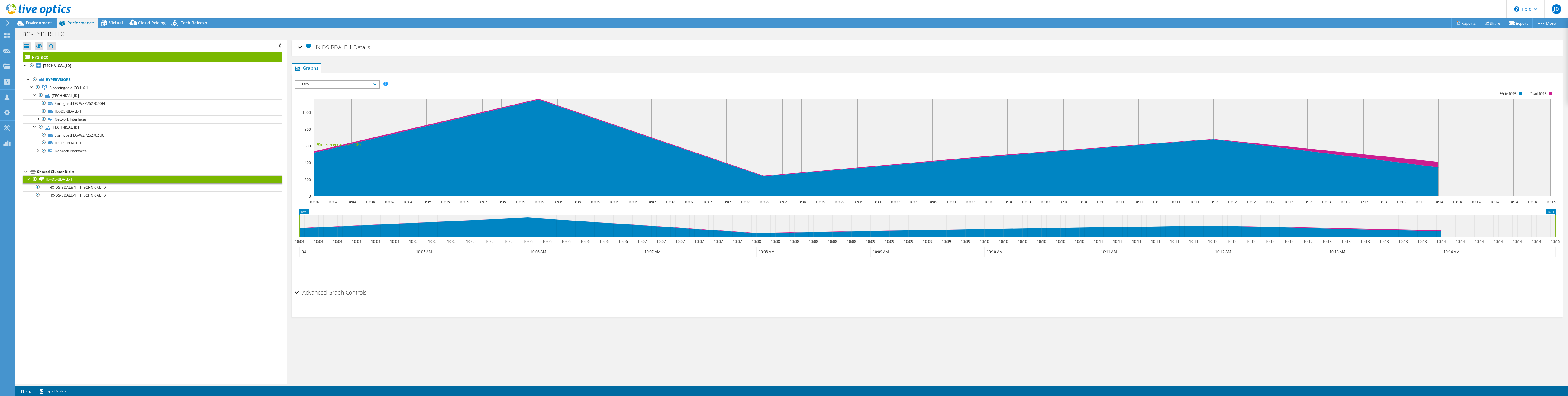
click at [345, 82] on span "IOPS" at bounding box center [337, 85] width 78 height 7
click at [343, 97] on li "Disk Throughput" at bounding box center [337, 99] width 83 height 7
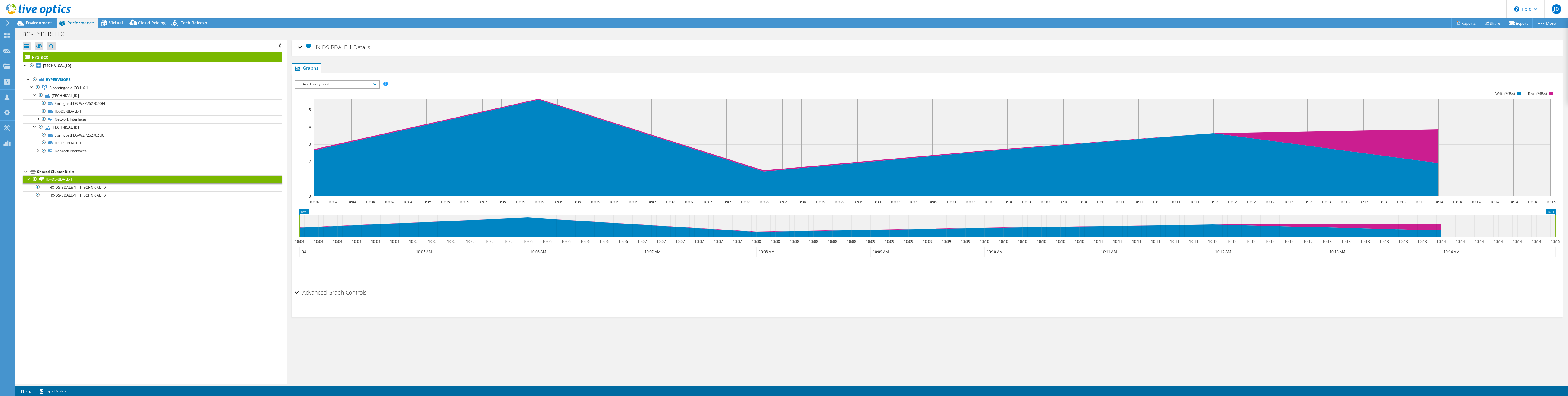
click at [338, 84] on span "Disk Throughput" at bounding box center [337, 85] width 78 height 7
click at [332, 103] on li "IO Size" at bounding box center [337, 106] width 83 height 7
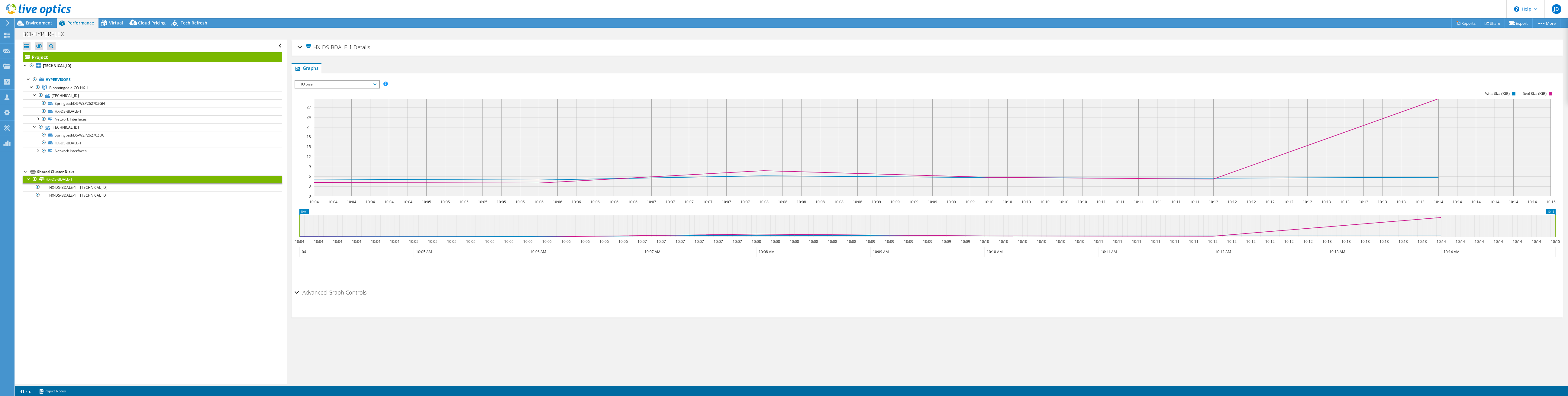
click at [338, 83] on span "IO Size" at bounding box center [337, 85] width 78 height 7
click at [332, 111] on li "Latency" at bounding box center [337, 113] width 83 height 7
click at [343, 83] on span "Latency" at bounding box center [337, 85] width 78 height 7
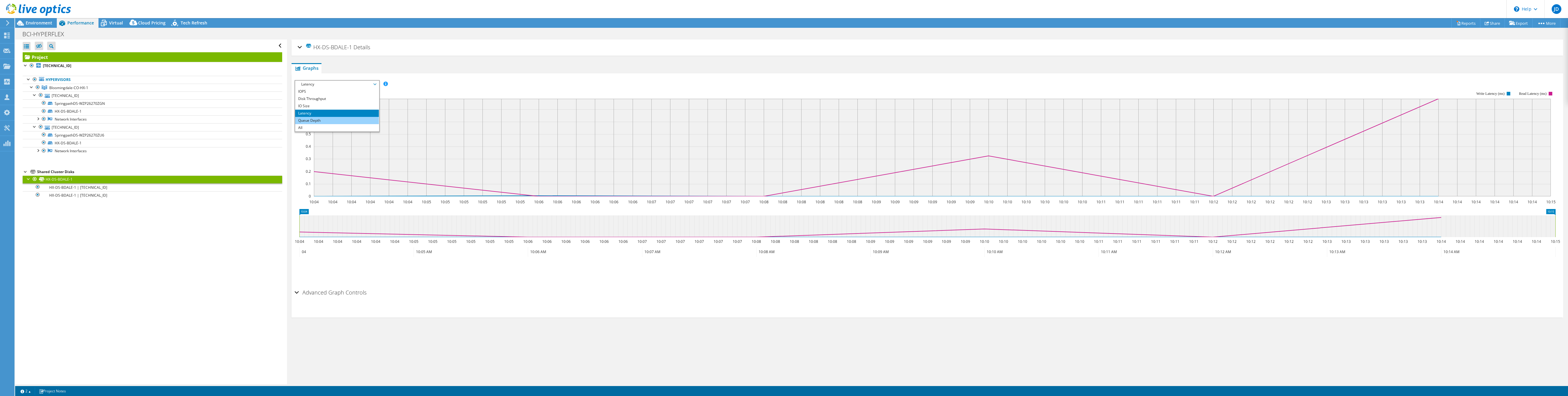
click at [333, 119] on li "Queue Depth" at bounding box center [337, 120] width 83 height 7
drag, startPoint x: 338, startPoint y: 83, endPoint x: 336, endPoint y: 92, distance: 9.2
click at [338, 83] on span "Queue Depth" at bounding box center [337, 85] width 78 height 7
click at [331, 124] on li "All" at bounding box center [337, 128] width 83 height 7
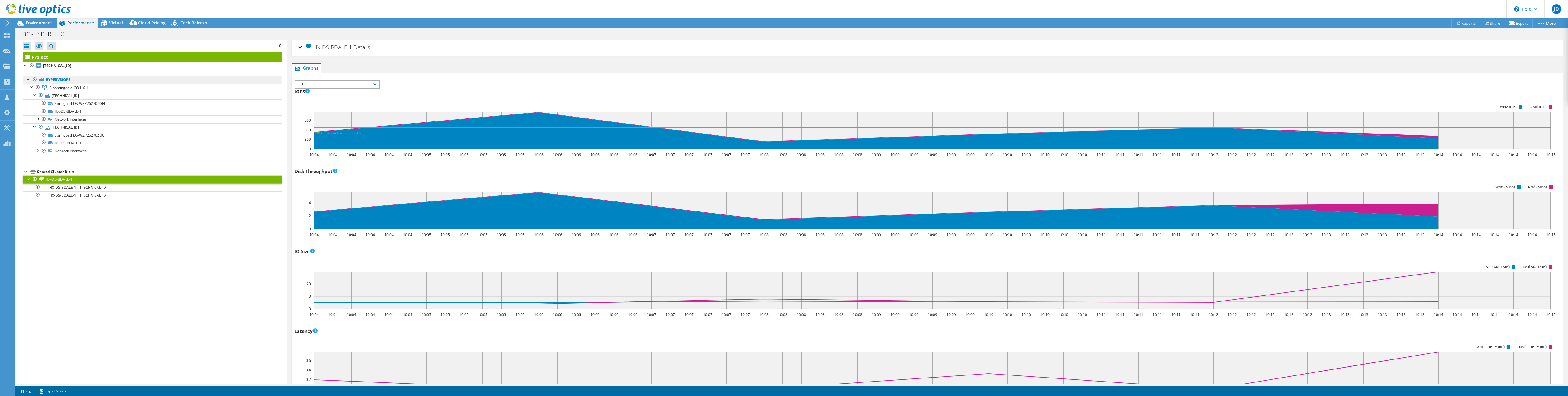
click at [65, 80] on link "Hypervisors" at bounding box center [152, 80] width 259 height 8
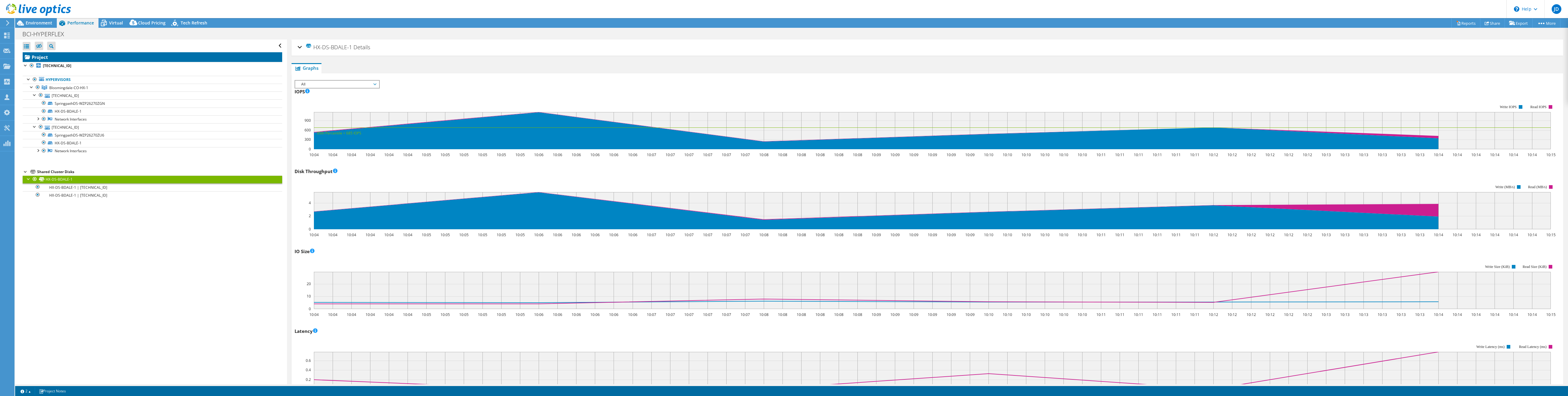
click at [36, 57] on link "Project" at bounding box center [152, 57] width 259 height 10
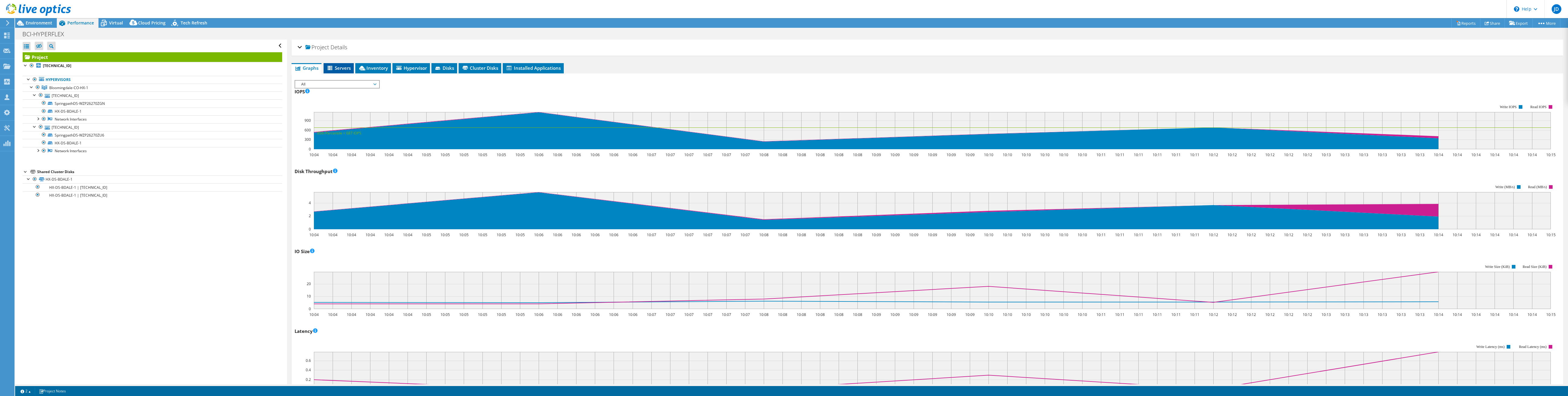
click at [340, 67] on span "Servers" at bounding box center [339, 68] width 24 height 6
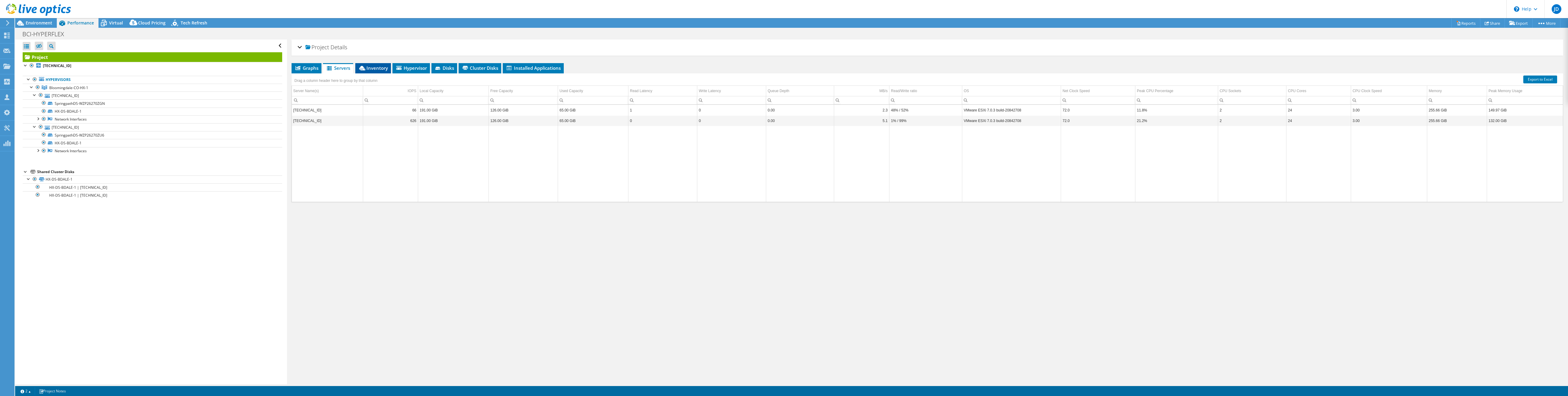
click at [370, 68] on span "Inventory" at bounding box center [373, 68] width 30 height 6
click at [415, 68] on span "Hypervisor" at bounding box center [411, 68] width 32 height 6
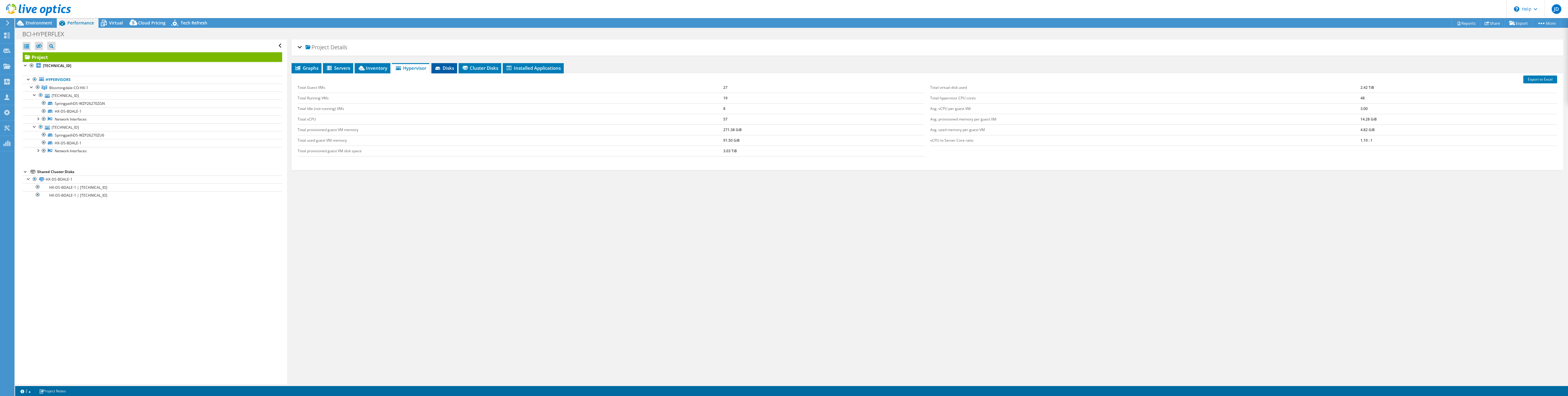
click at [450, 68] on span "Disks" at bounding box center [444, 68] width 19 height 6
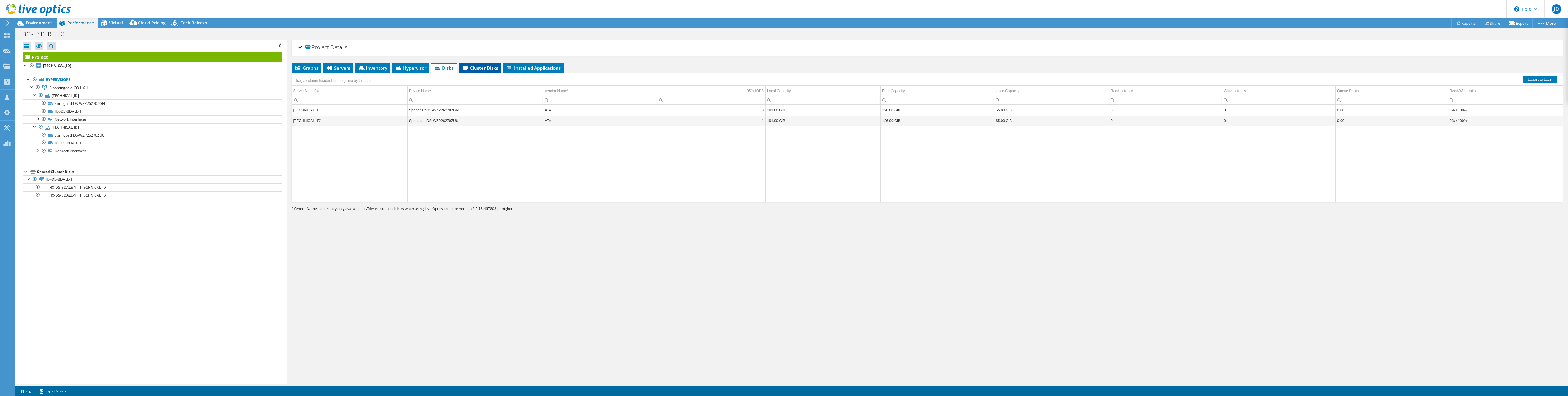
click at [481, 69] on span "Cluster Disks" at bounding box center [480, 68] width 37 height 6
click at [528, 68] on span "Installed Applications" at bounding box center [533, 68] width 55 height 6
click at [112, 23] on span "Virtual" at bounding box center [116, 23] width 14 height 5
